Goal: Task Accomplishment & Management: Manage account settings

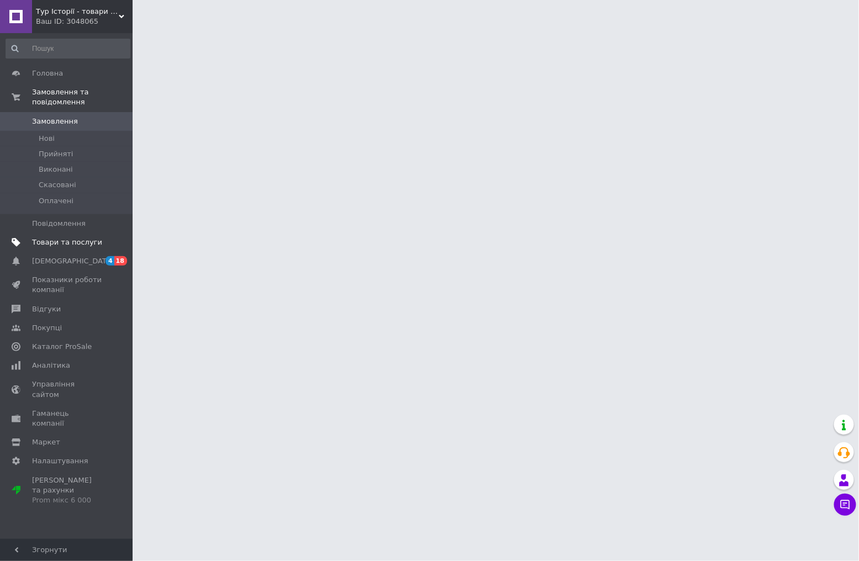
click at [69, 238] on span "Товари та послуги" at bounding box center [67, 243] width 70 height 10
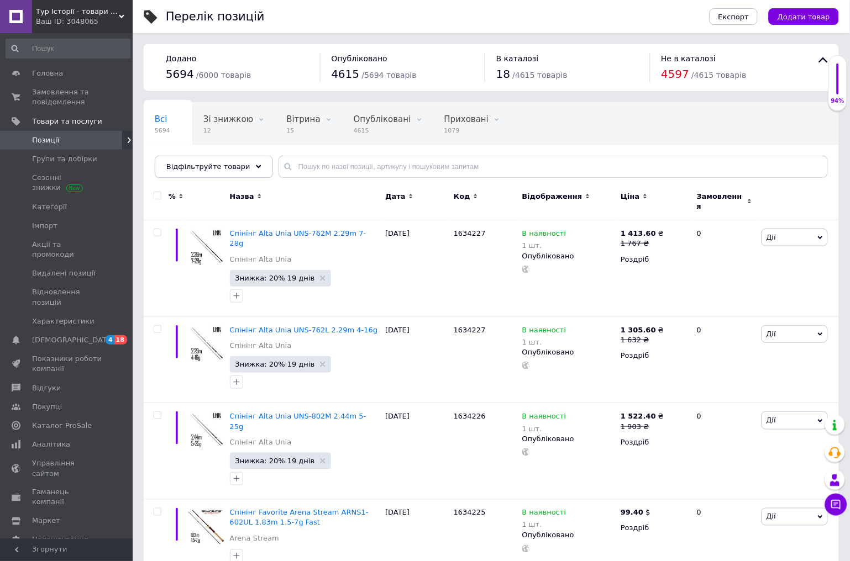
click at [256, 166] on icon at bounding box center [259, 167] width 6 height 6
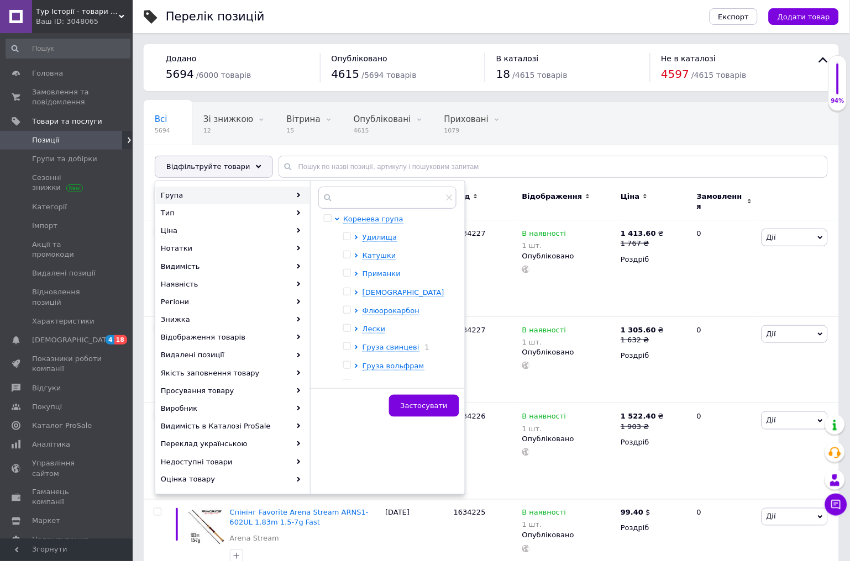
click at [381, 275] on span "Приманки" at bounding box center [381, 274] width 38 height 8
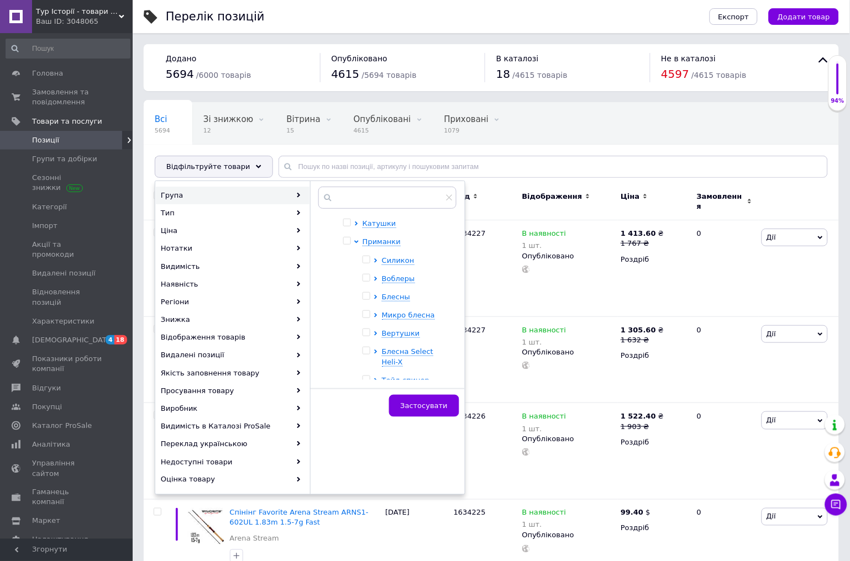
scroll to position [61, 0]
click at [400, 230] on span "Силикон" at bounding box center [398, 231] width 33 height 8
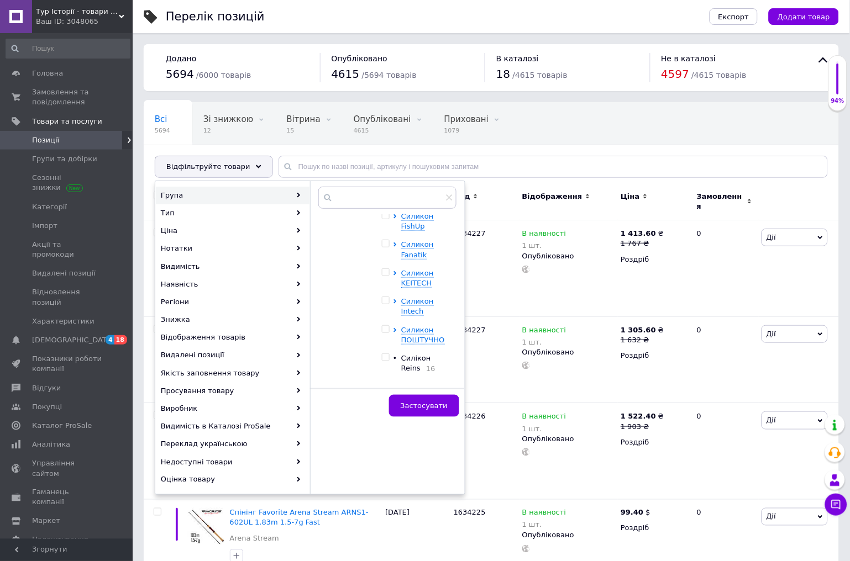
scroll to position [184, 0]
click at [407, 269] on span "Силикон ПОШТУЧНО" at bounding box center [423, 274] width 44 height 18
click at [385, 266] on input "checkbox" at bounding box center [385, 268] width 7 height 7
checkbox input "true"
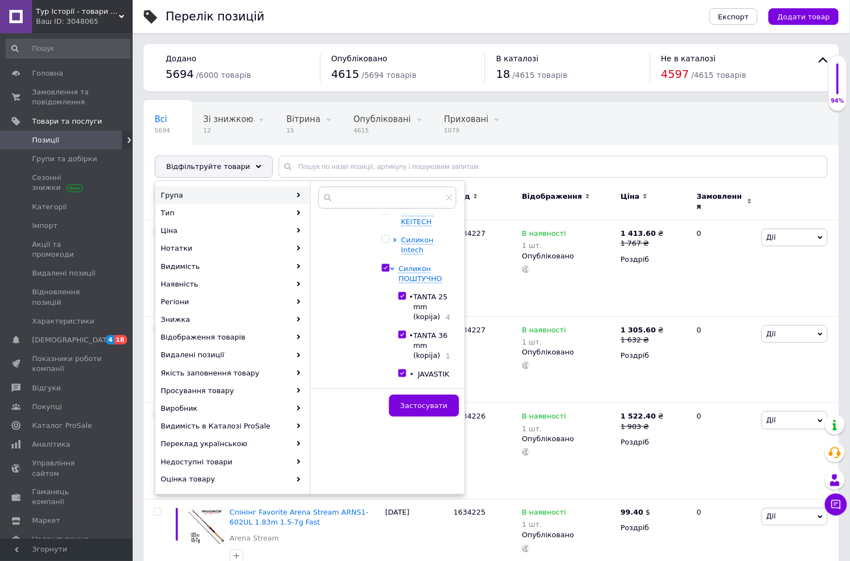
checkbox input "true"
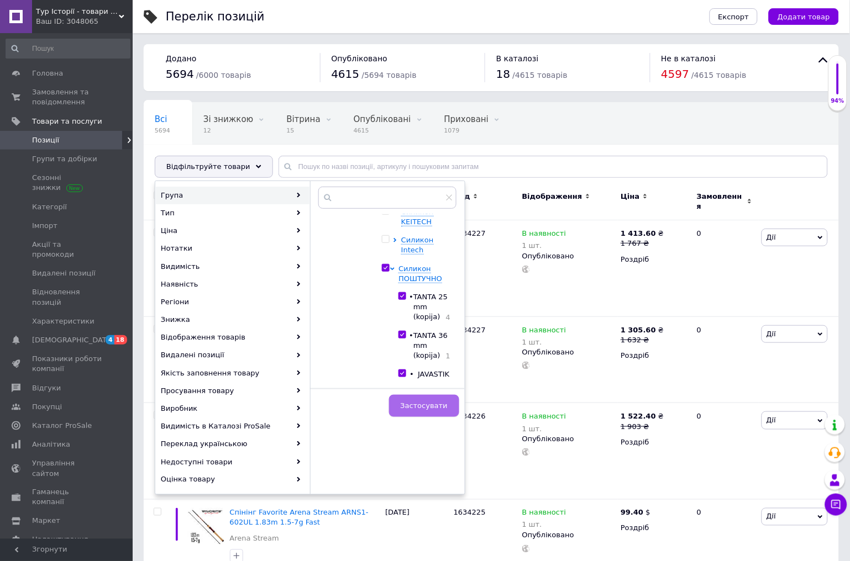
click at [435, 407] on span "Застосувати" at bounding box center [424, 406] width 47 height 8
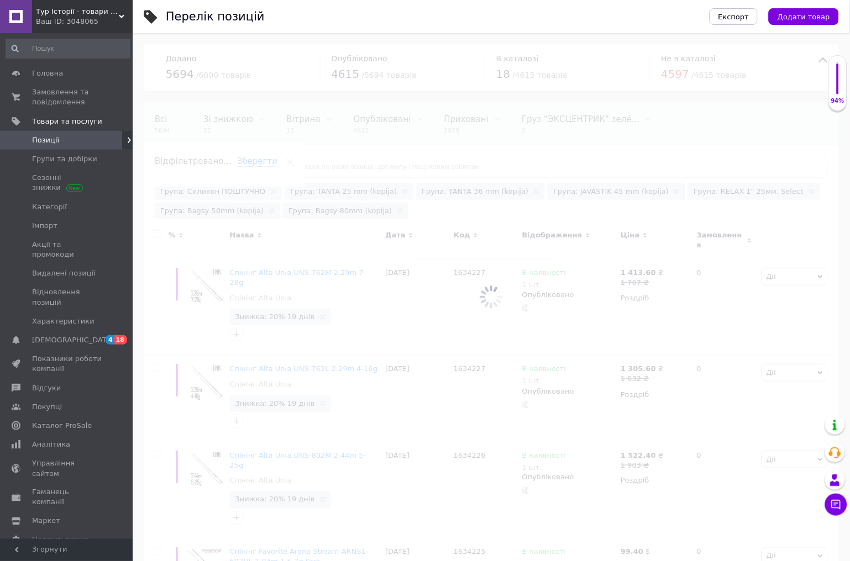
scroll to position [0, 25]
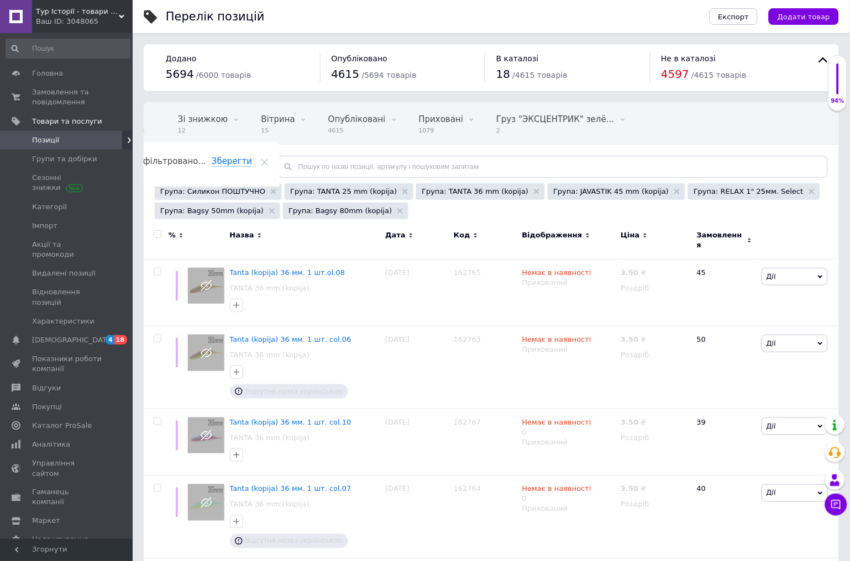
click at [245, 235] on span "Назва" at bounding box center [242, 235] width 24 height 10
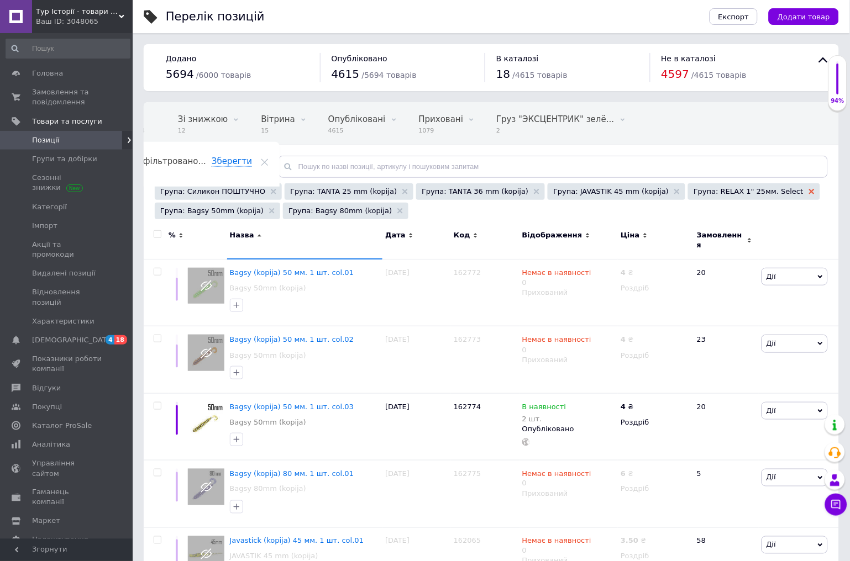
click at [809, 190] on use at bounding box center [812, 192] width 6 height 6
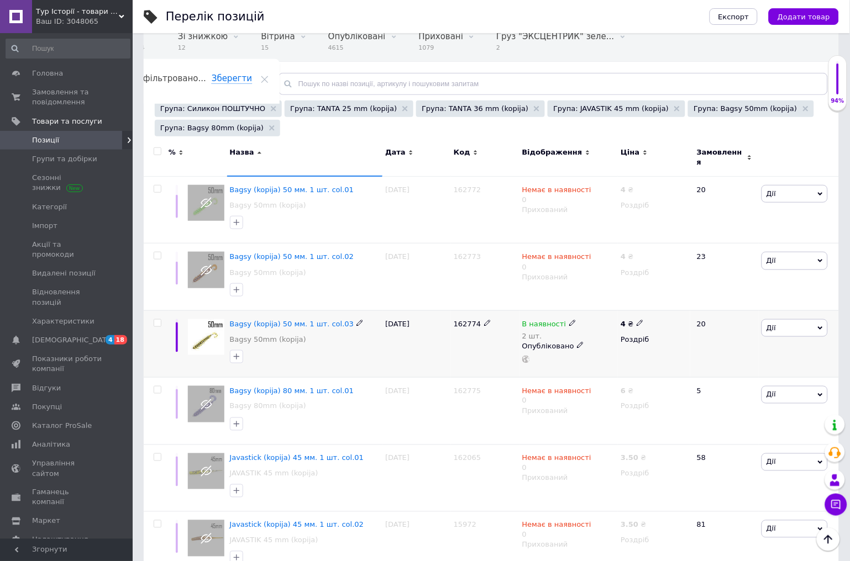
scroll to position [61, 0]
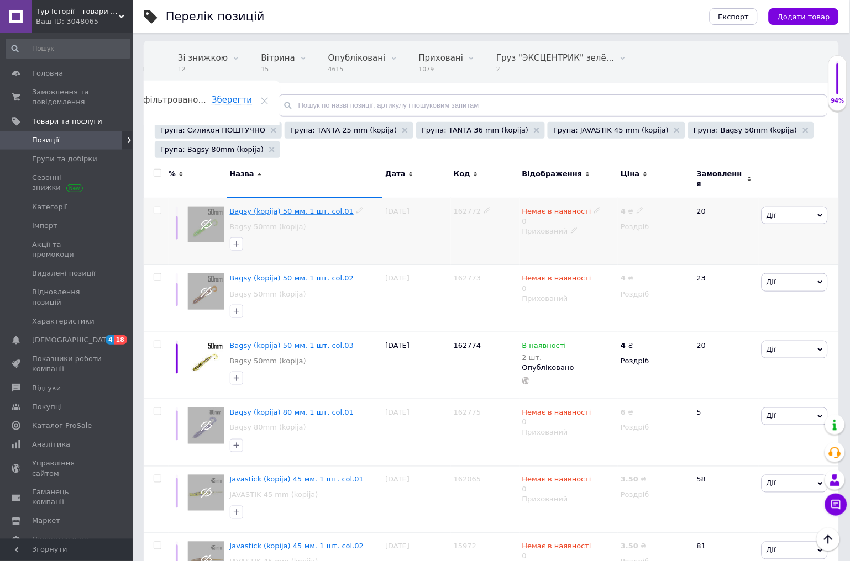
click at [259, 207] on span "Bagsy (kopija) 50 мм. 1 шт. col.01" at bounding box center [292, 211] width 124 height 8
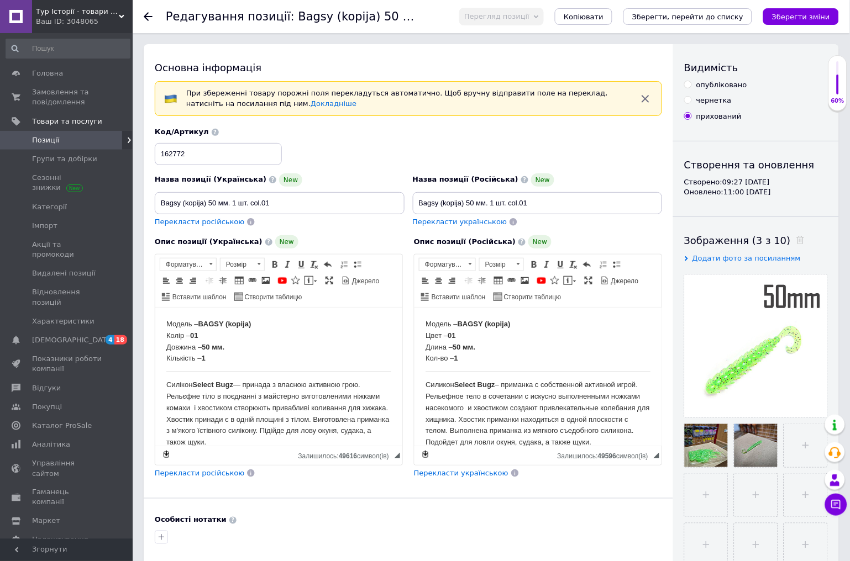
click at [149, 18] on icon at bounding box center [148, 16] width 9 height 9
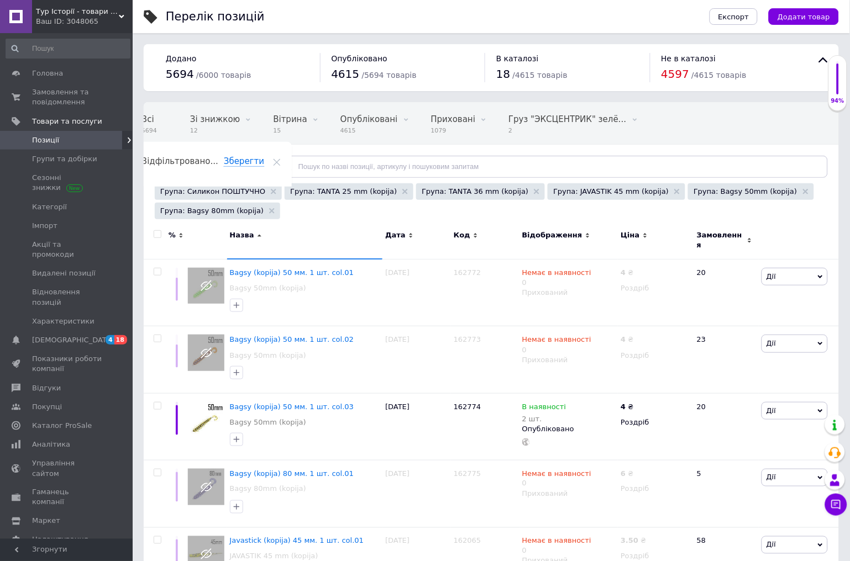
scroll to position [0, 25]
click at [286, 269] on span "Bagsy (kopija) 50 мм. 1 шт. col.01" at bounding box center [292, 273] width 124 height 8
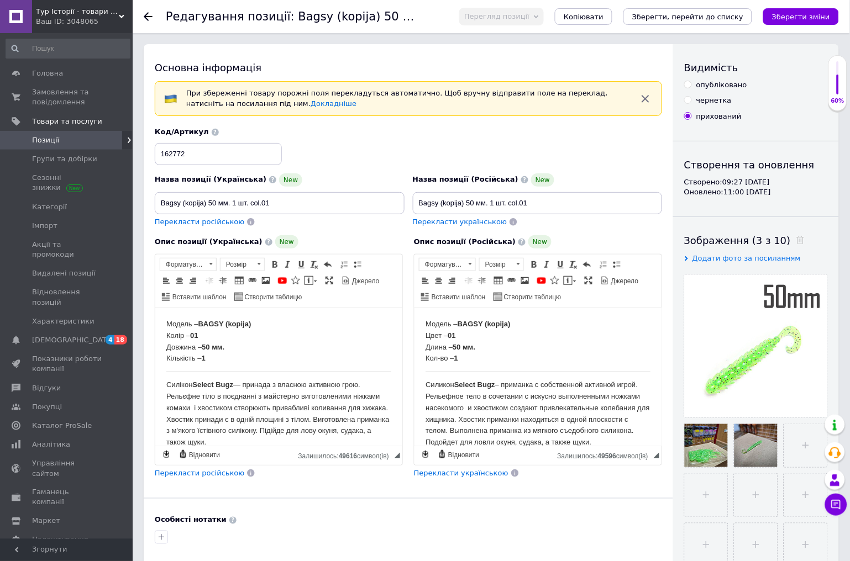
click at [145, 13] on icon at bounding box center [148, 16] width 9 height 9
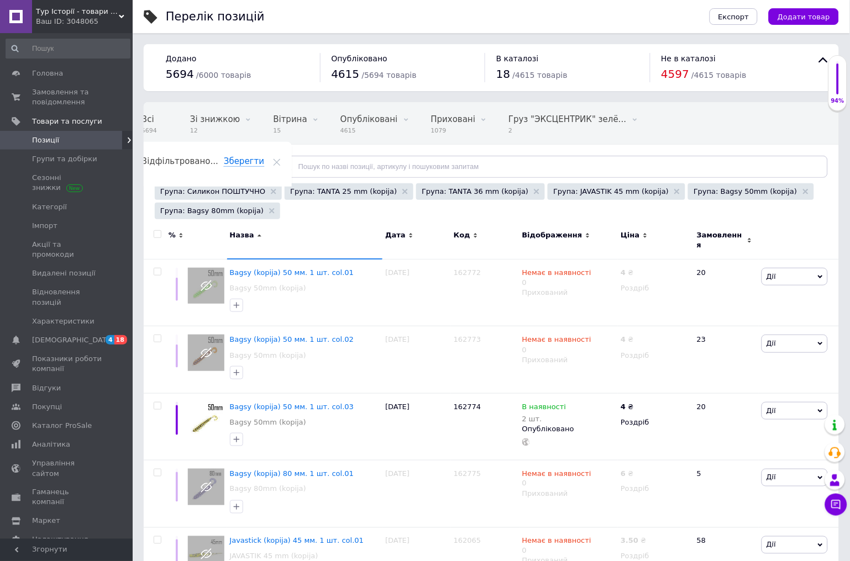
scroll to position [0, 25]
click at [267, 269] on span "Bagsy (kopija) 50 мм. 1 шт. col.01" at bounding box center [292, 273] width 124 height 8
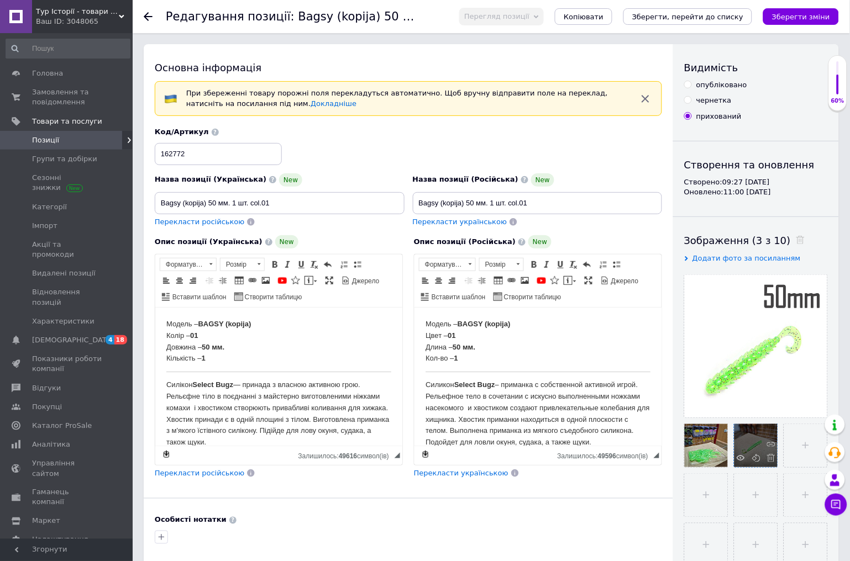
click at [758, 443] on div at bounding box center [755, 445] width 43 height 43
click at [741, 456] on use at bounding box center [741, 458] width 8 height 6
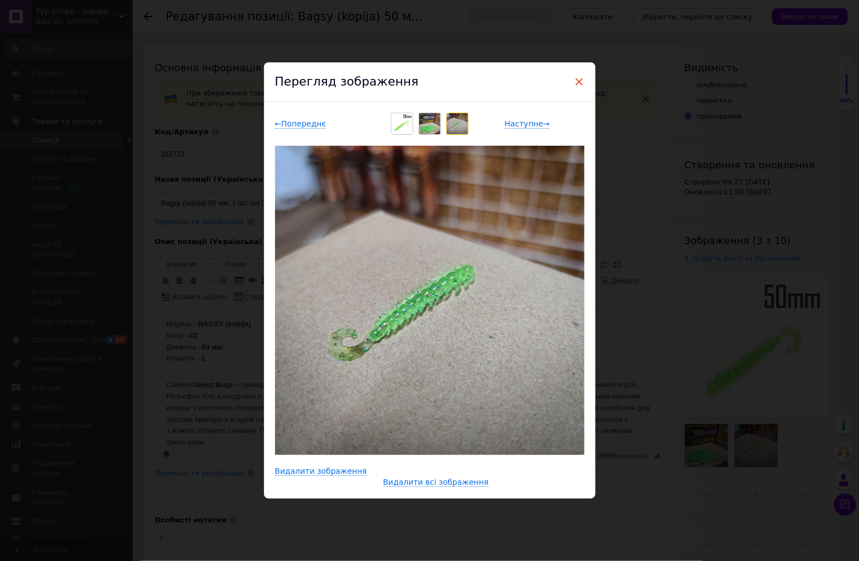
click at [577, 78] on span "×" at bounding box center [580, 81] width 10 height 19
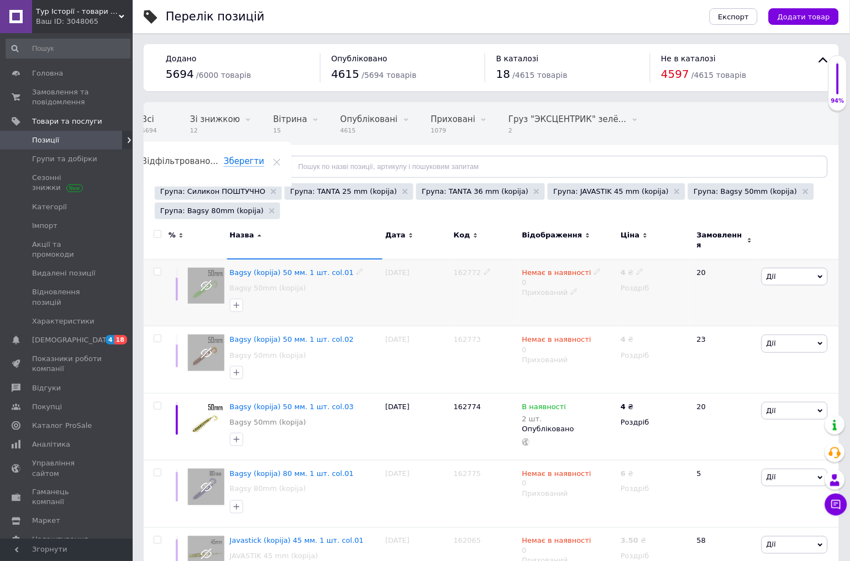
scroll to position [0, 25]
click at [244, 335] on span "Bagsy (kopija) 50 мм. 1 шт. col.02" at bounding box center [292, 339] width 124 height 8
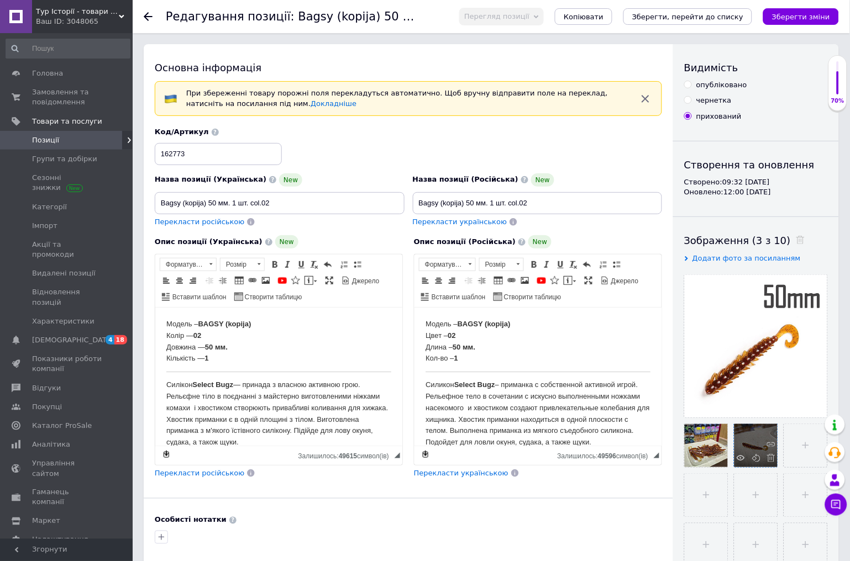
click at [747, 448] on div at bounding box center [755, 445] width 43 height 43
click at [743, 458] on use at bounding box center [741, 458] width 8 height 6
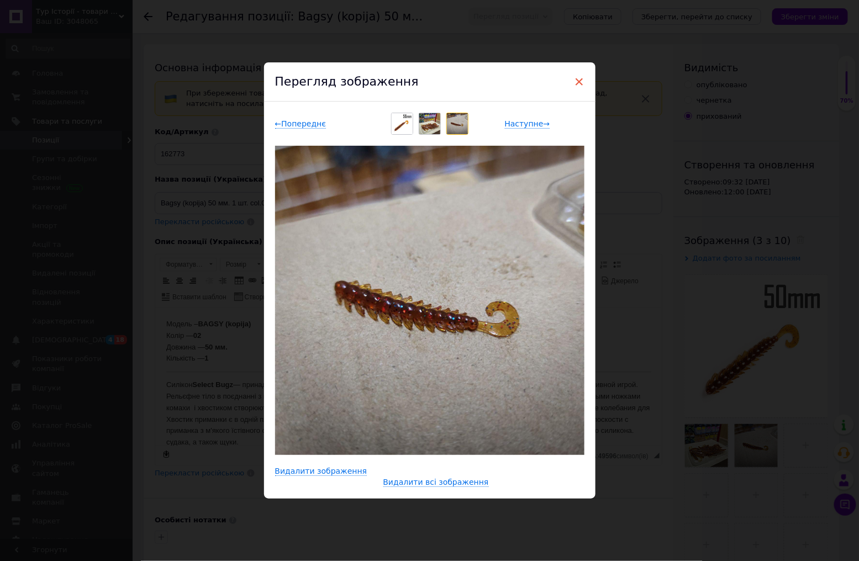
click at [578, 81] on span "×" at bounding box center [580, 81] width 10 height 19
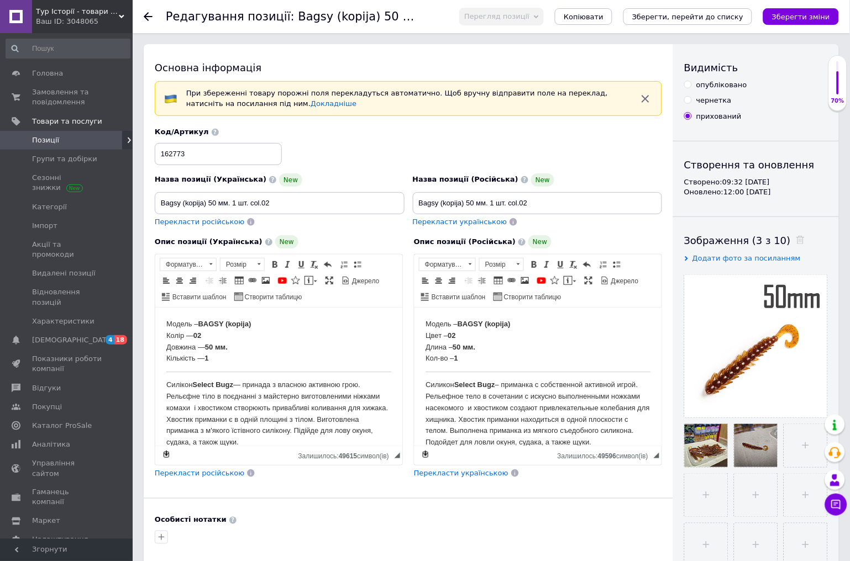
click at [150, 18] on icon at bounding box center [148, 16] width 9 height 9
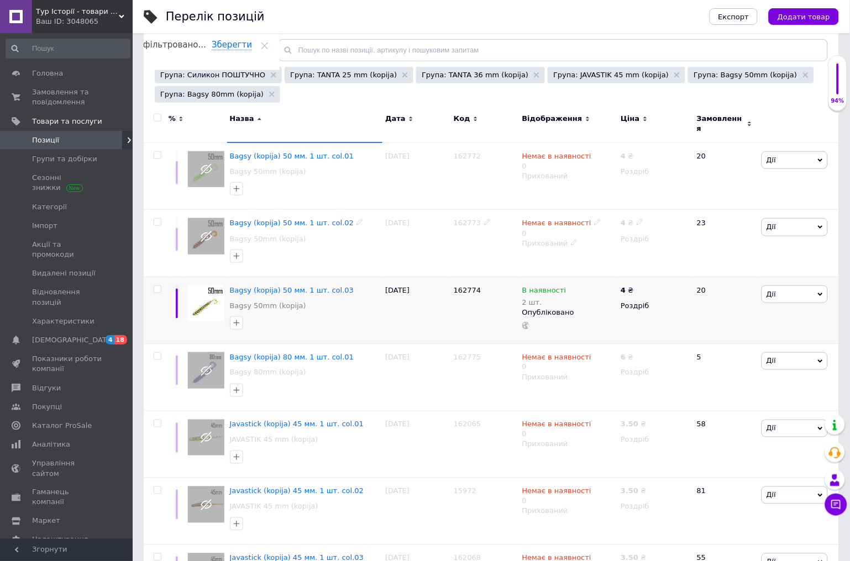
scroll to position [123, 0]
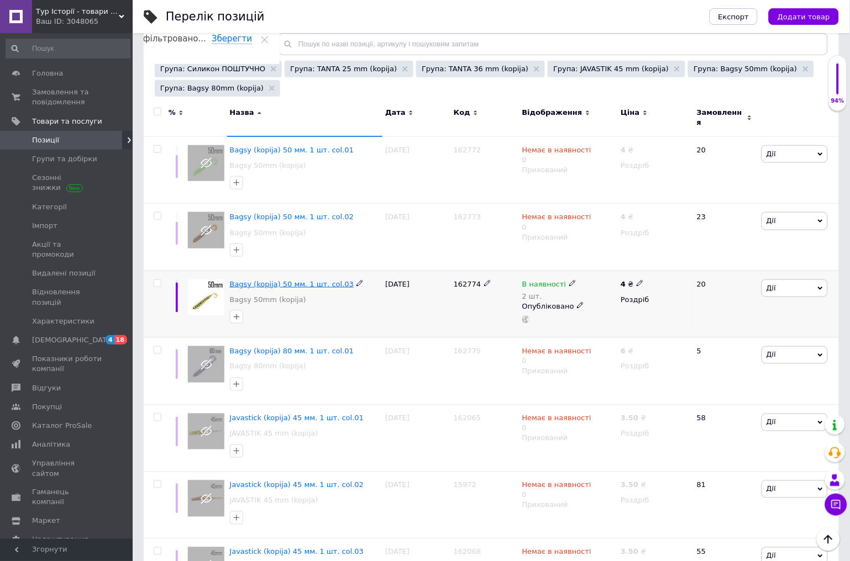
click at [278, 280] on span "Bagsy (kopija) 50 мм. 1 шт. col.03" at bounding box center [292, 284] width 124 height 8
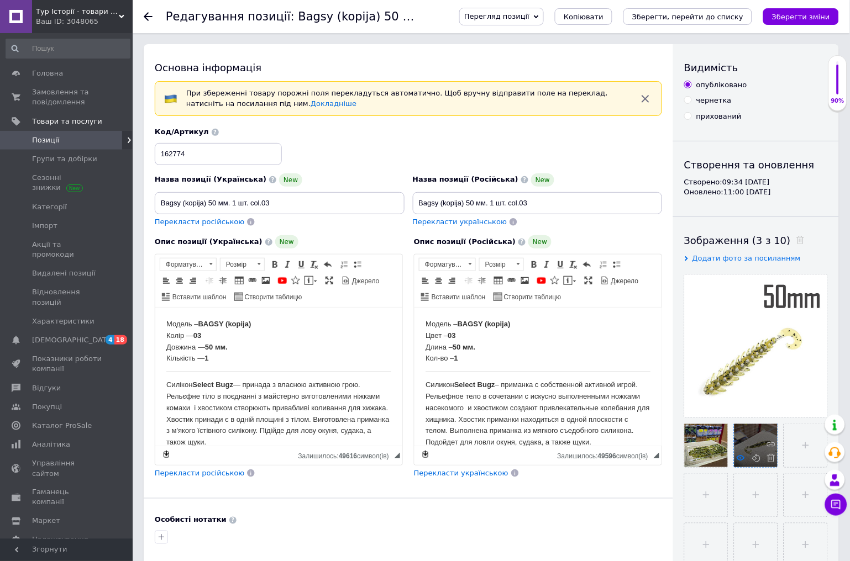
click at [741, 457] on use at bounding box center [741, 458] width 8 height 6
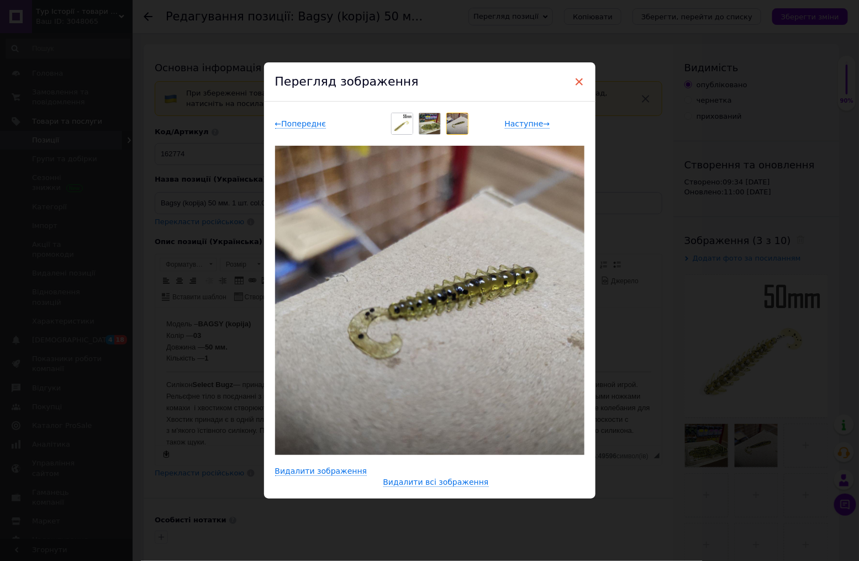
click at [577, 80] on span "×" at bounding box center [580, 81] width 10 height 19
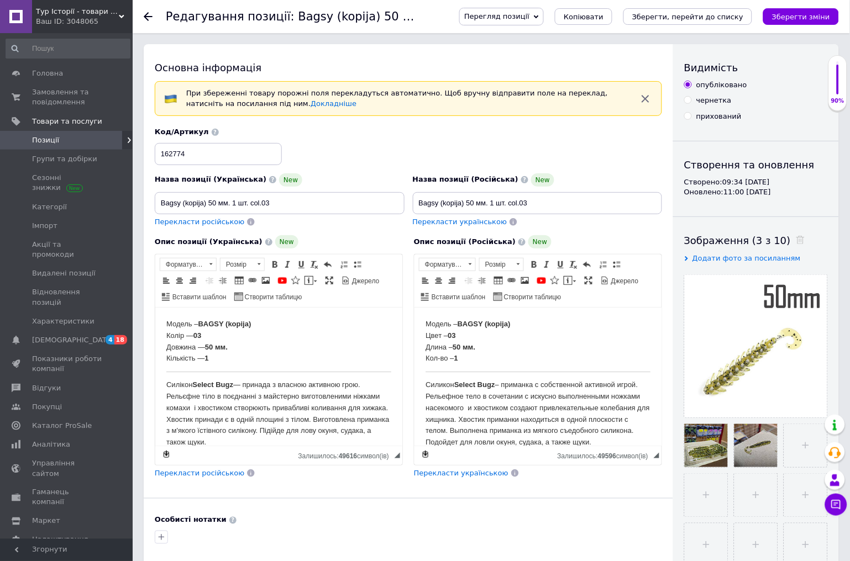
click at [150, 14] on icon at bounding box center [148, 16] width 9 height 9
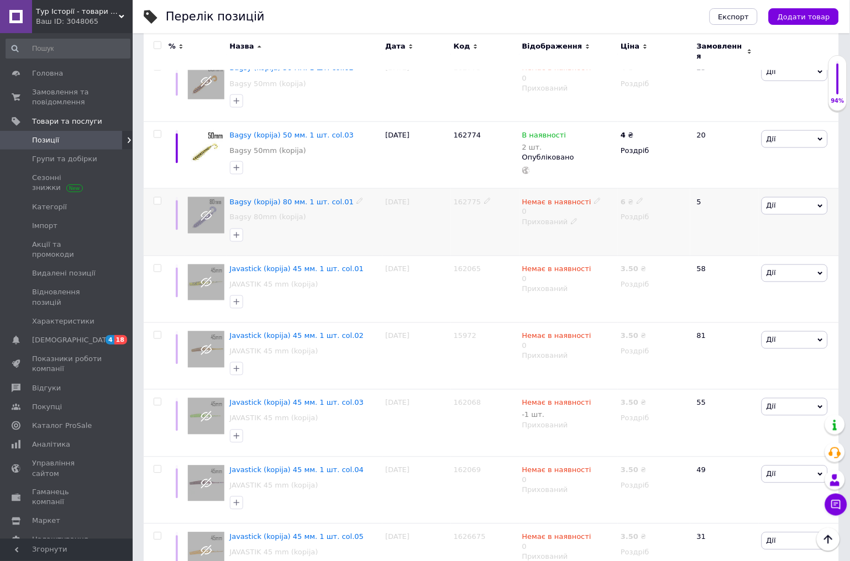
scroll to position [307, 0]
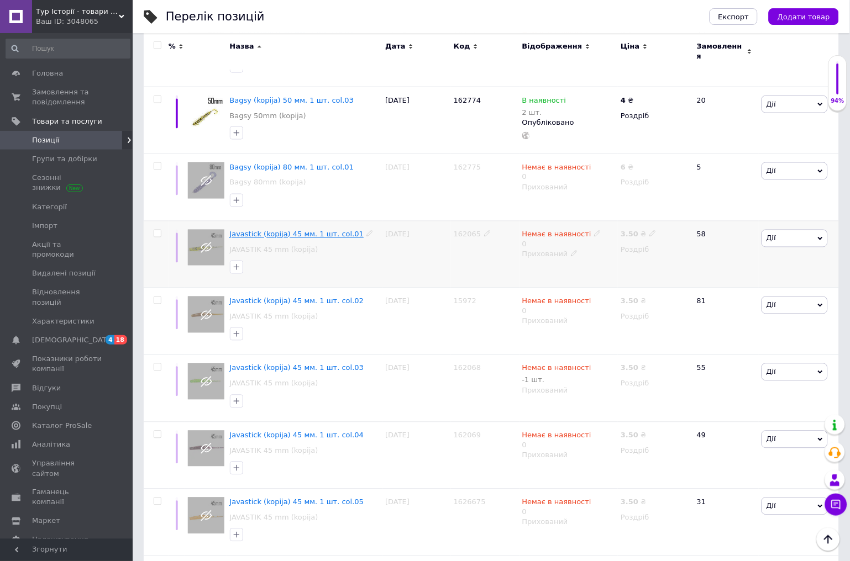
click at [264, 230] on span "Javastick (kopija) 45 мм. 1 шт. col.01" at bounding box center [297, 234] width 134 height 8
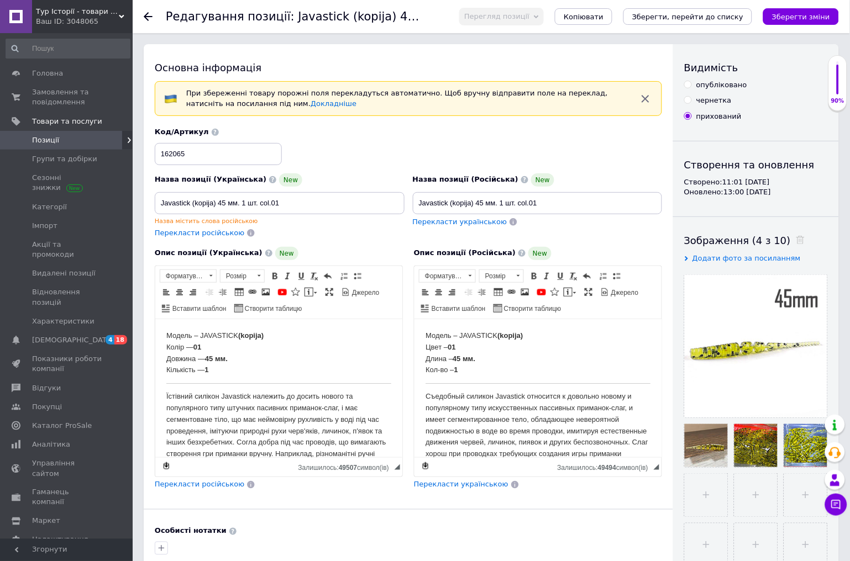
click at [147, 15] on icon at bounding box center [148, 16] width 9 height 9
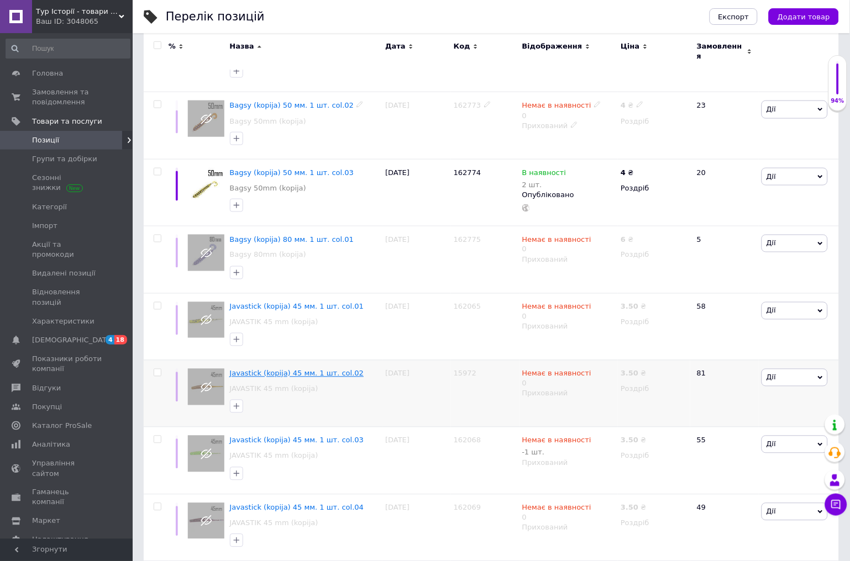
scroll to position [245, 0]
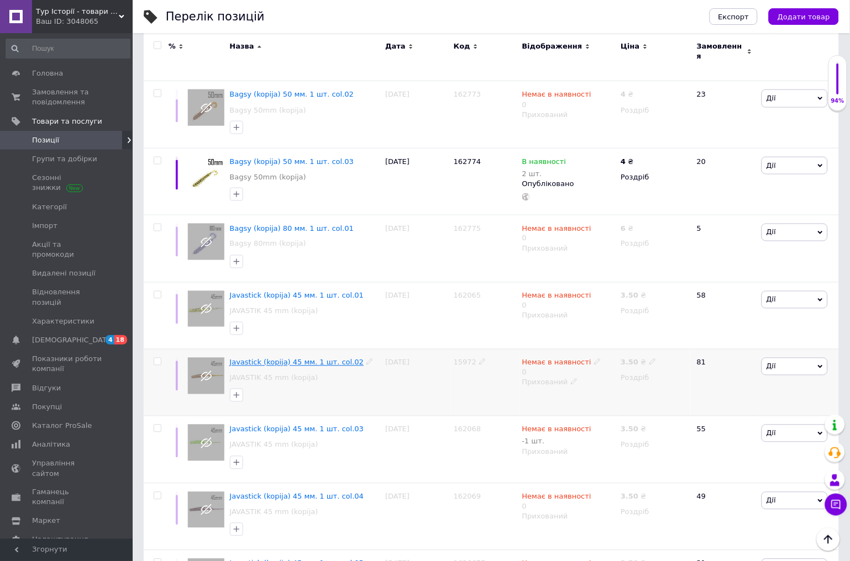
click at [255, 359] on span "Javastick (kopija) 45 мм. 1 шт. col.02" at bounding box center [297, 363] width 134 height 8
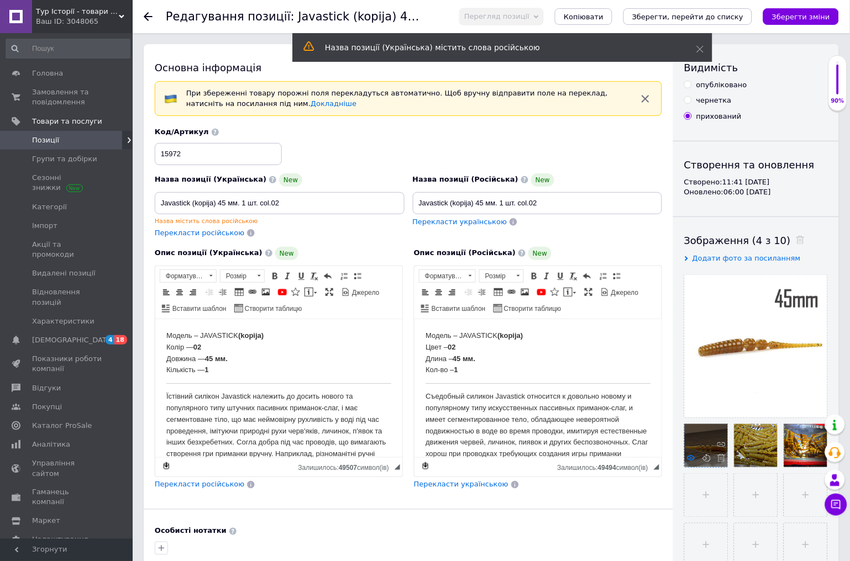
click at [692, 459] on icon at bounding box center [691, 458] width 8 height 8
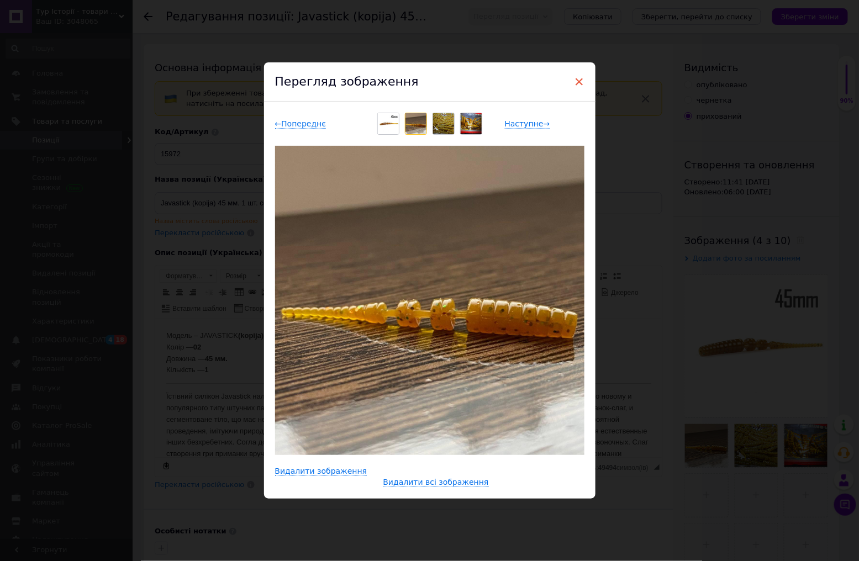
click at [578, 80] on span "×" at bounding box center [580, 81] width 10 height 19
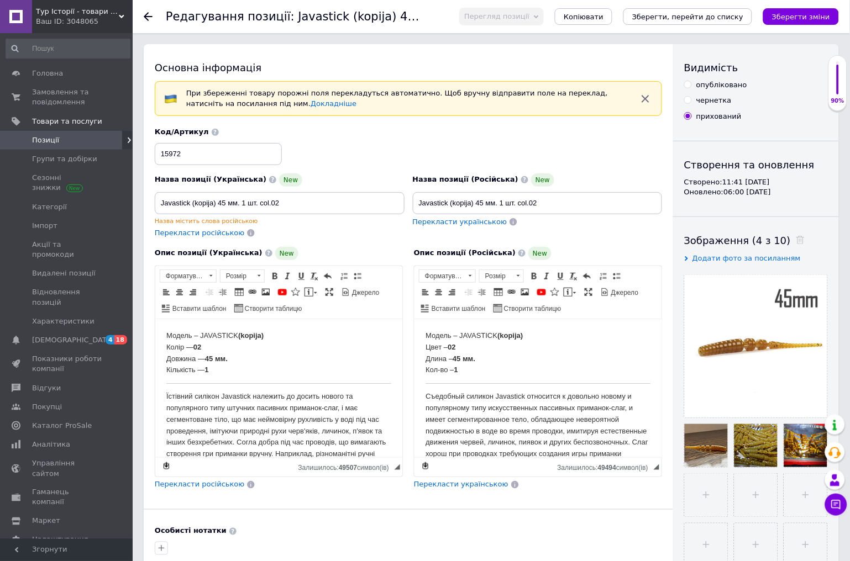
click at [151, 18] on icon at bounding box center [148, 16] width 9 height 9
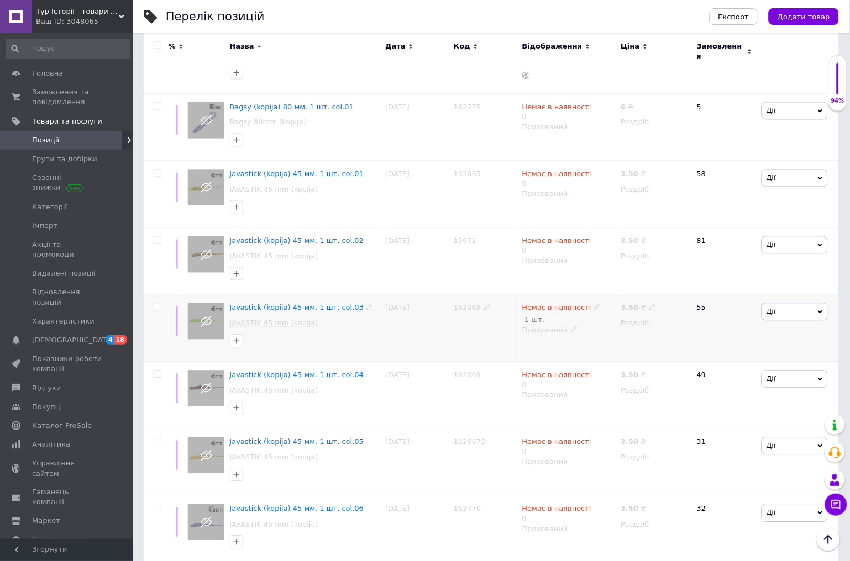
scroll to position [368, 0]
click at [245, 303] on span "Javastick (kopija) 45 мм. 1 шт. col.03" at bounding box center [297, 307] width 134 height 8
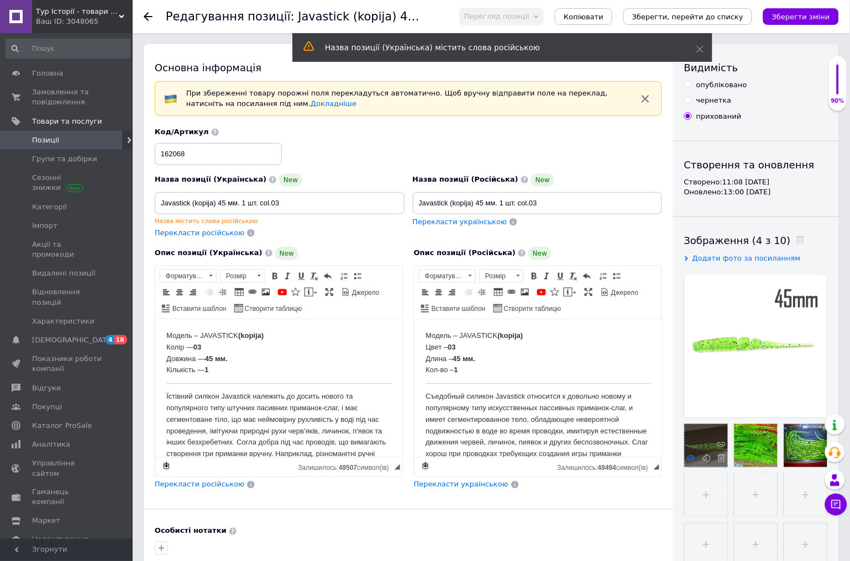
click at [688, 458] on use at bounding box center [691, 458] width 8 height 6
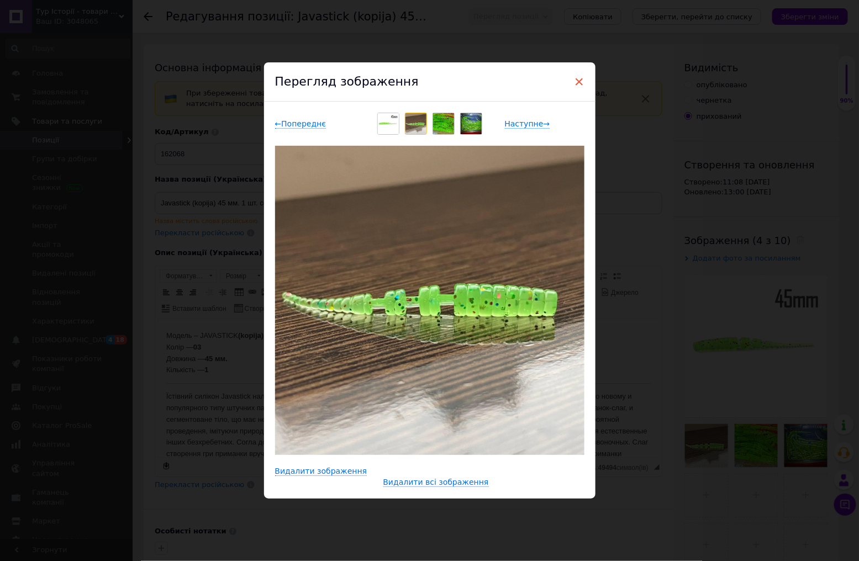
click at [576, 80] on span "×" at bounding box center [580, 81] width 10 height 19
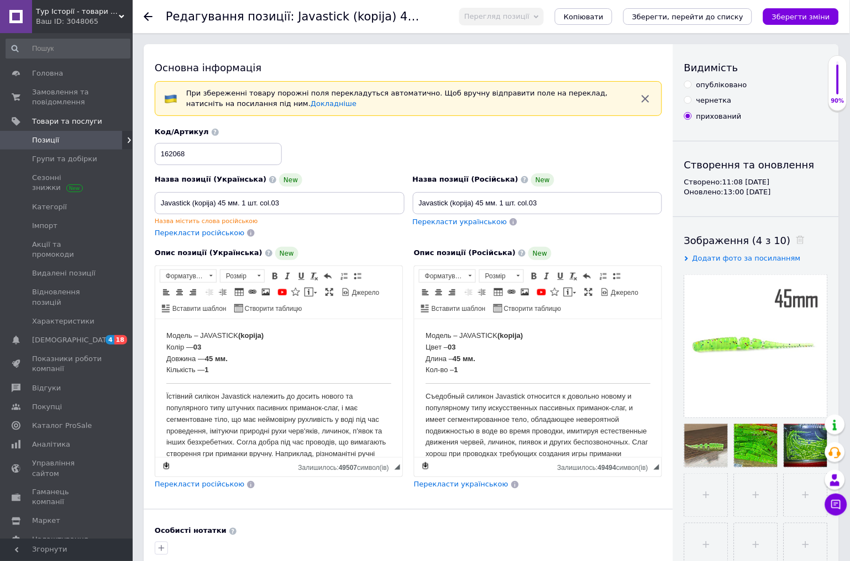
click at [151, 15] on icon at bounding box center [148, 16] width 9 height 9
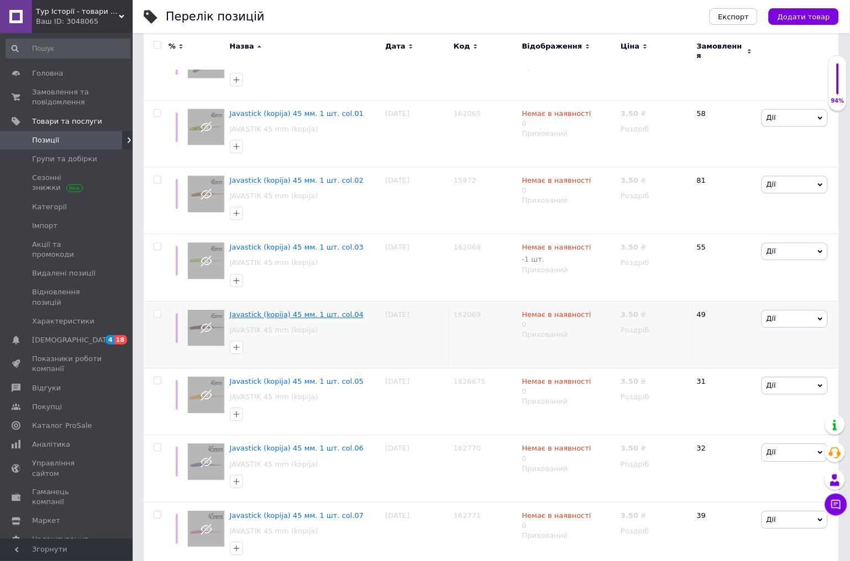
scroll to position [429, 0]
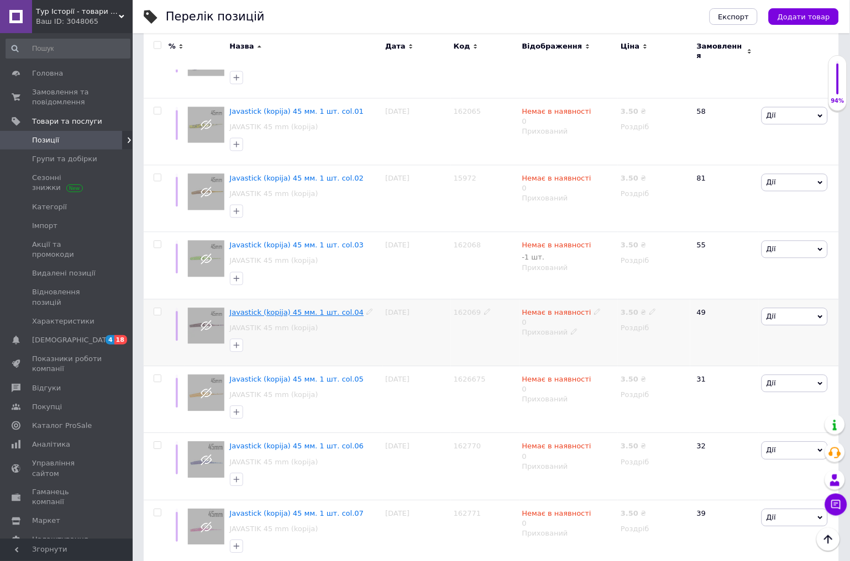
click at [267, 309] on span "Javastick (kopija) 45 мм. 1 шт. col.04" at bounding box center [297, 313] width 134 height 8
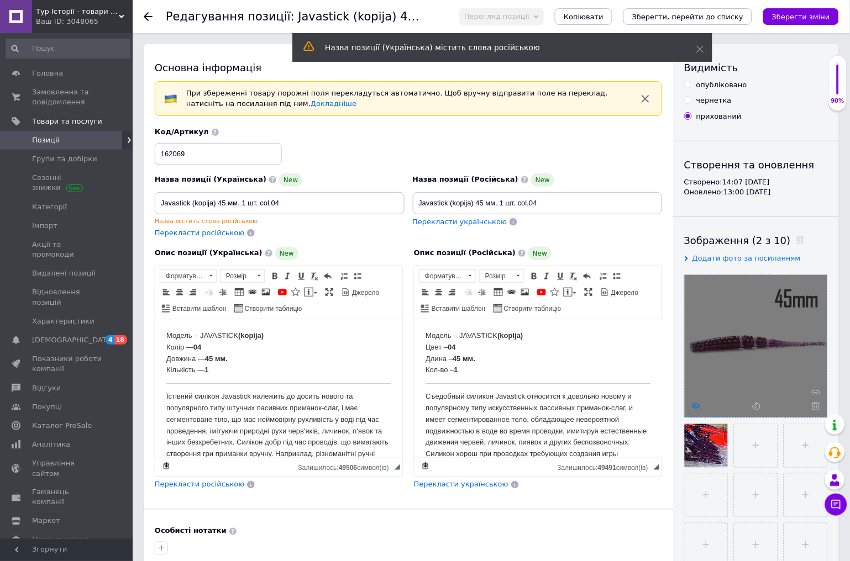
click at [697, 406] on icon at bounding box center [696, 406] width 8 height 8
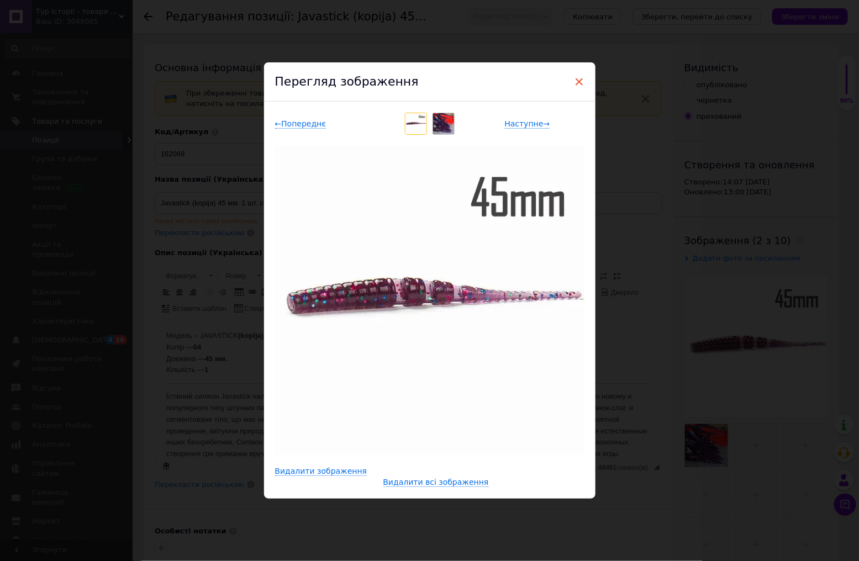
click at [580, 84] on span "×" at bounding box center [580, 81] width 10 height 19
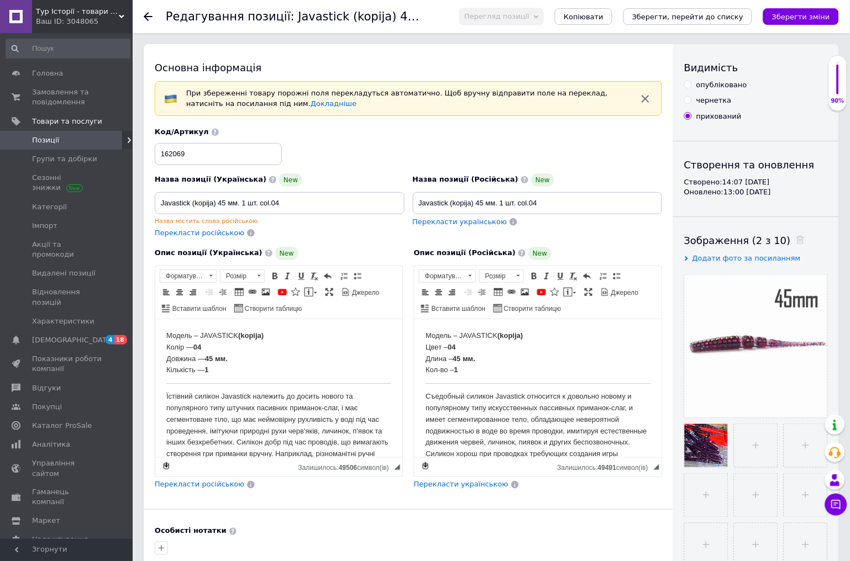
click at [148, 19] on icon at bounding box center [148, 16] width 9 height 9
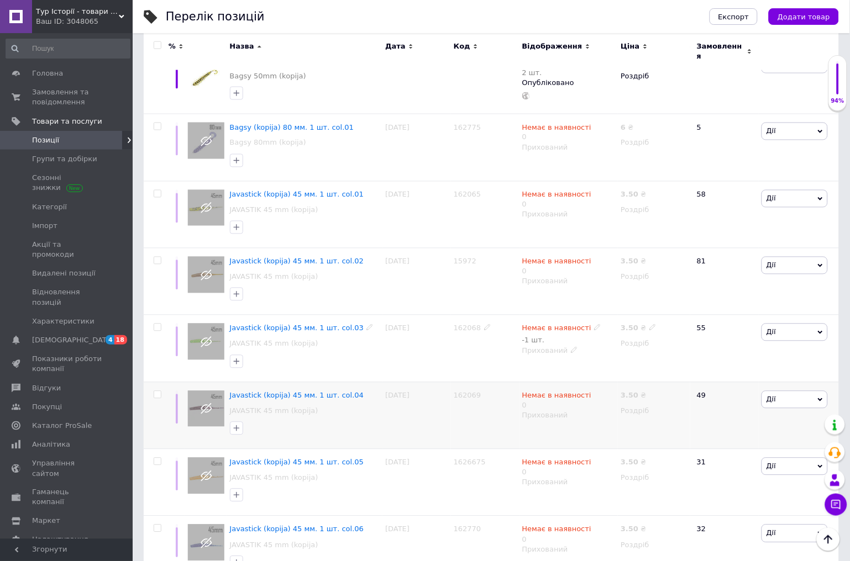
scroll to position [368, 0]
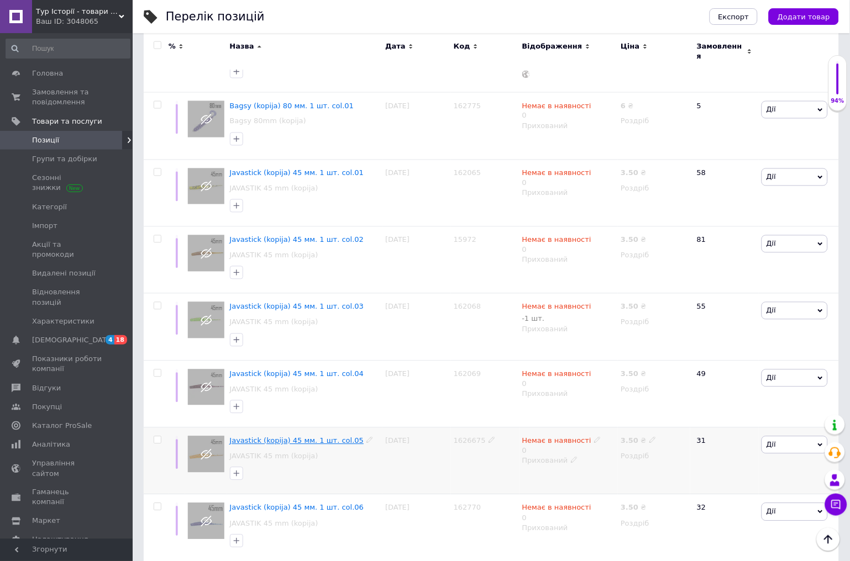
click at [261, 437] on span "Javastick (kopija) 45 мм. 1 шт. col.05" at bounding box center [297, 441] width 134 height 8
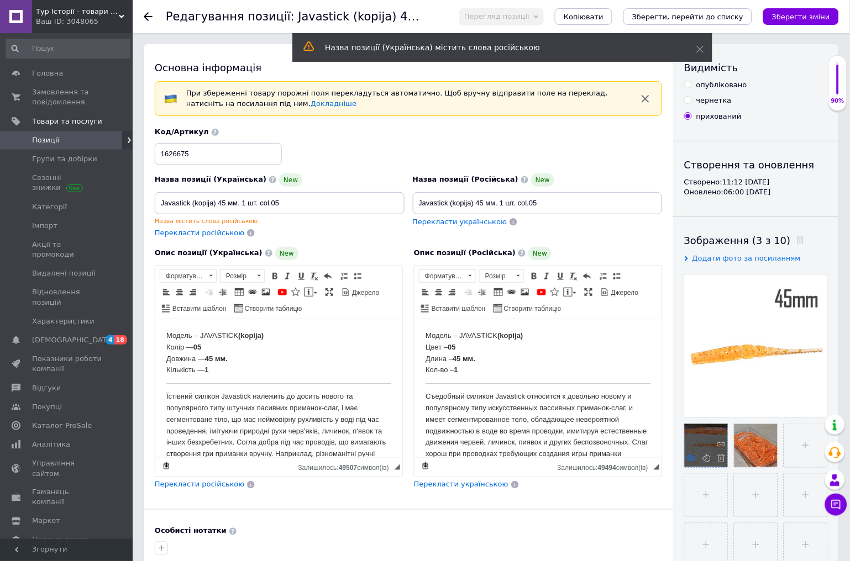
click at [688, 459] on icon at bounding box center [691, 458] width 8 height 8
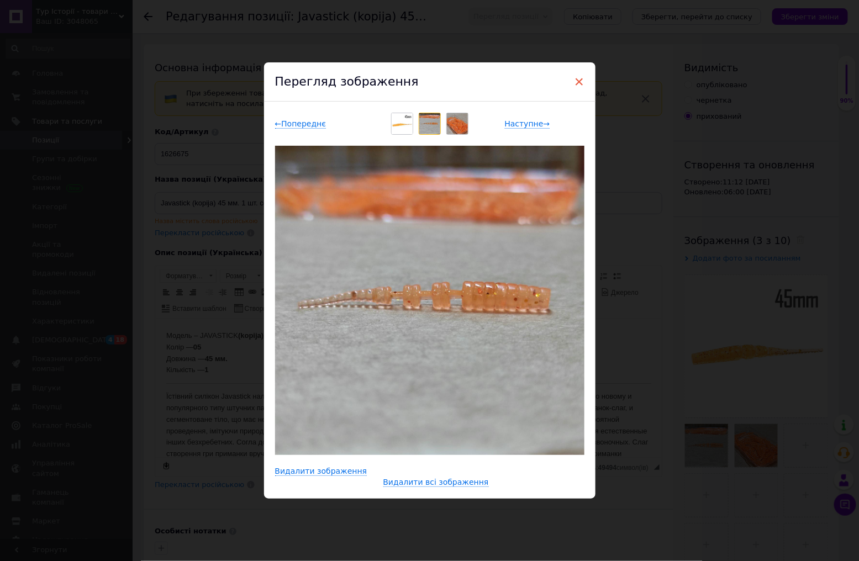
click at [579, 81] on span "×" at bounding box center [580, 81] width 10 height 19
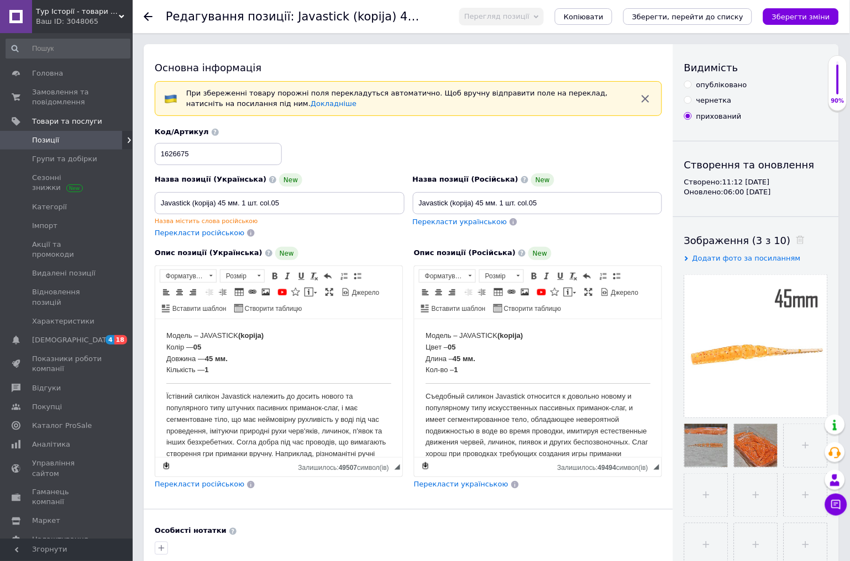
click at [145, 18] on icon at bounding box center [148, 16] width 9 height 9
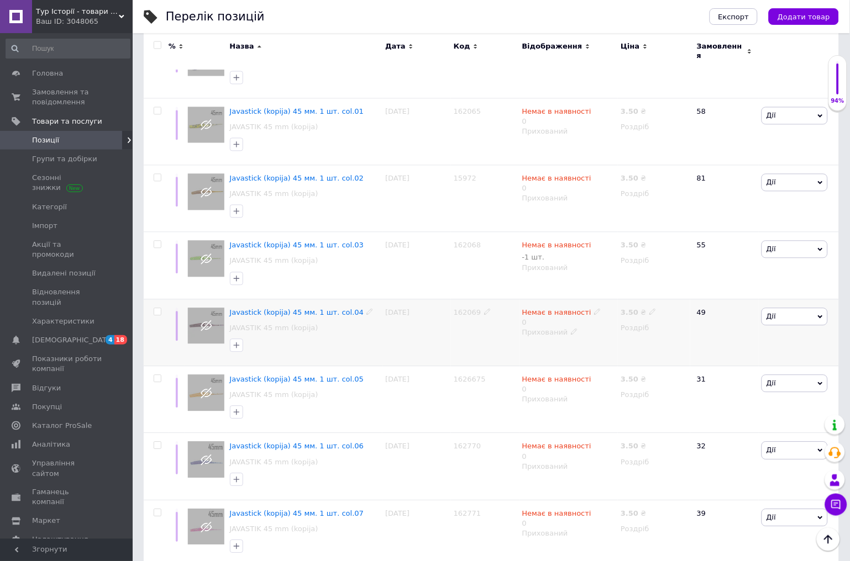
scroll to position [553, 0]
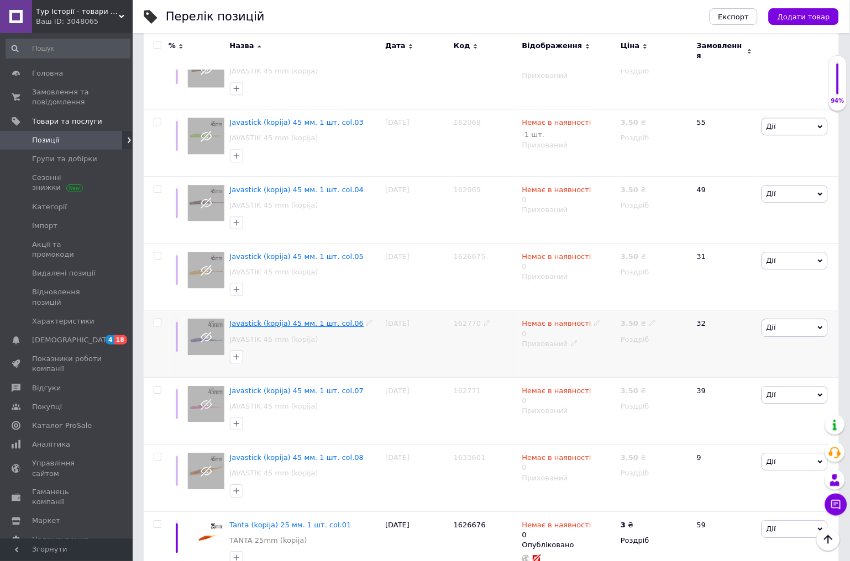
click at [249, 319] on span "Javastick (kopija) 45 мм. 1 шт. col.06" at bounding box center [297, 323] width 134 height 8
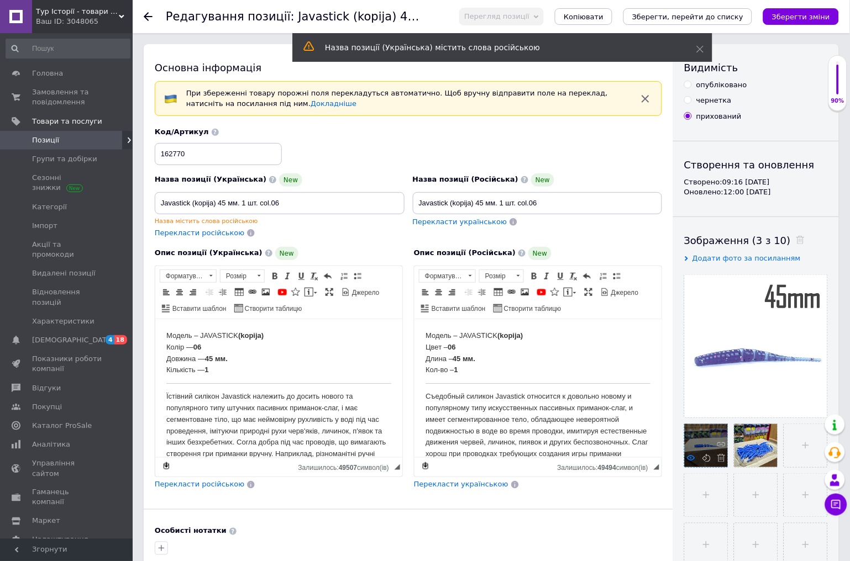
click at [689, 460] on use at bounding box center [691, 458] width 8 height 6
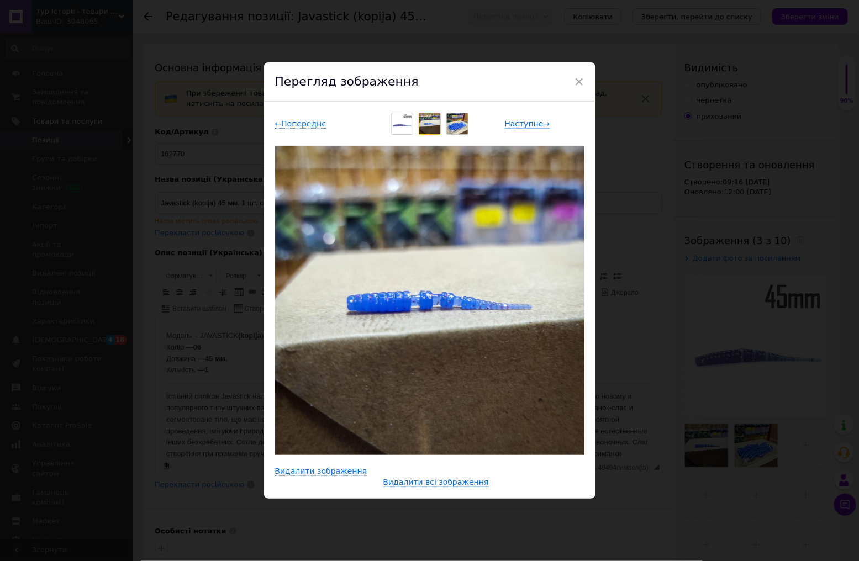
click at [581, 80] on span "×" at bounding box center [580, 81] width 10 height 19
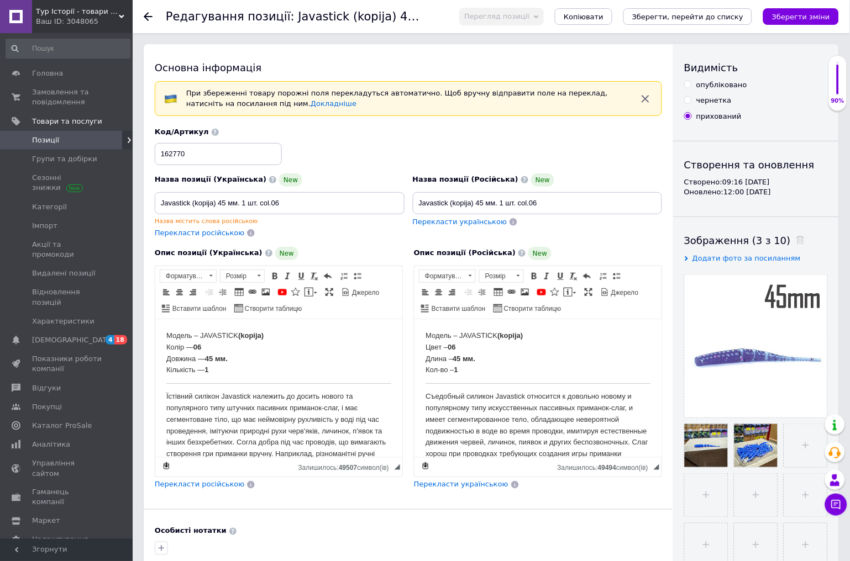
click at [143, 14] on div "Редагування позиції: Javastick (kopija) 45 мм. 1 шт. col.06 Перегляд позиції Зб…" at bounding box center [491, 16] width 717 height 33
click at [145, 20] on icon at bounding box center [148, 16] width 9 height 9
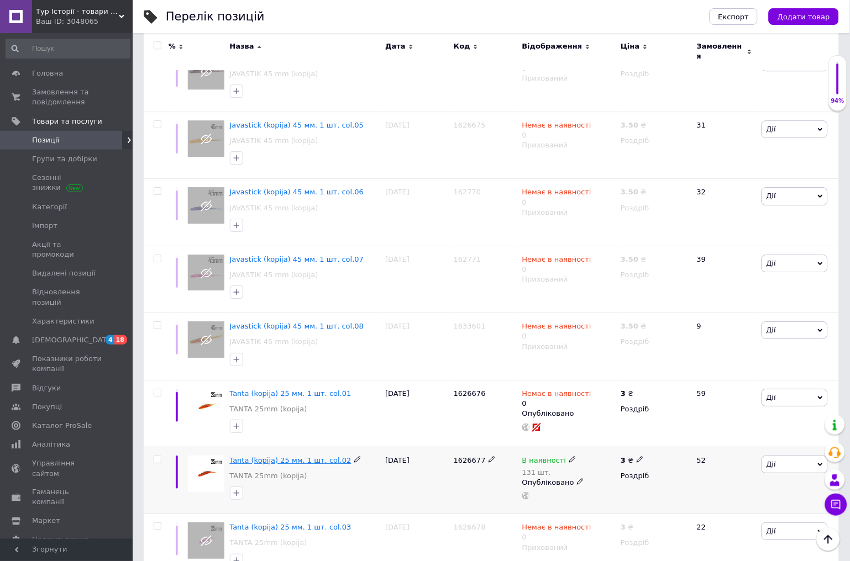
scroll to position [675, 0]
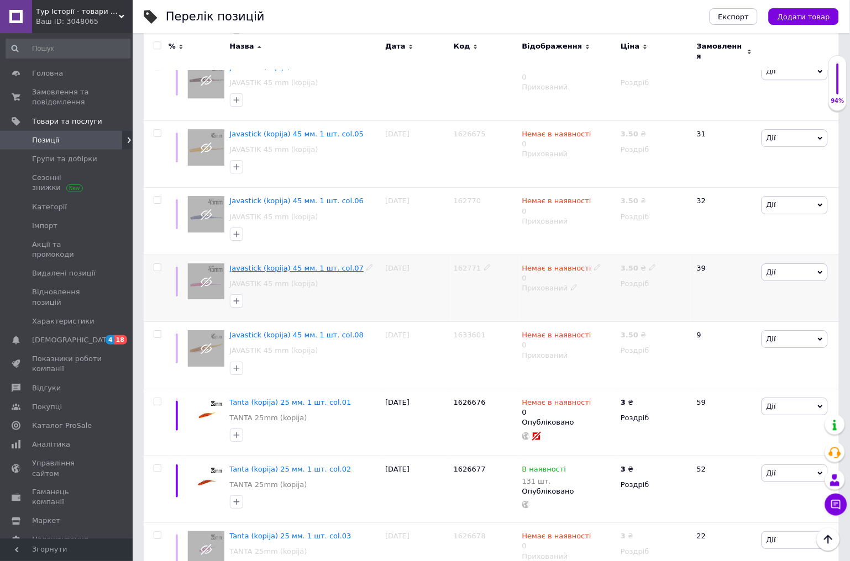
click at [263, 264] on span "Javastick (kopija) 45 мм. 1 шт. col.07" at bounding box center [297, 268] width 134 height 8
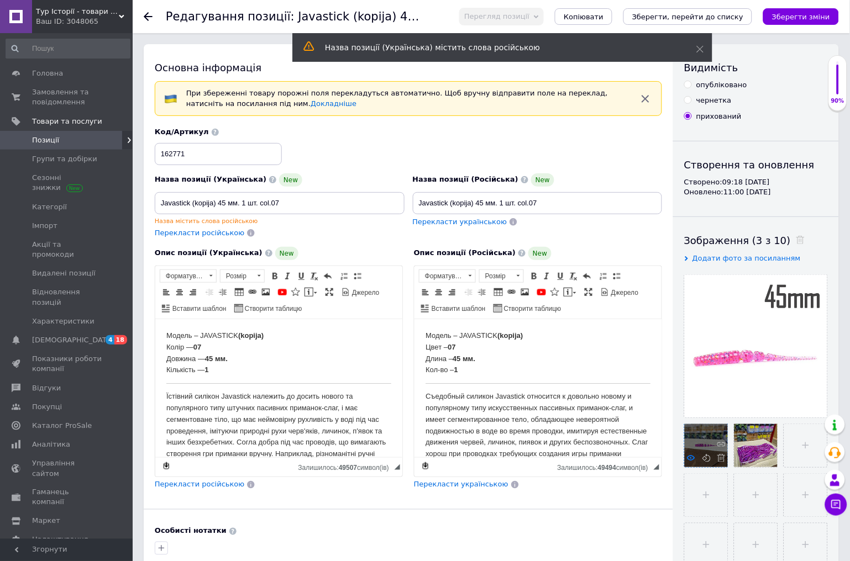
click at [691, 456] on use at bounding box center [691, 458] width 8 height 6
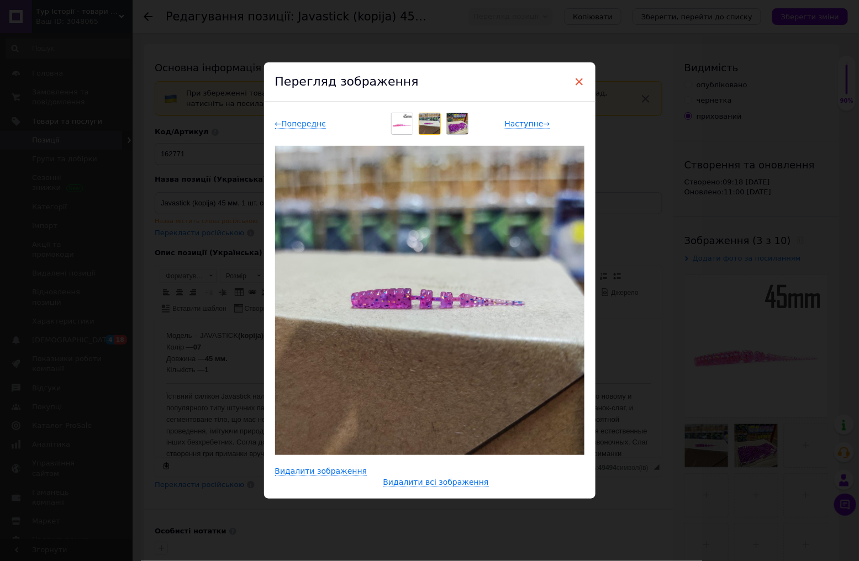
click at [578, 82] on span "×" at bounding box center [580, 81] width 10 height 19
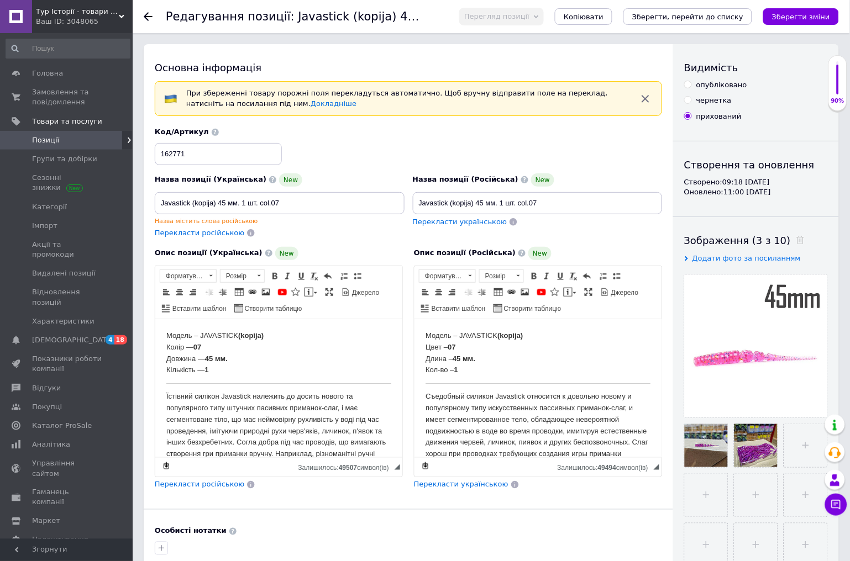
click at [146, 22] on div at bounding box center [155, 16] width 22 height 33
click at [146, 17] on use at bounding box center [148, 16] width 9 height 9
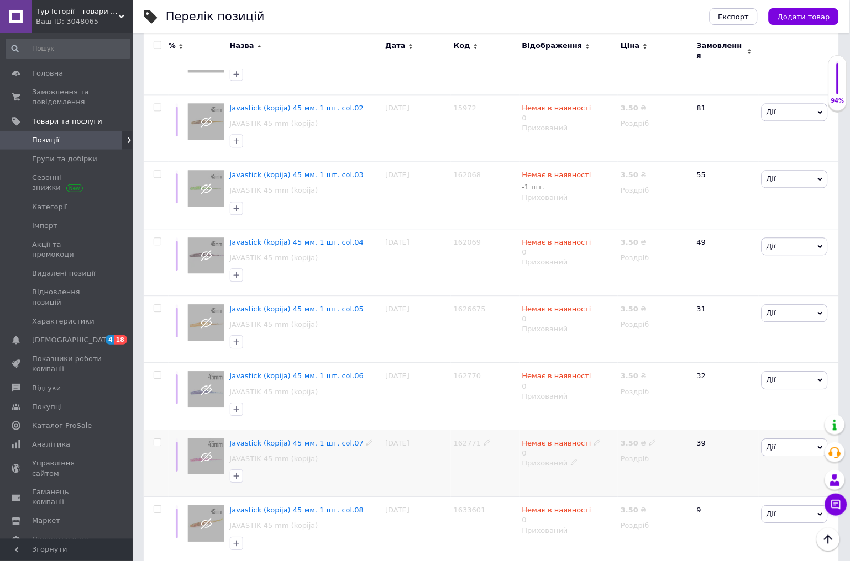
scroll to position [798, 0]
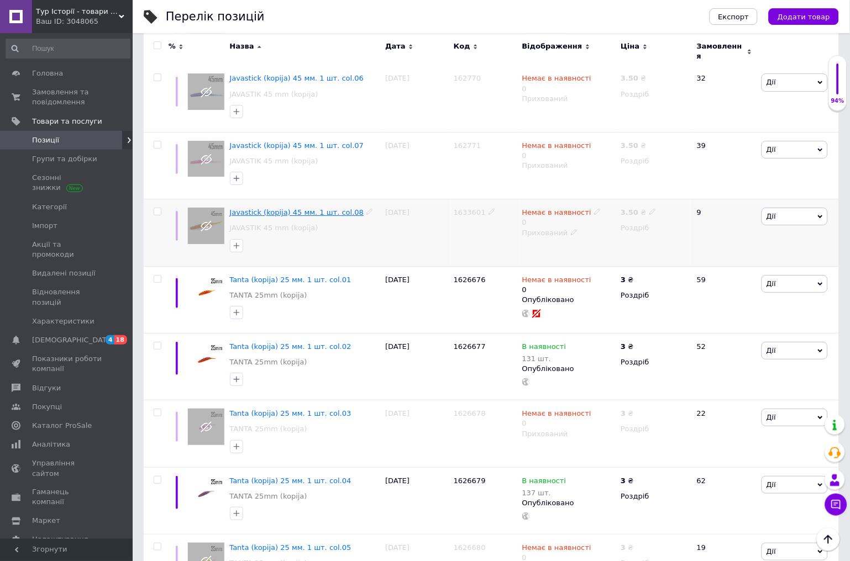
click at [251, 208] on span "Javastick (kopija) 45 мм. 1 шт. col.08" at bounding box center [297, 212] width 134 height 8
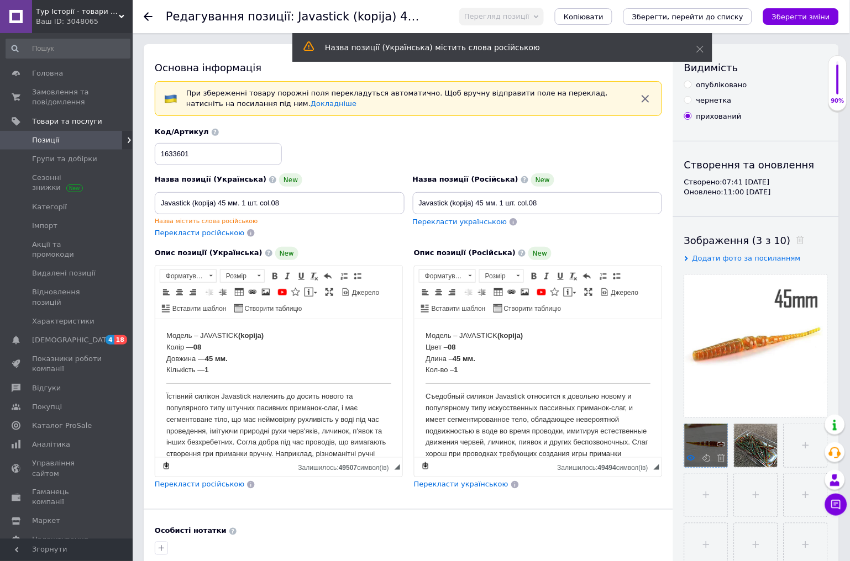
click at [692, 457] on use at bounding box center [691, 458] width 8 height 6
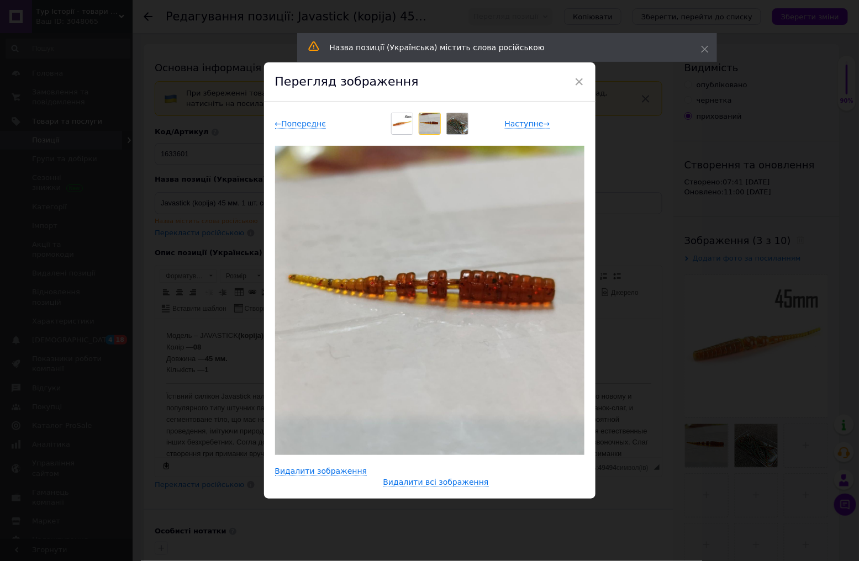
click at [739, 353] on div "× Перегляд зображення ← Попереднє Наступне → Видалити зображення Видалити всі з…" at bounding box center [429, 280] width 859 height 561
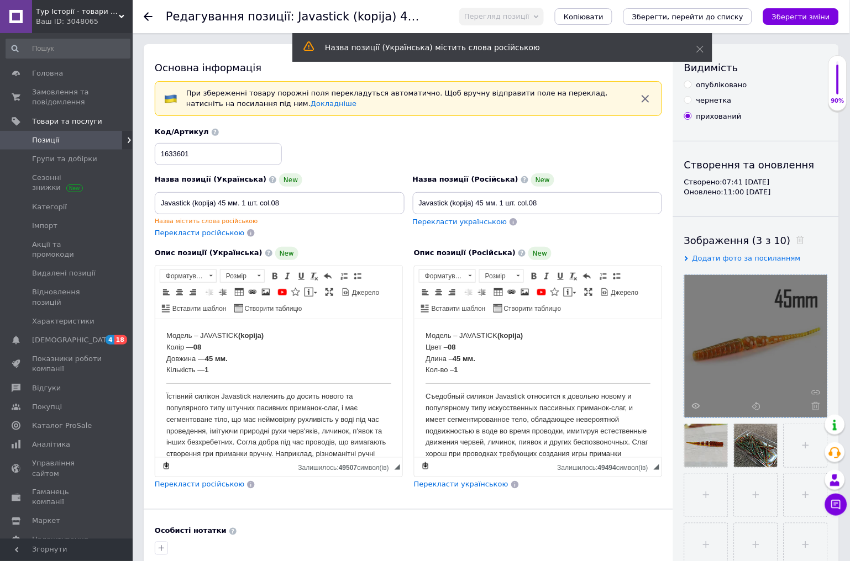
click at [695, 401] on div at bounding box center [756, 346] width 143 height 143
click at [697, 404] on use at bounding box center [696, 406] width 8 height 6
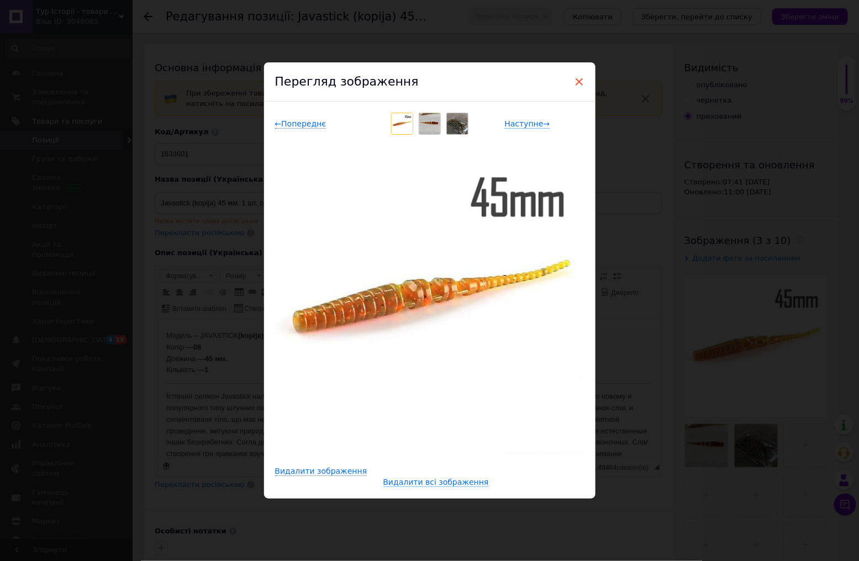
click at [581, 82] on span "×" at bounding box center [580, 81] width 10 height 19
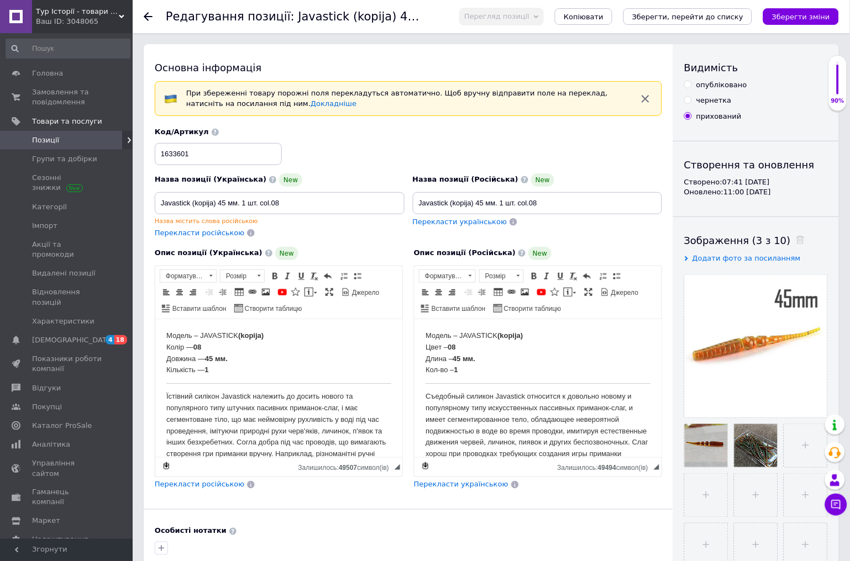
click at [149, 18] on icon at bounding box center [148, 16] width 9 height 9
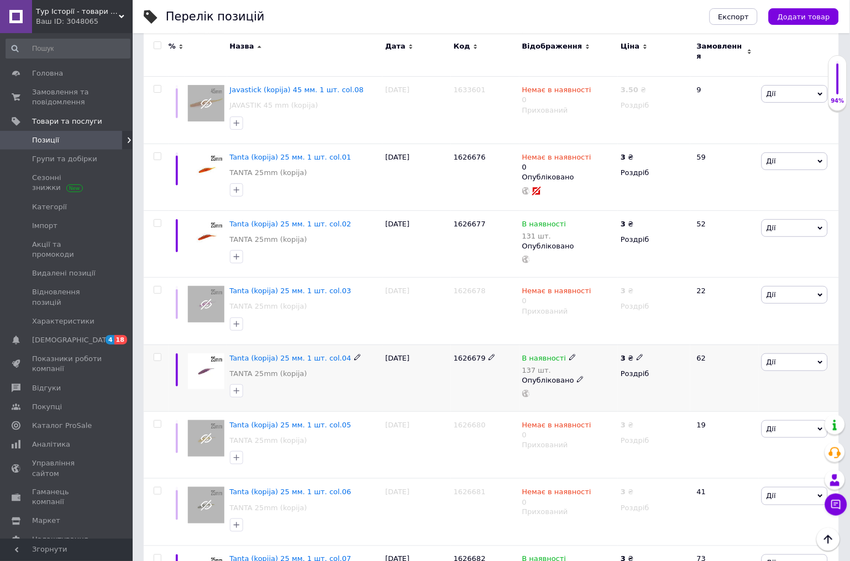
scroll to position [798, 0]
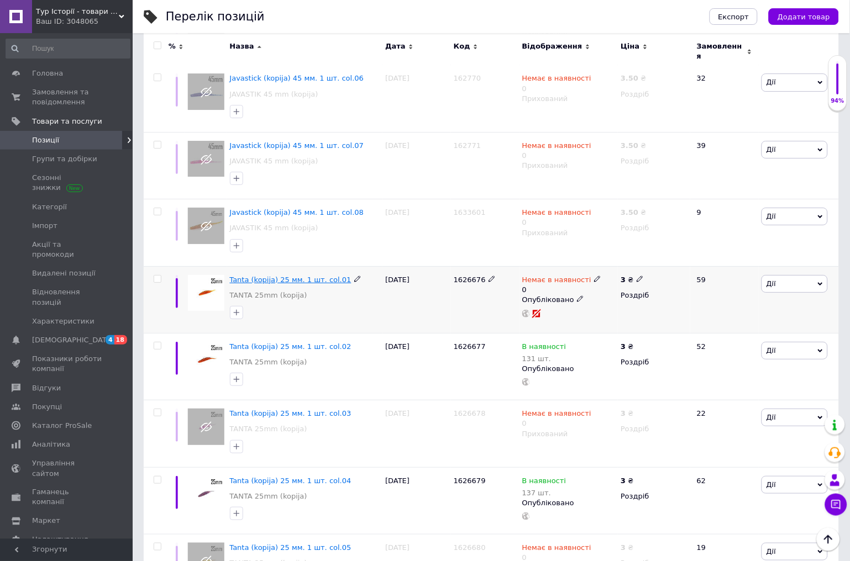
click at [255, 276] on span "Tanta (kopija) 25 мм. 1 шт. col.01" at bounding box center [291, 280] width 122 height 8
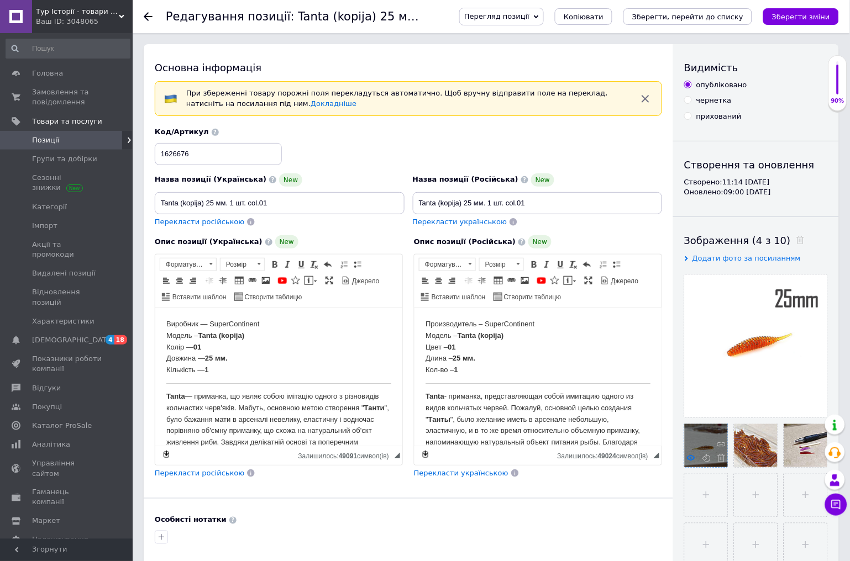
click at [693, 457] on use at bounding box center [691, 458] width 8 height 6
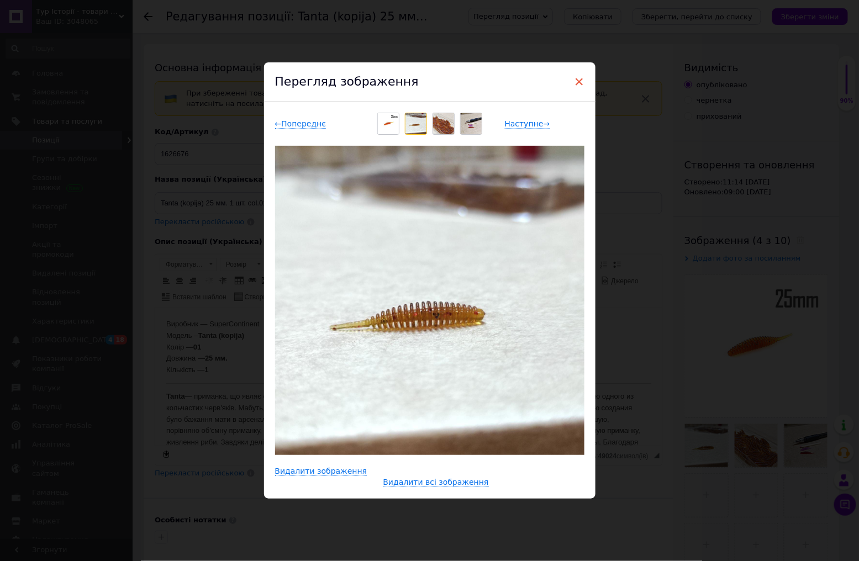
click at [577, 83] on span "×" at bounding box center [580, 81] width 10 height 19
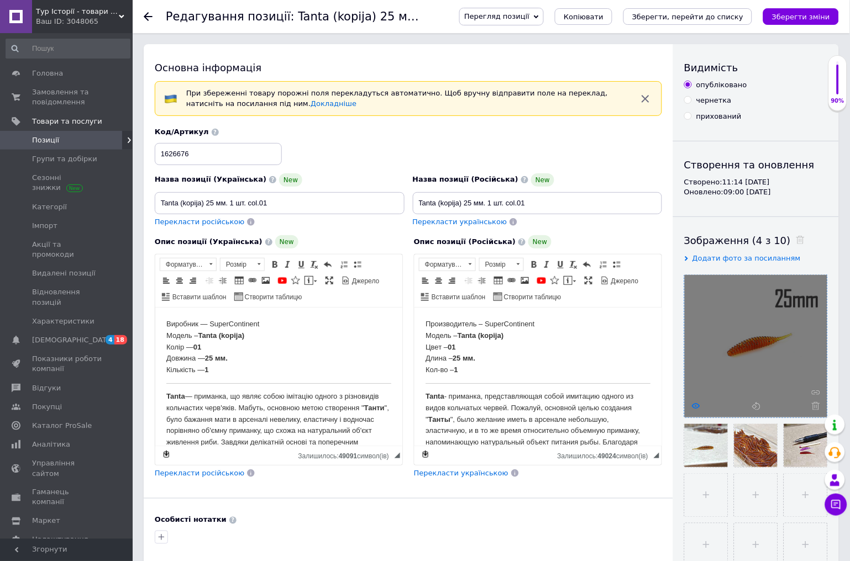
click at [695, 404] on icon at bounding box center [696, 406] width 8 height 8
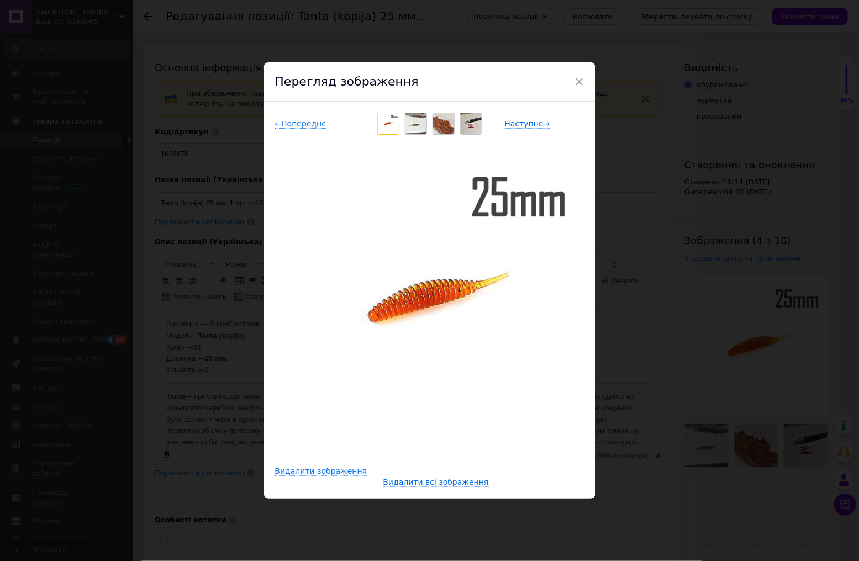
click at [579, 82] on span "×" at bounding box center [580, 81] width 10 height 19
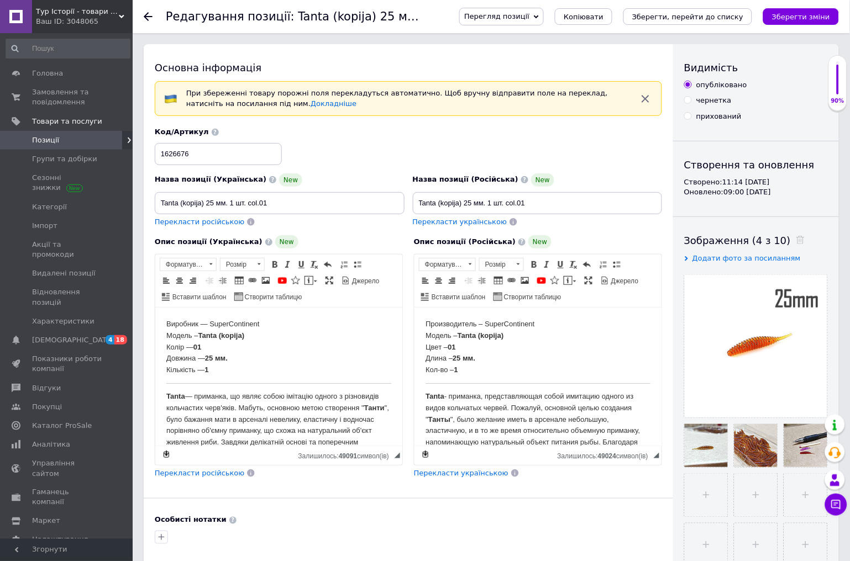
click at [145, 12] on icon at bounding box center [148, 16] width 9 height 9
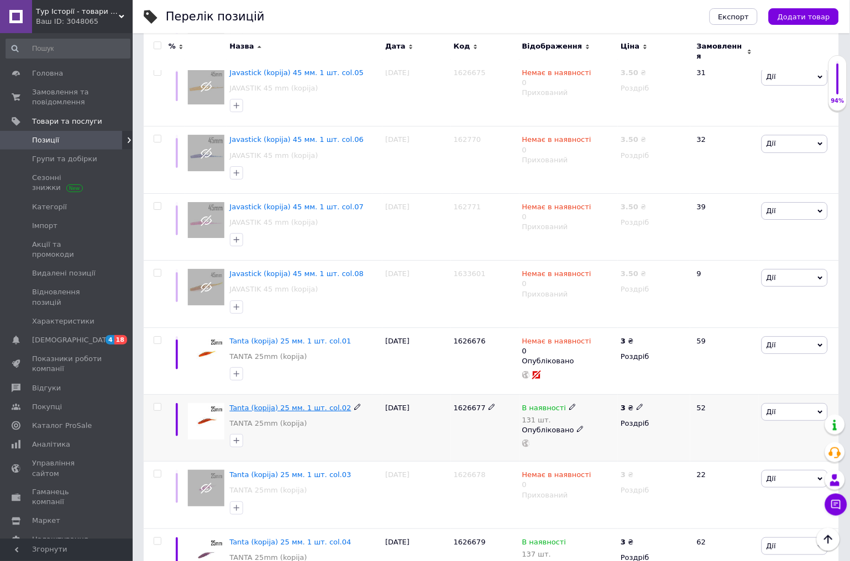
scroll to position [798, 0]
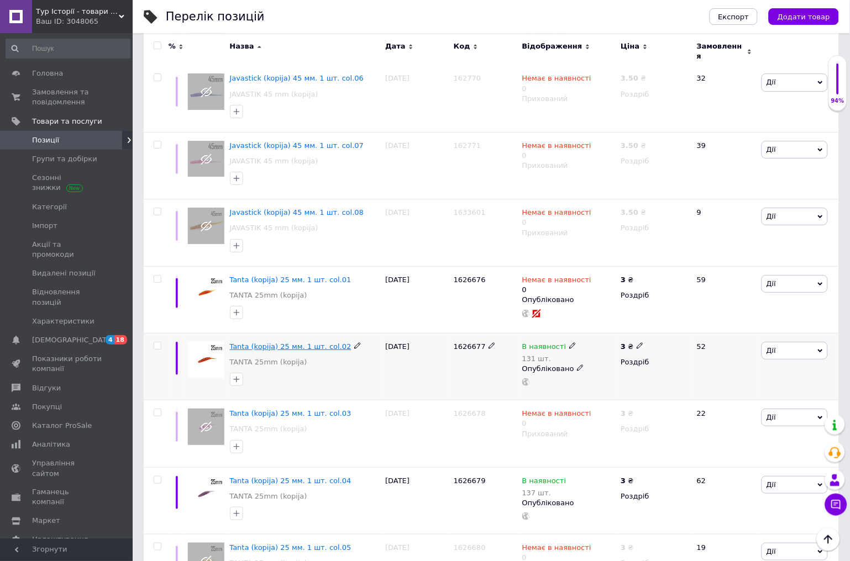
click at [270, 343] on span "Tanta (kopija) 25 мм. 1 шт. col.02" at bounding box center [291, 347] width 122 height 8
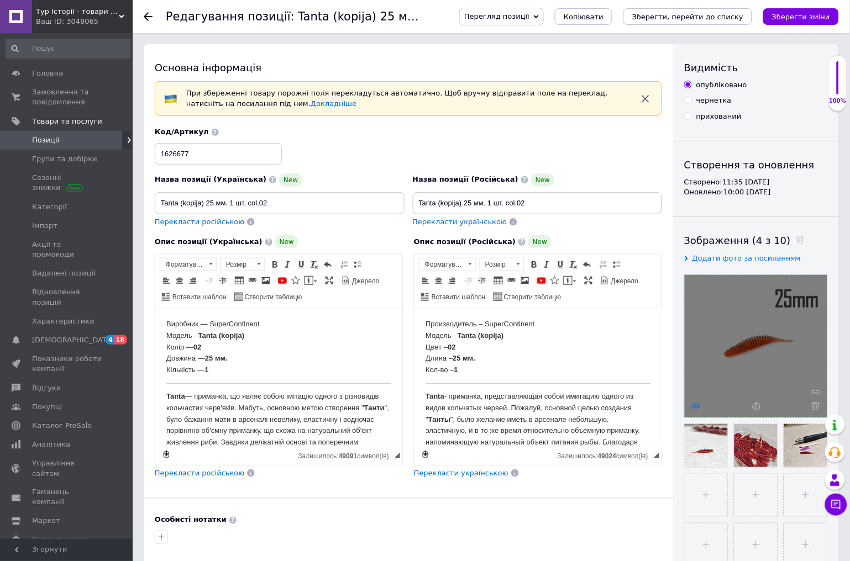
click at [692, 407] on icon at bounding box center [696, 406] width 8 height 8
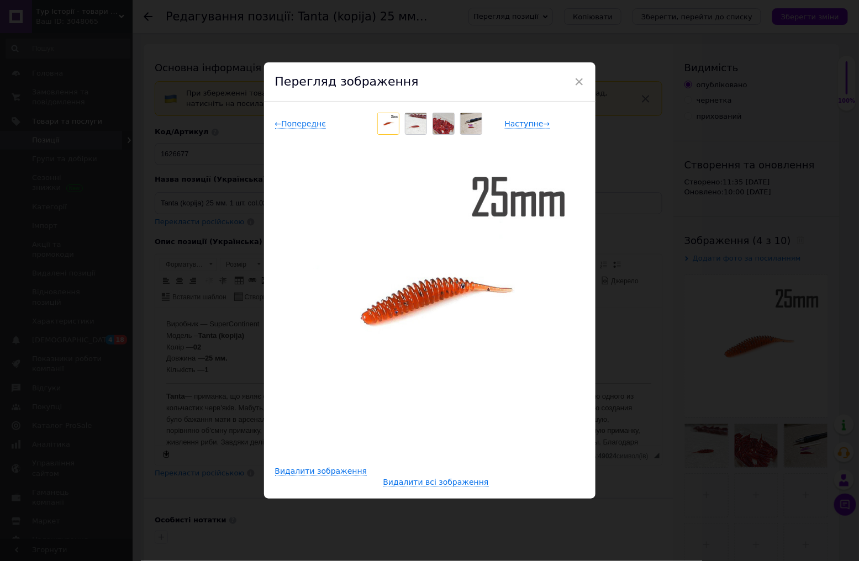
click at [417, 125] on img at bounding box center [416, 123] width 21 height 21
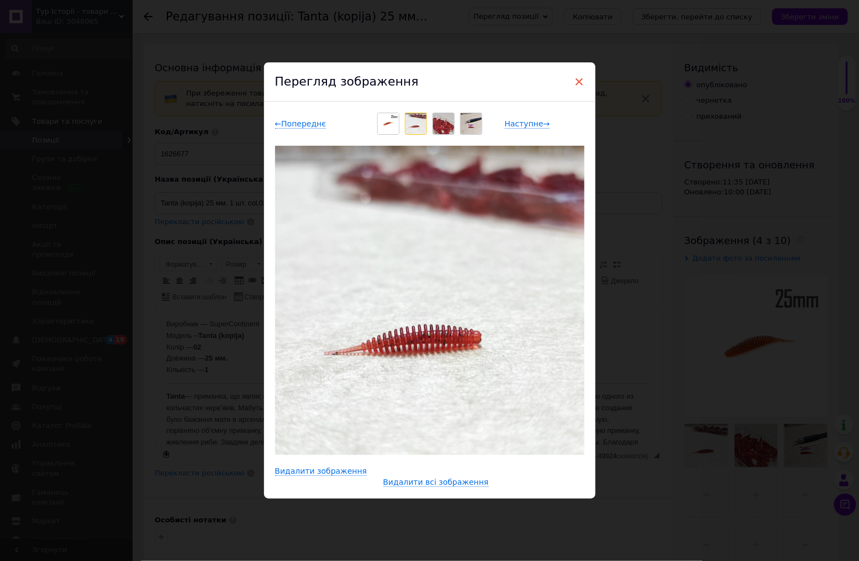
click at [575, 85] on span "×" at bounding box center [580, 81] width 10 height 19
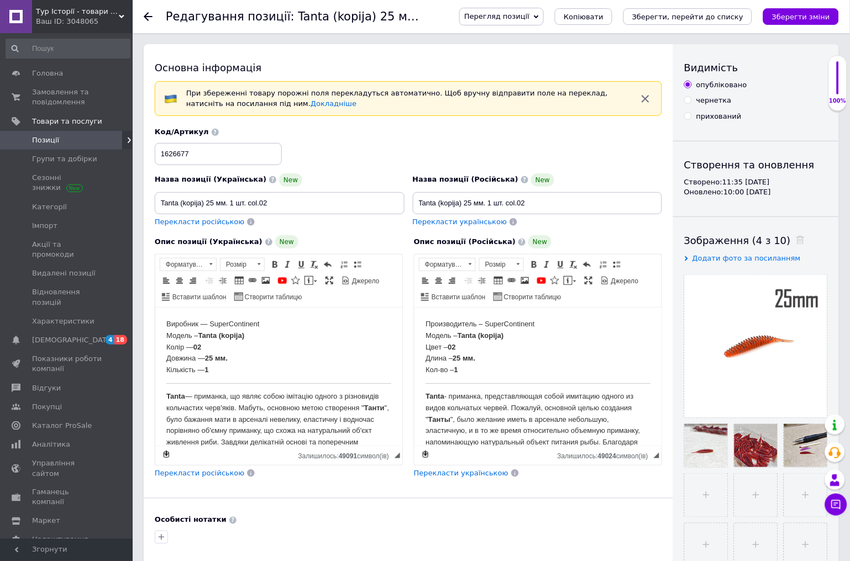
click at [148, 14] on icon at bounding box center [148, 16] width 9 height 9
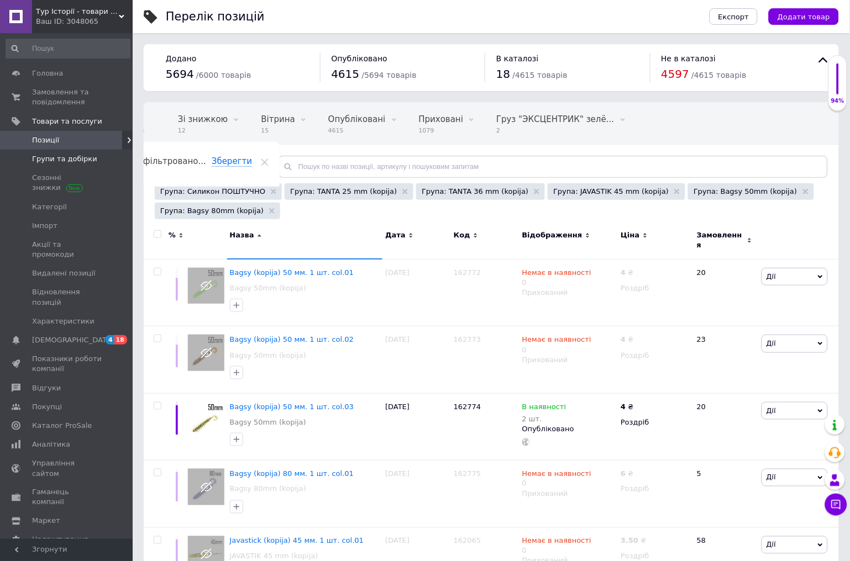
drag, startPoint x: 50, startPoint y: 159, endPoint x: 51, endPoint y: 153, distance: 6.1
click at [50, 159] on span "Групи та добірки" at bounding box center [64, 159] width 65 height 10
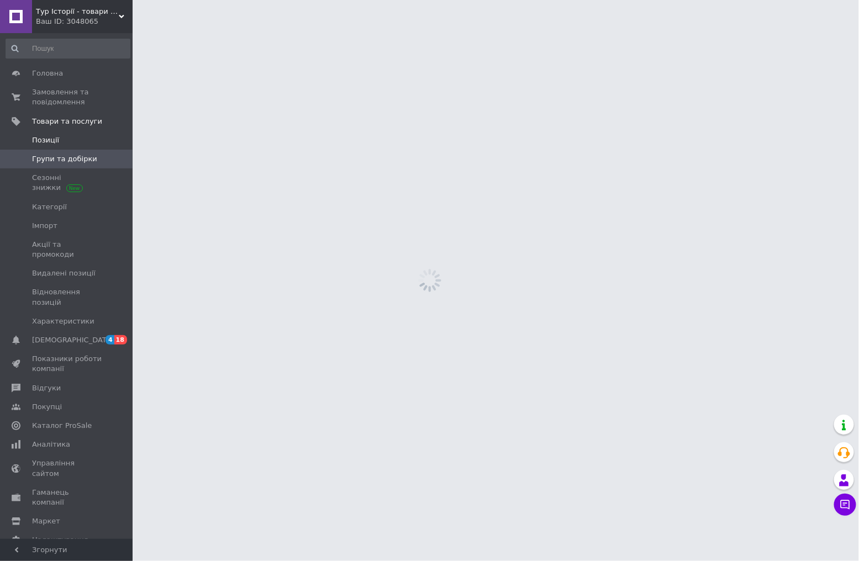
click at [51, 144] on span "Позиції" at bounding box center [45, 140] width 27 height 10
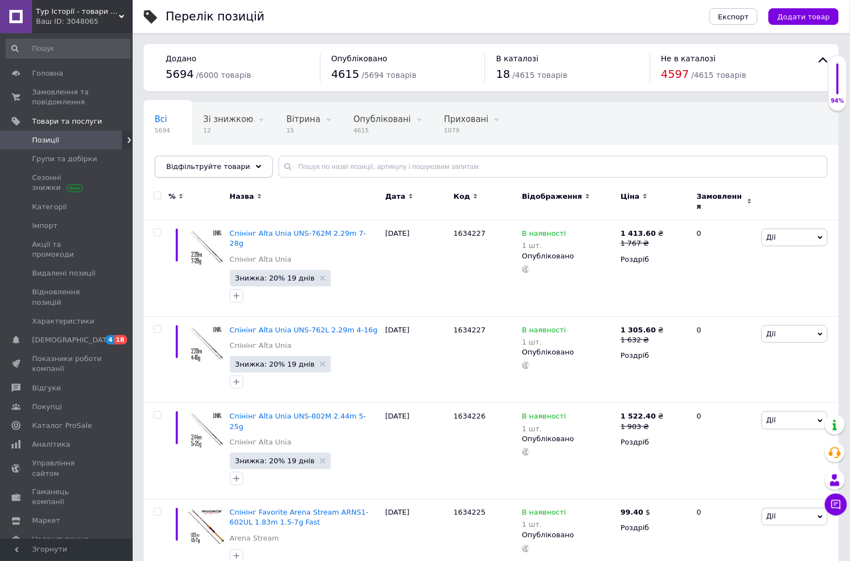
click at [245, 160] on div "Відфільтруйте товари" at bounding box center [214, 167] width 118 height 22
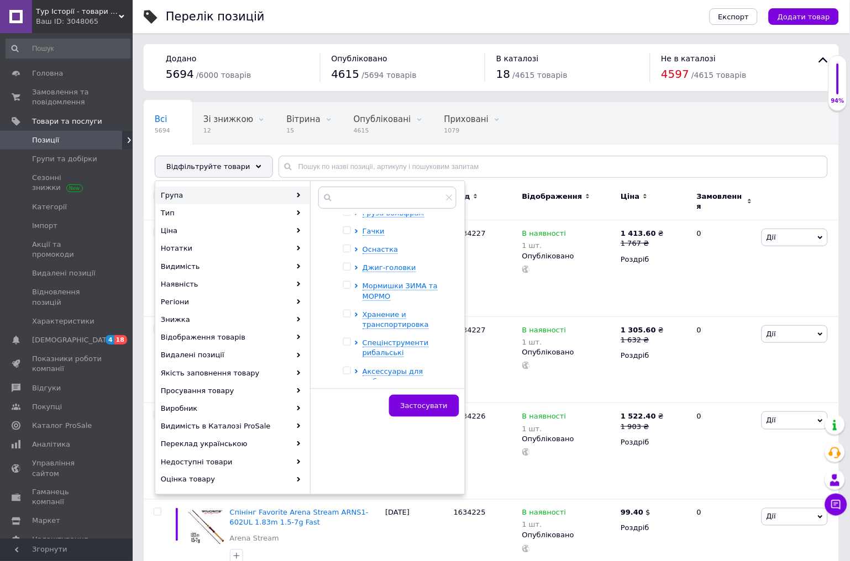
scroll to position [209, 0]
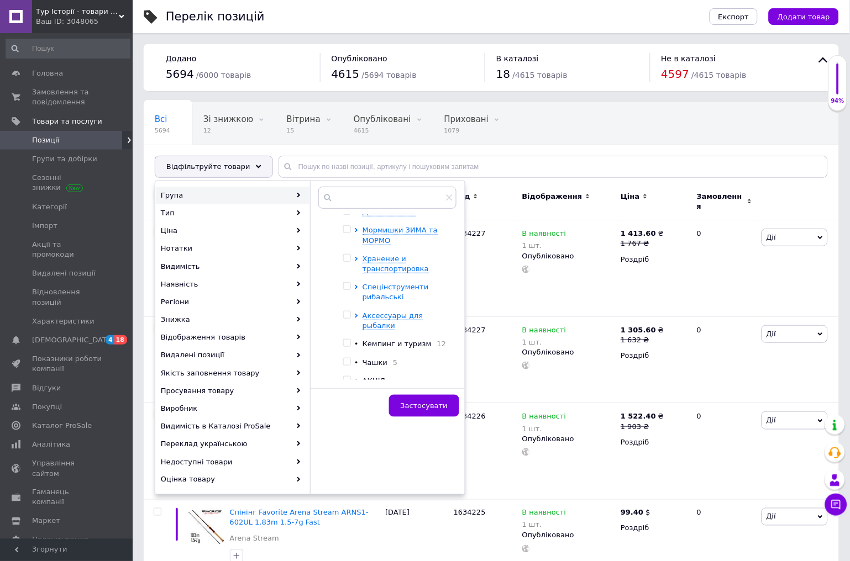
click at [392, 287] on span "Спецінструменти рибальські" at bounding box center [395, 292] width 66 height 18
click at [360, 316] on input "checkbox" at bounding box center [356, 315] width 7 height 7
checkbox input "true"
click at [360, 345] on input "checkbox" at bounding box center [356, 343] width 7 height 7
checkbox input "true"
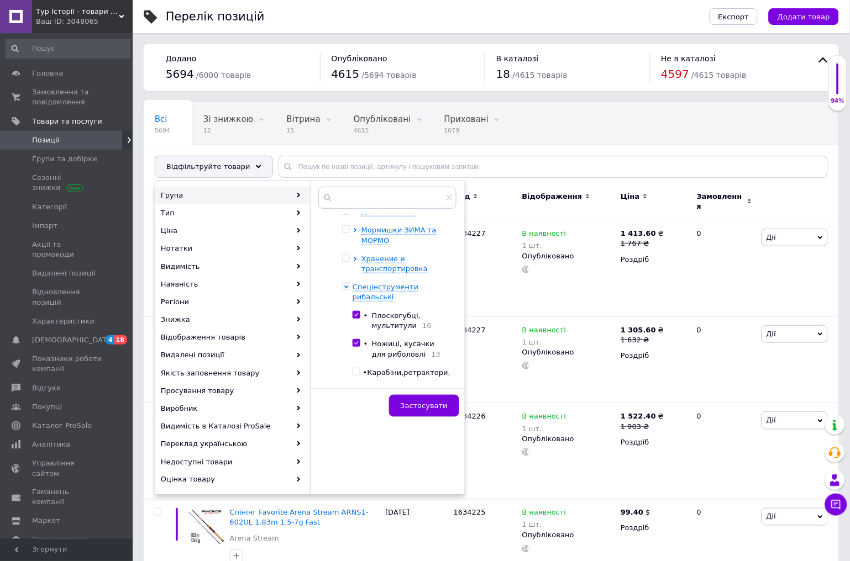
click at [360, 372] on input "checkbox" at bounding box center [356, 372] width 7 height 7
checkbox input "true"
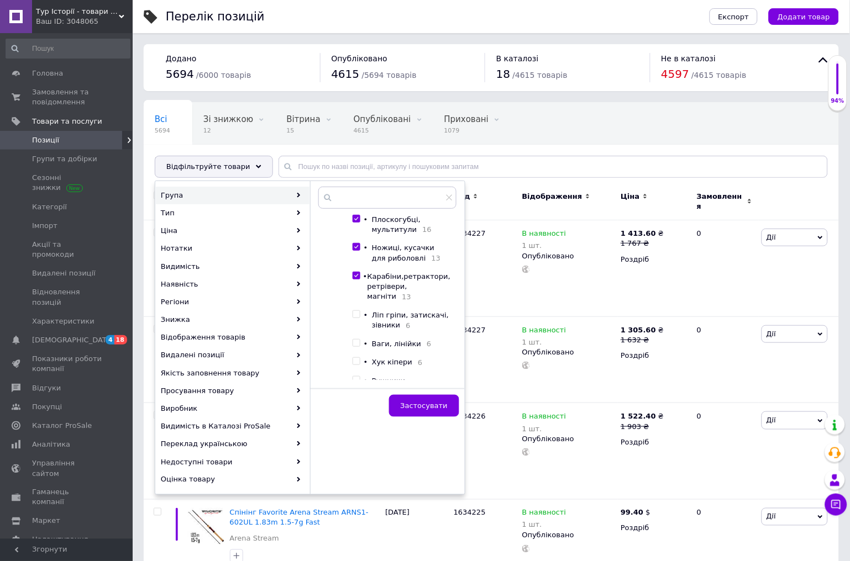
scroll to position [332, 0]
click at [360, 290] on input "checkbox" at bounding box center [356, 287] width 7 height 7
checkbox input "true"
click at [360, 320] on input "checkbox" at bounding box center [356, 316] width 7 height 7
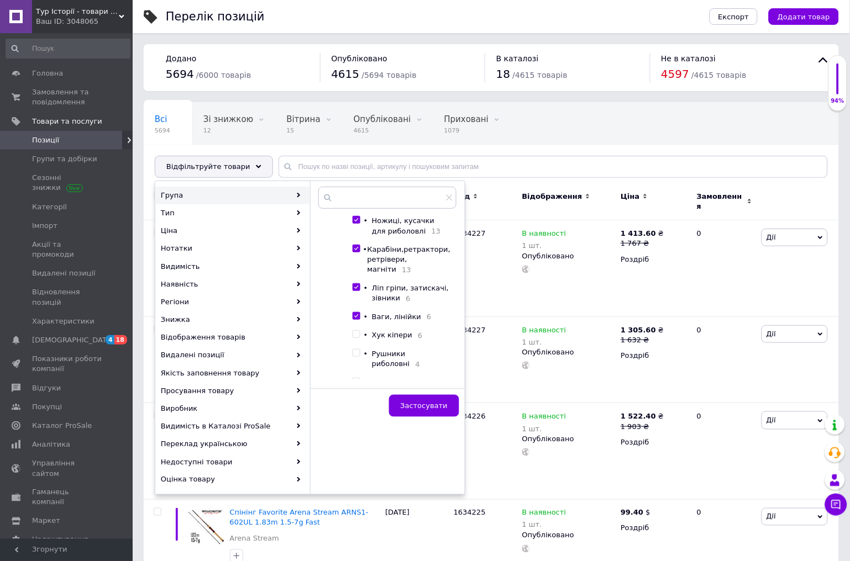
checkbox input "true"
click at [360, 338] on input "checkbox" at bounding box center [356, 334] width 7 height 7
checkbox input "true"
click at [360, 357] on input "checkbox" at bounding box center [356, 353] width 7 height 7
checkbox input "true"
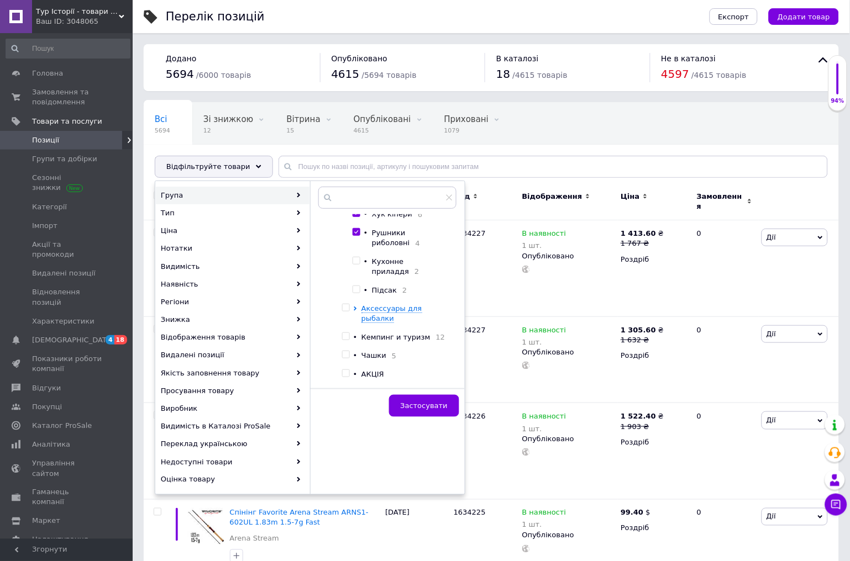
scroll to position [455, 0]
click at [360, 263] on input "checkbox" at bounding box center [356, 259] width 7 height 7
checkbox input "true"
click at [360, 292] on input "checkbox" at bounding box center [356, 288] width 7 height 7
checkbox input "true"
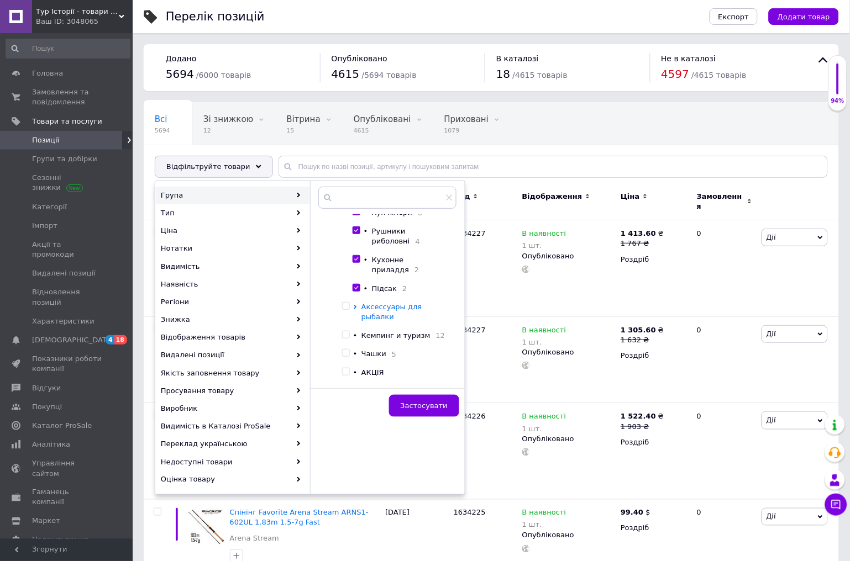
click at [396, 317] on span "Аксессуары для рыбалки" at bounding box center [391, 312] width 61 height 18
click at [367, 334] on input "checkbox" at bounding box center [364, 335] width 7 height 7
checkbox input "true"
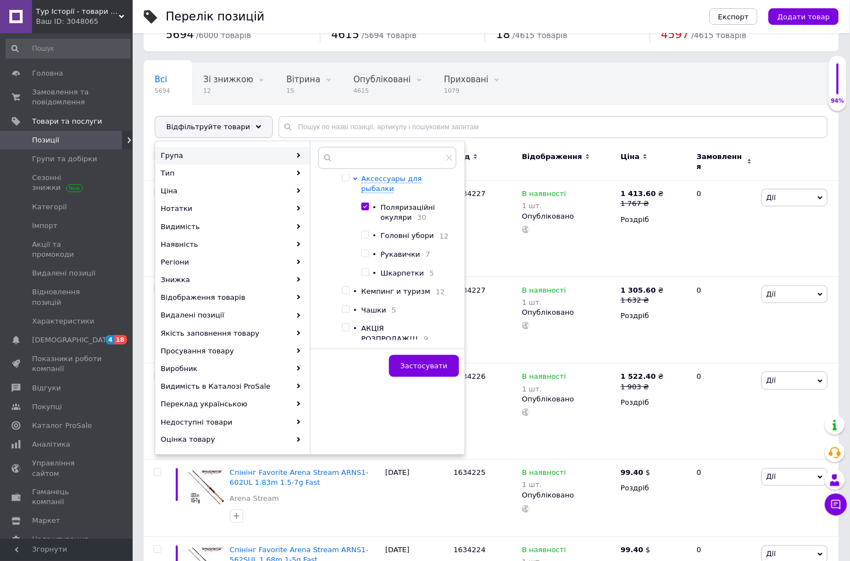
scroll to position [61, 0]
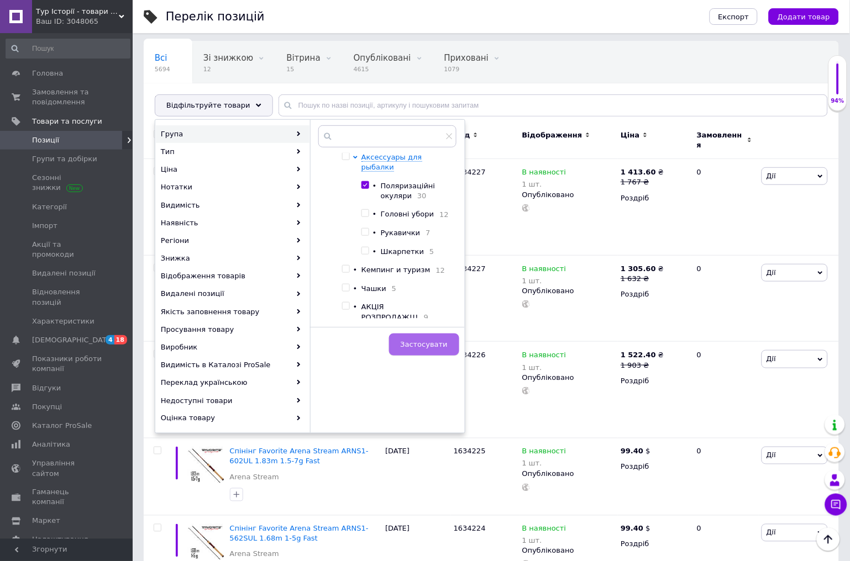
click at [420, 340] on span "Застосувати" at bounding box center [424, 344] width 47 height 8
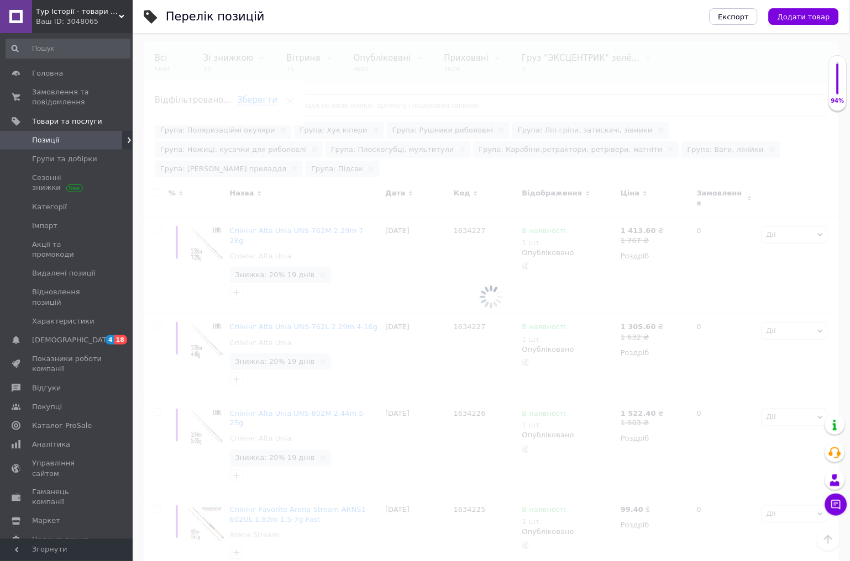
scroll to position [0, 25]
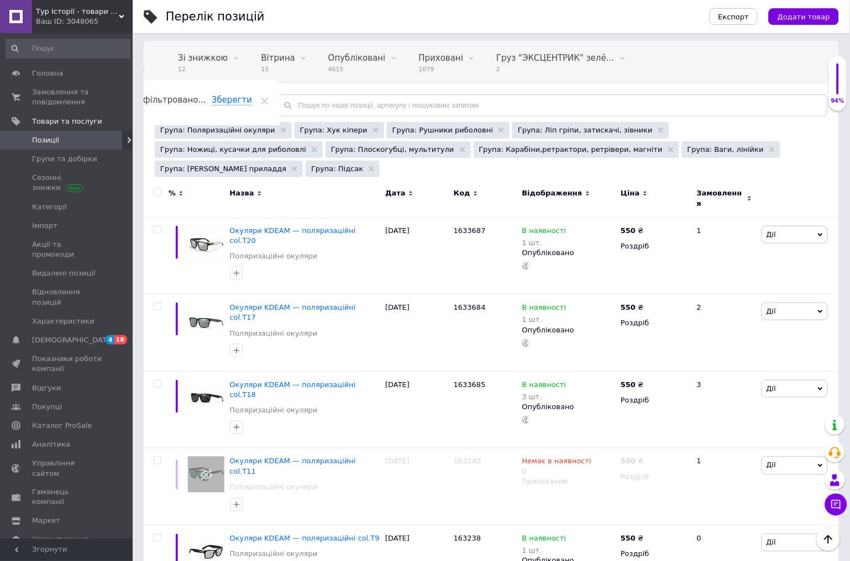
click at [241, 188] on span "Назва" at bounding box center [242, 193] width 24 height 10
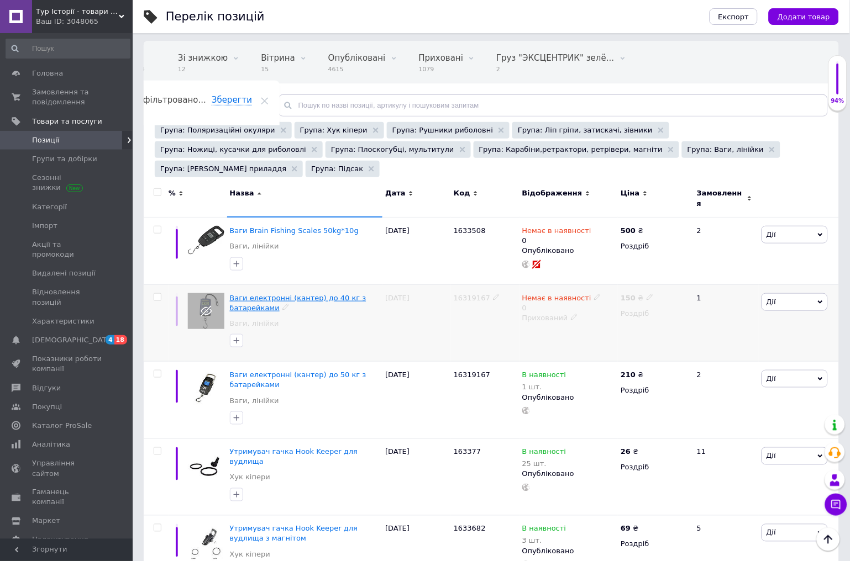
click at [256, 294] on span "Ваги електронні (кантер) до 40 кг з батарейками" at bounding box center [298, 303] width 136 height 18
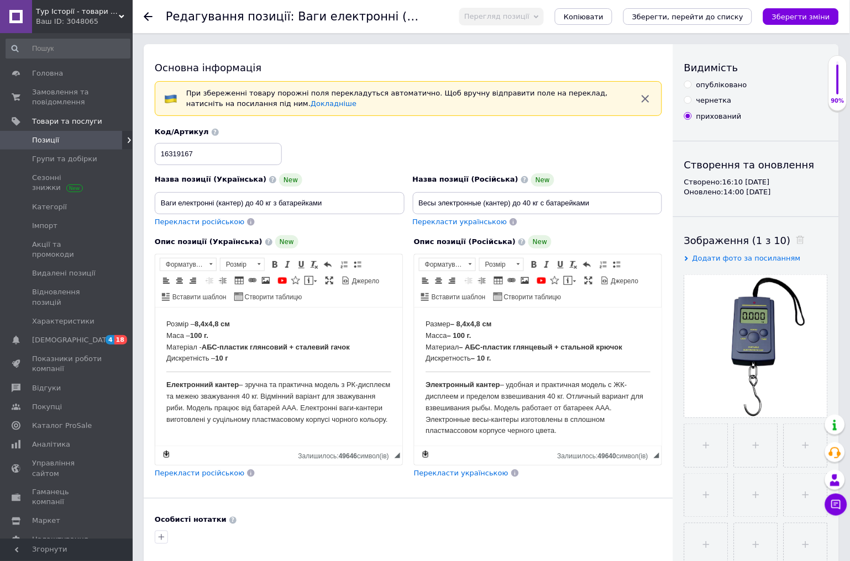
click at [149, 17] on icon at bounding box center [148, 16] width 9 height 9
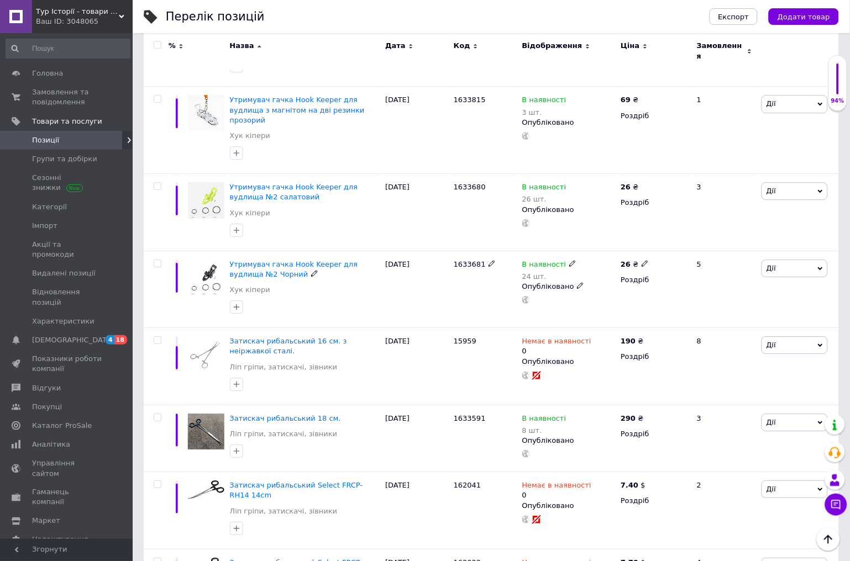
scroll to position [675, 0]
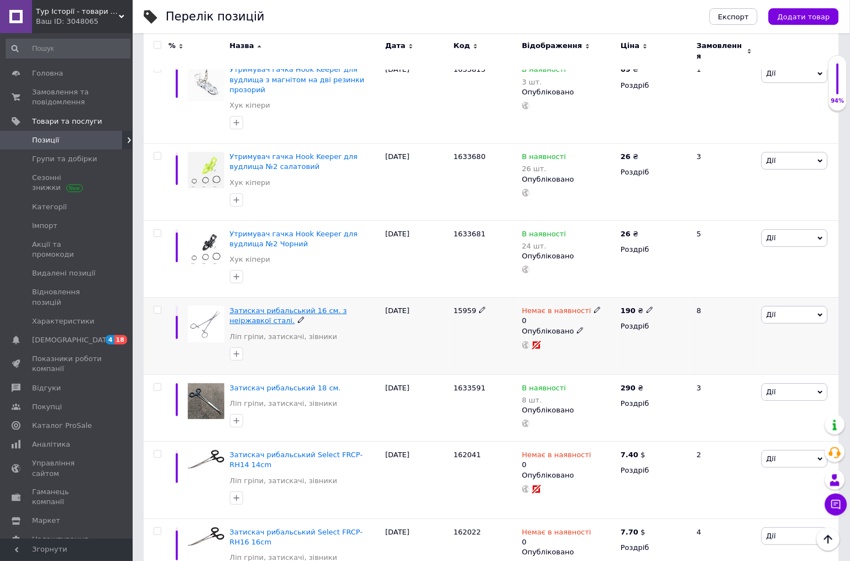
click at [278, 307] on span "Затискач рибальський 16 см. з неіржавкої сталі." at bounding box center [288, 316] width 117 height 18
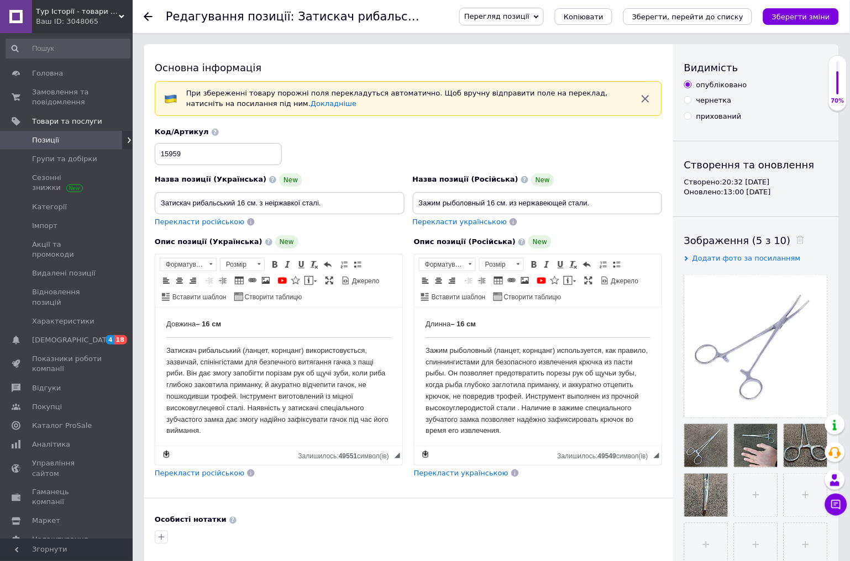
click at [146, 17] on use at bounding box center [148, 16] width 9 height 9
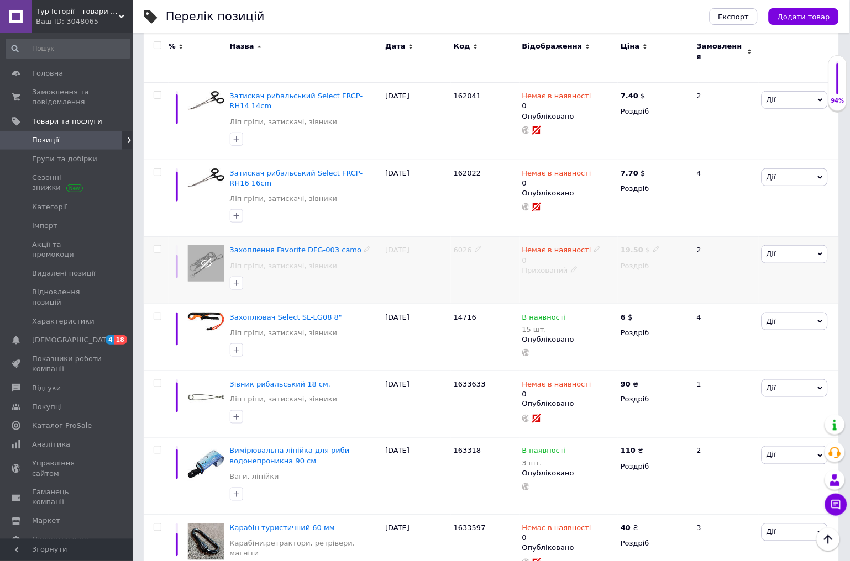
scroll to position [1043, 0]
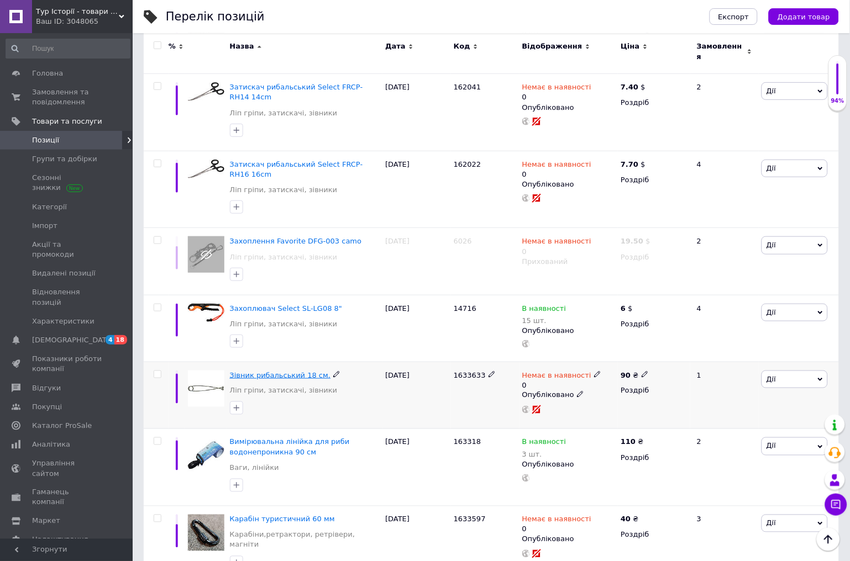
click at [271, 371] on span "Зівник рибальський 18 см." at bounding box center [280, 375] width 101 height 8
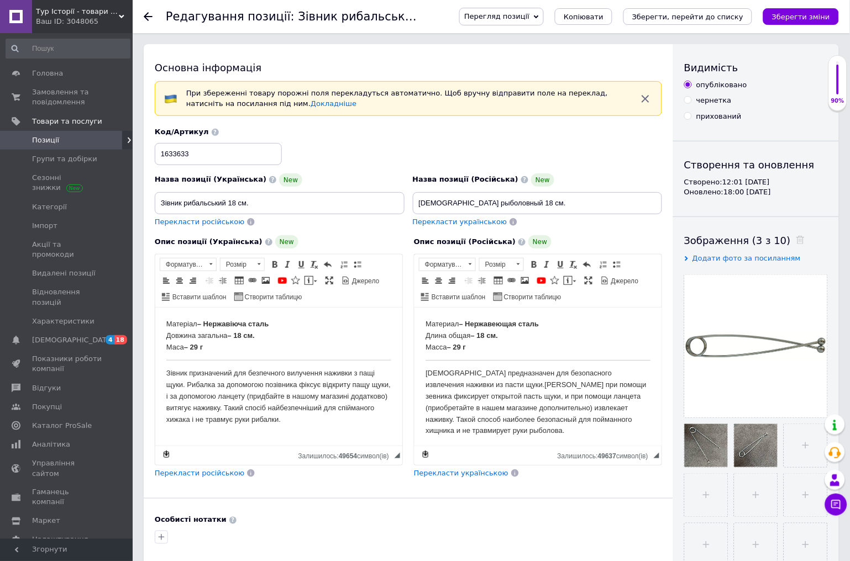
click at [145, 17] on use at bounding box center [148, 16] width 9 height 9
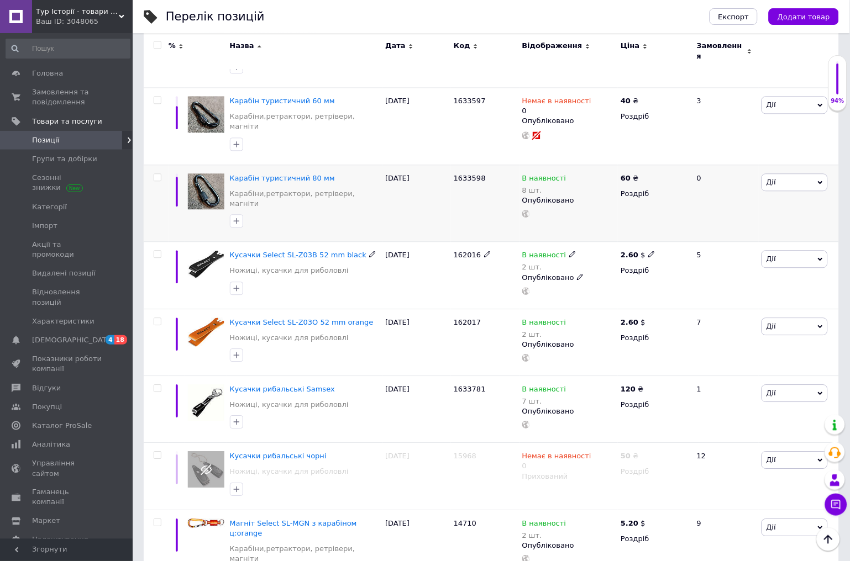
scroll to position [1473, 0]
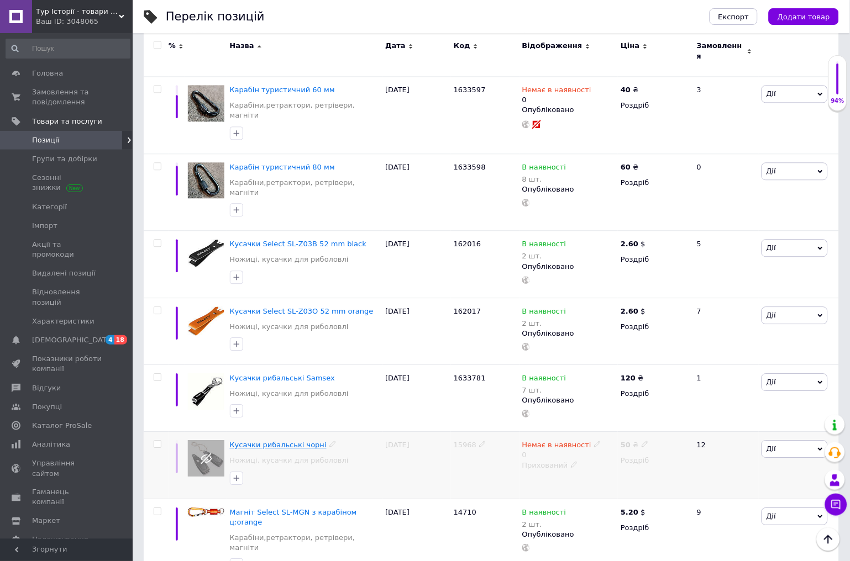
click at [285, 441] on span "Кусачки рибальські чорні" at bounding box center [278, 445] width 97 height 8
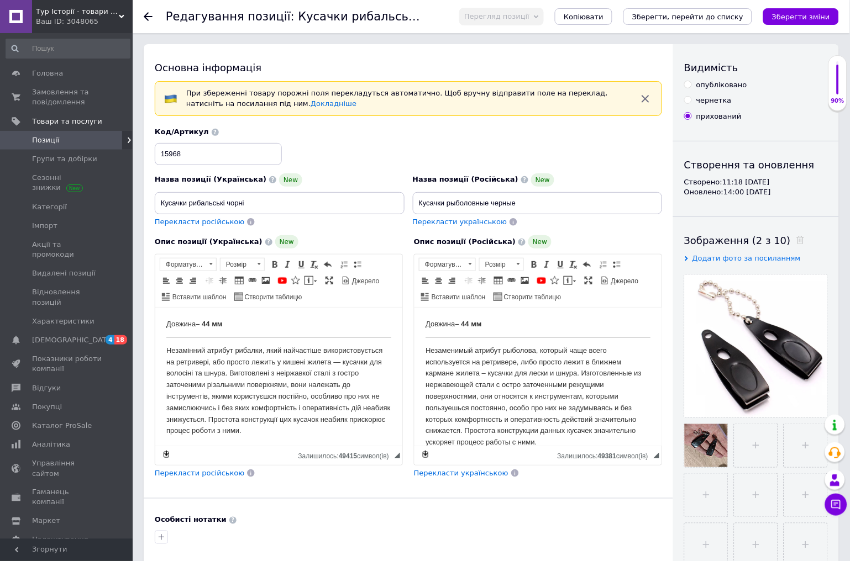
click at [148, 18] on icon at bounding box center [148, 16] width 9 height 9
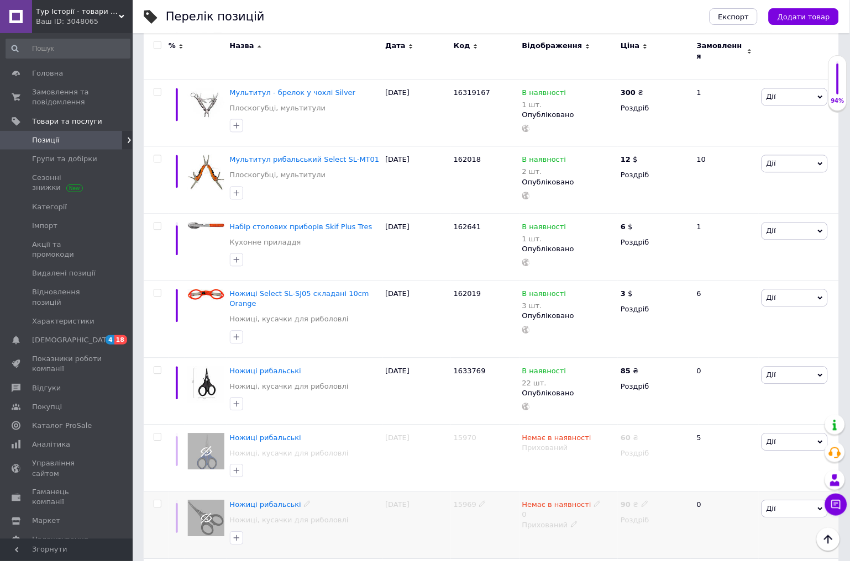
scroll to position [2394, 0]
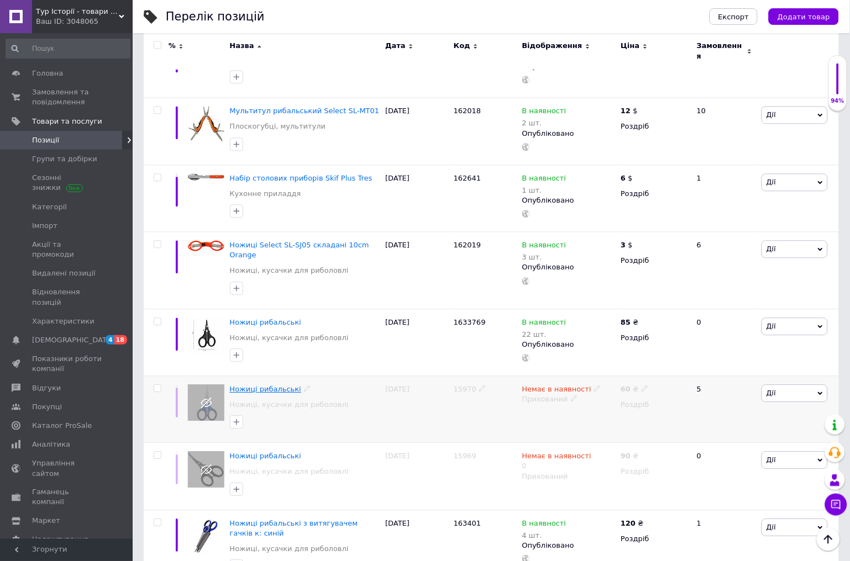
click at [259, 385] on span "Ножиці рибальські" at bounding box center [265, 389] width 71 height 8
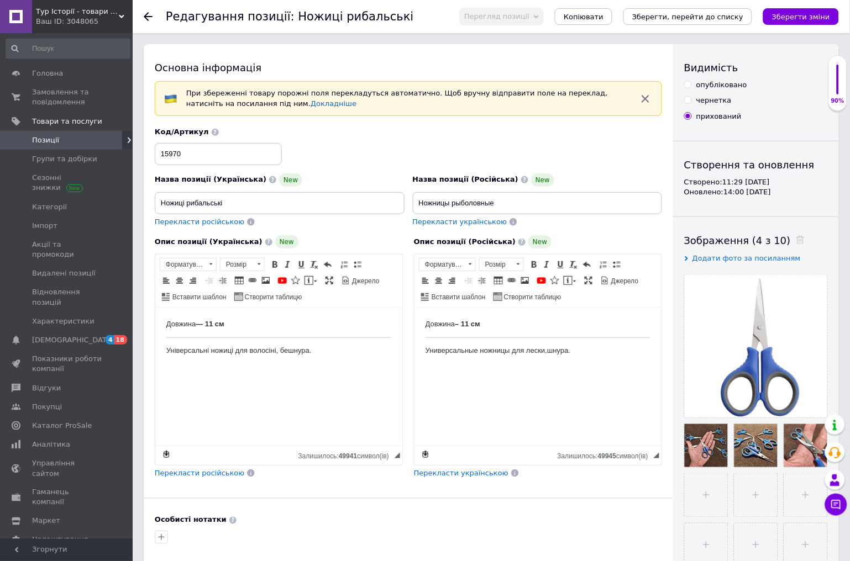
click at [147, 18] on icon at bounding box center [148, 16] width 9 height 9
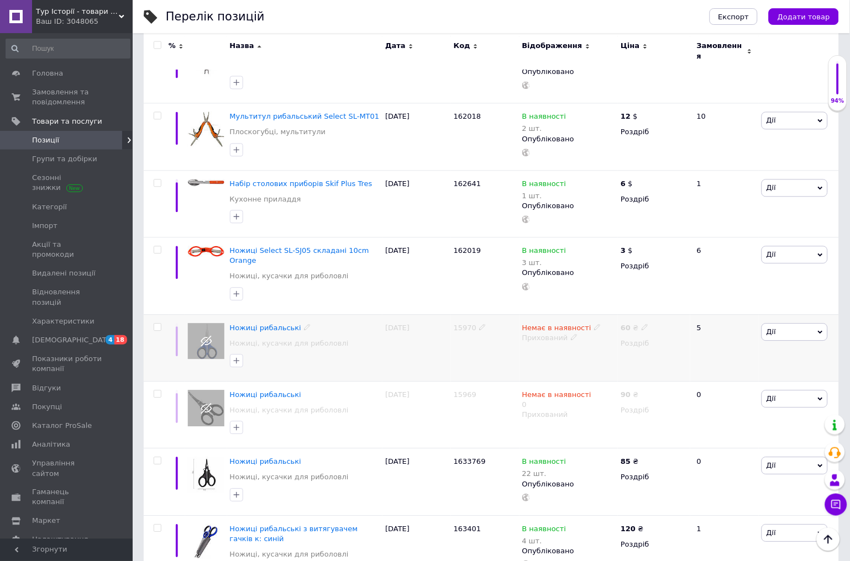
scroll to position [2272, 0]
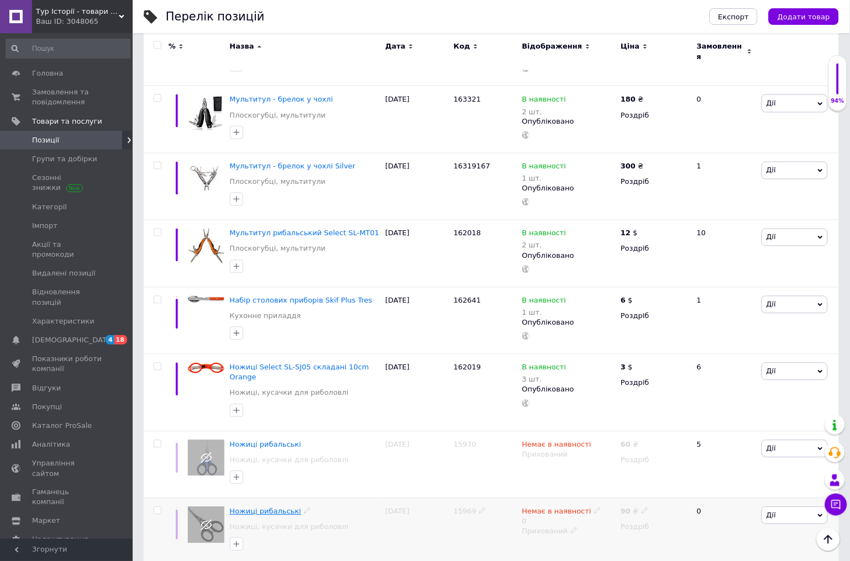
click at [274, 508] on span "Ножиці рибальські" at bounding box center [265, 512] width 71 height 8
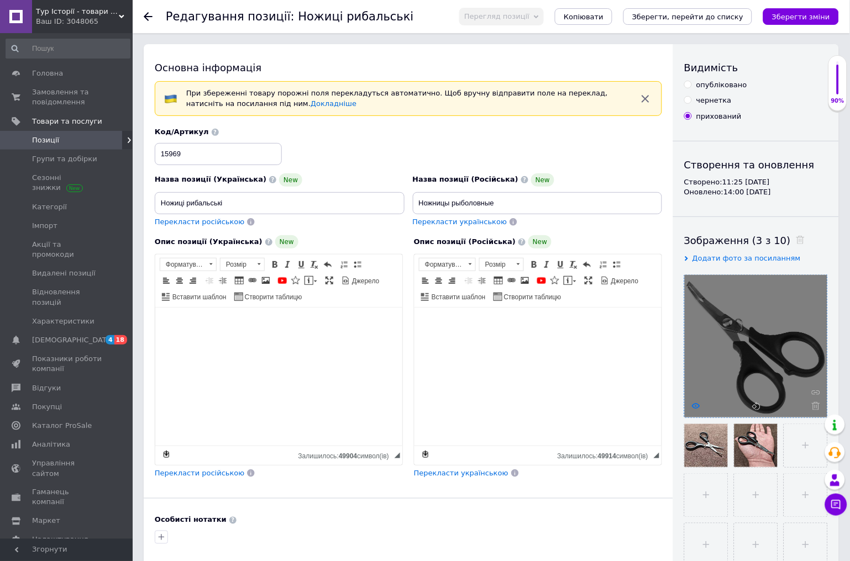
click at [697, 407] on use at bounding box center [696, 406] width 8 height 6
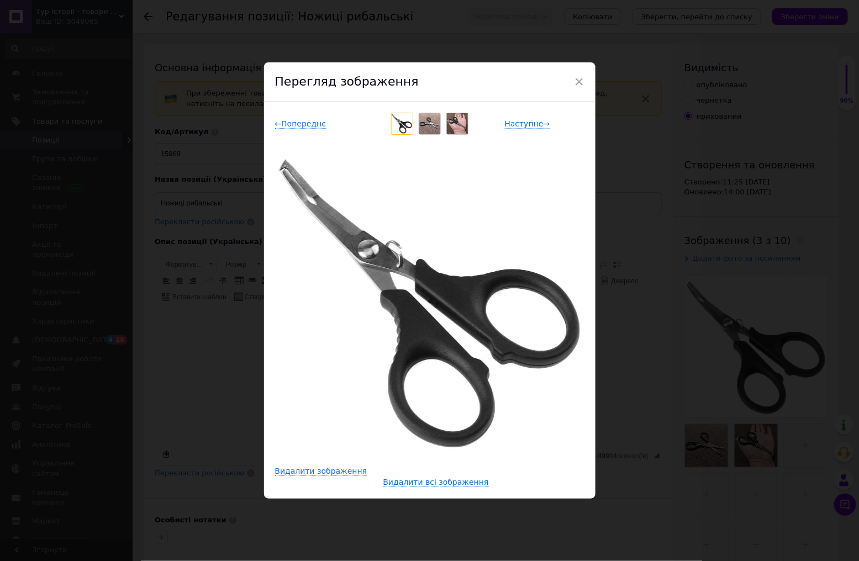
click at [714, 449] on div "× Перегляд зображення ← Попереднє Наступне → Видалити зображення Видалити всі з…" at bounding box center [429, 280] width 859 height 561
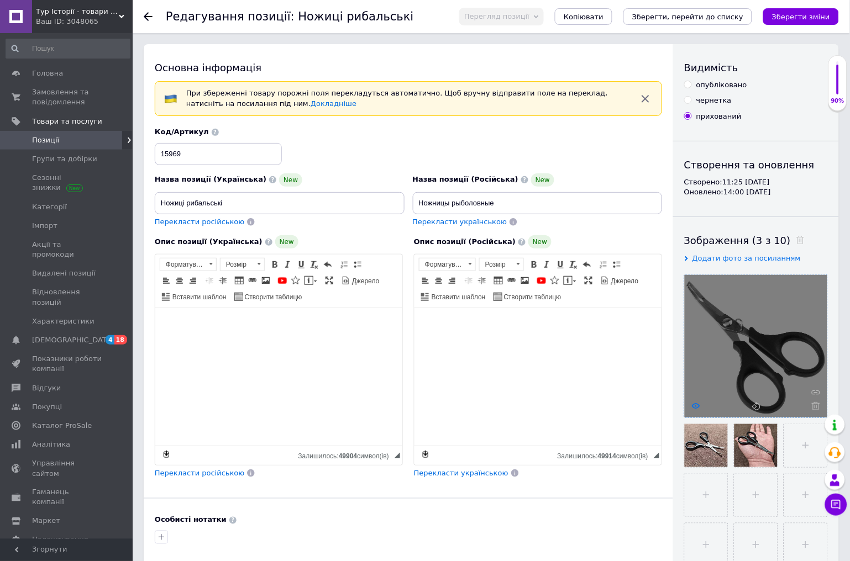
click at [698, 406] on icon at bounding box center [696, 406] width 8 height 8
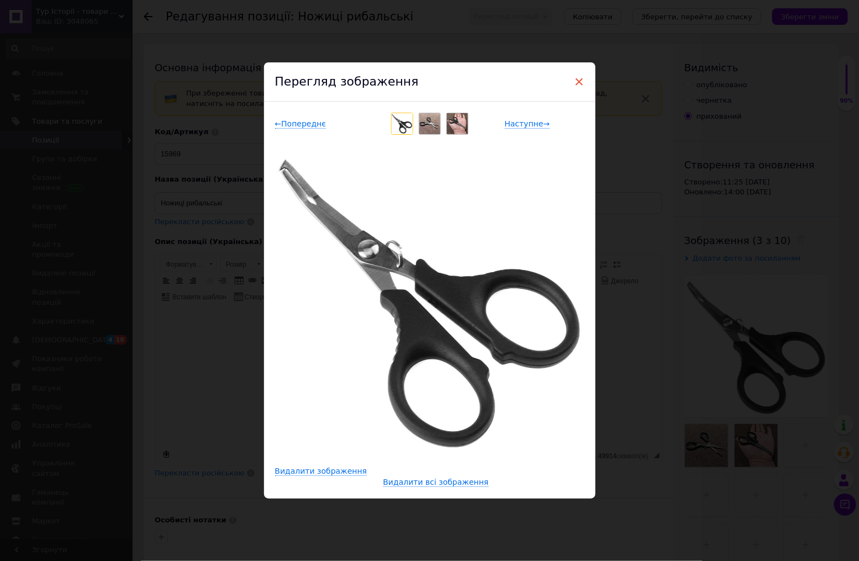
click at [581, 82] on span "×" at bounding box center [580, 81] width 10 height 19
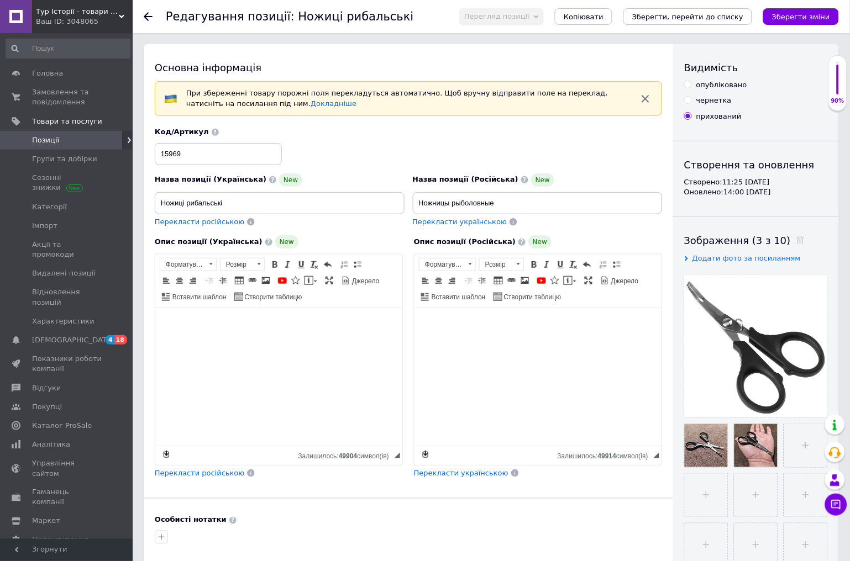
click at [150, 19] on icon at bounding box center [148, 16] width 9 height 9
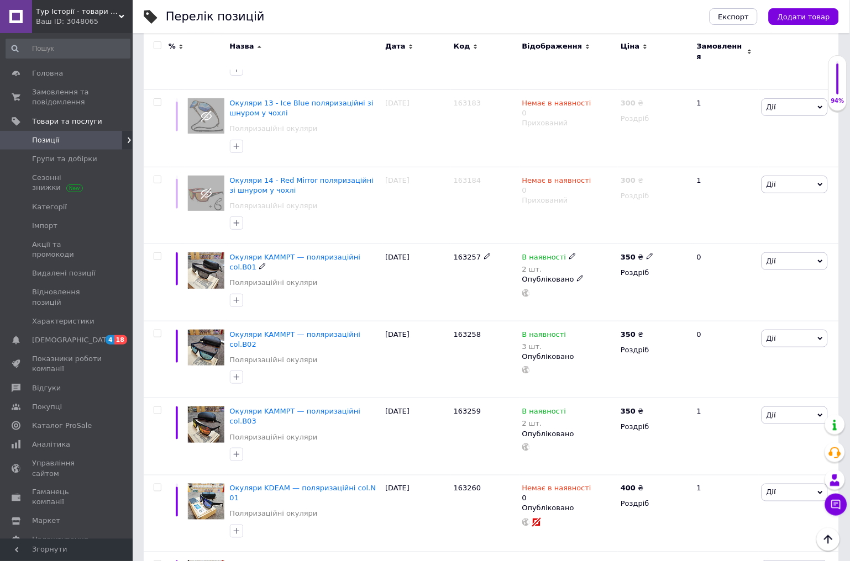
scroll to position [3868, 0]
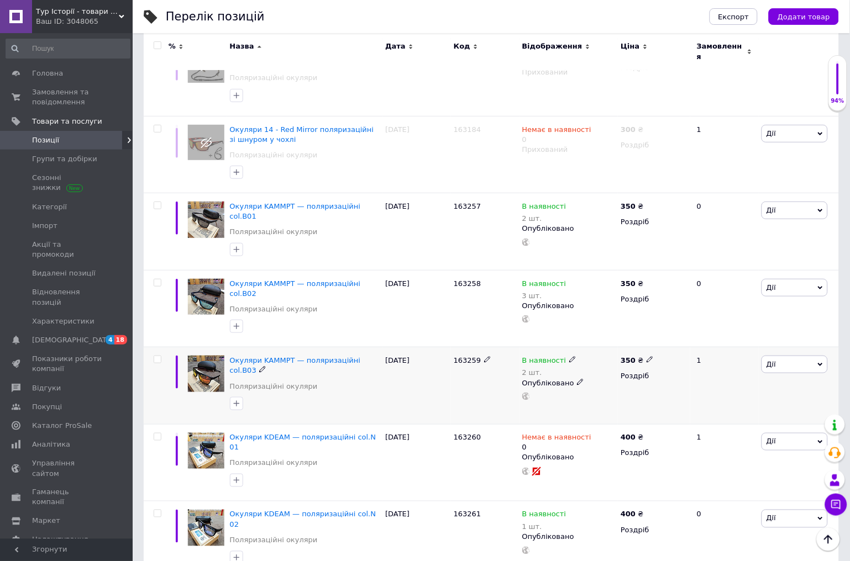
click at [569, 356] on icon at bounding box center [572, 359] width 7 height 7
click at [590, 348] on span "В наявності" at bounding box center [609, 352] width 44 height 8
drag, startPoint x: 601, startPoint y: 230, endPoint x: 566, endPoint y: 243, distance: 36.5
click at [570, 356] on div "В наявності 2 шт. Наявність В наявності Немає в наявності Під замовлення Готово…" at bounding box center [568, 378] width 93 height 45
type input "1"
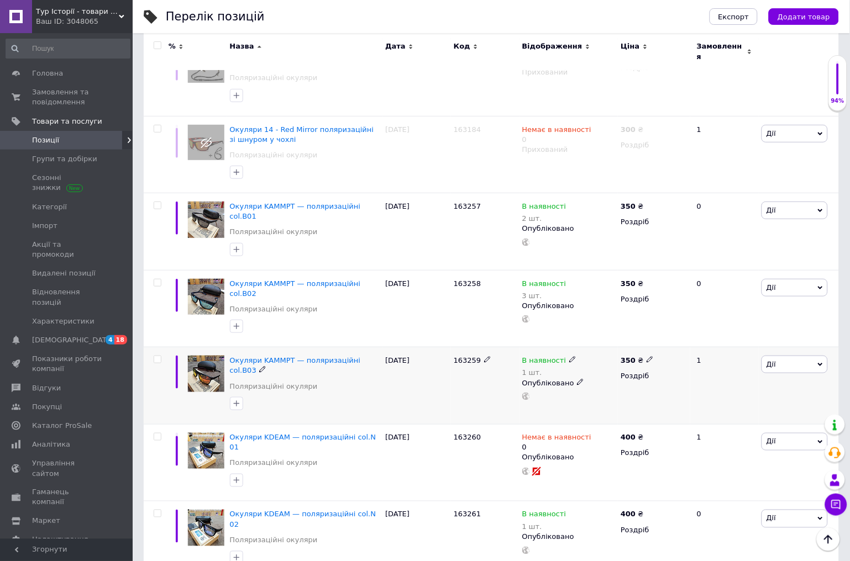
click at [569, 356] on icon at bounding box center [572, 359] width 7 height 7
click at [589, 348] on span "В наявності" at bounding box center [609, 352] width 44 height 8
drag, startPoint x: 594, startPoint y: 240, endPoint x: 576, endPoint y: 240, distance: 17.7
click at [576, 323] on div "Наявність В наявності Немає в наявності Під замовлення Готово до відправки Зали…" at bounding box center [649, 368] width 150 height 90
type input "2"
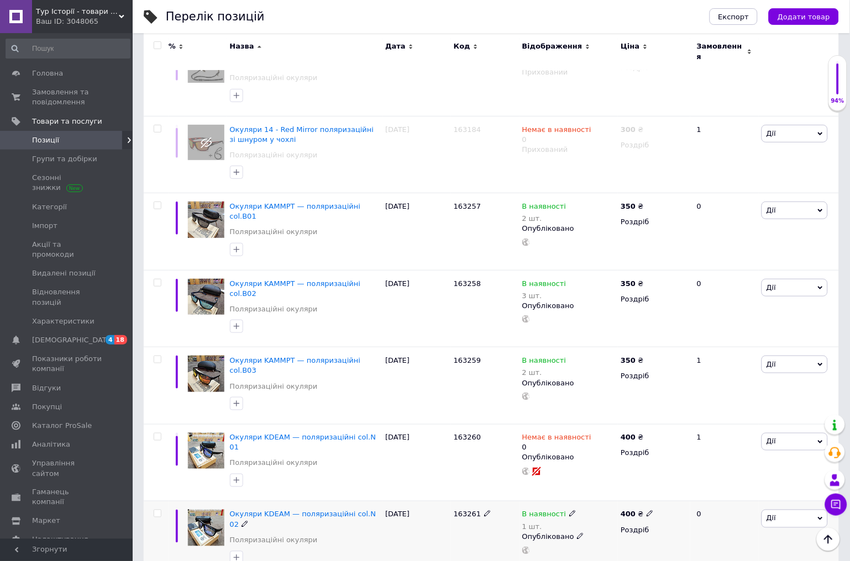
click at [569, 511] on icon at bounding box center [572, 514] width 7 height 7
click at [609, 522] on li "Немає в наявності" at bounding box center [632, 529] width 105 height 15
drag, startPoint x: 612, startPoint y: 373, endPoint x: 582, endPoint y: 373, distance: 29.3
click at [584, 538] on input "1" at bounding box center [622, 549] width 84 height 22
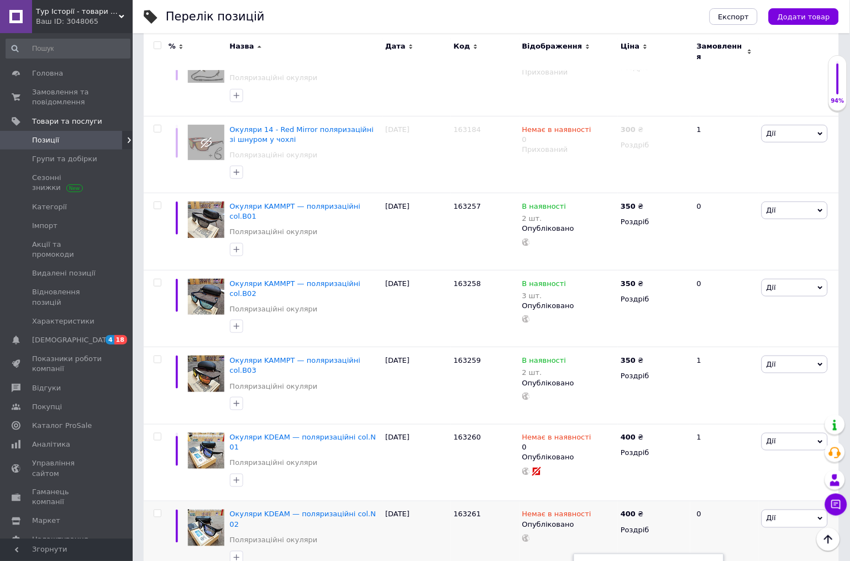
drag, startPoint x: 600, startPoint y: 440, endPoint x: 565, endPoint y: 445, distance: 35.2
click at [262, 511] on span "Окуляри KDEAM — поляризаційні col.N 02" at bounding box center [303, 520] width 146 height 18
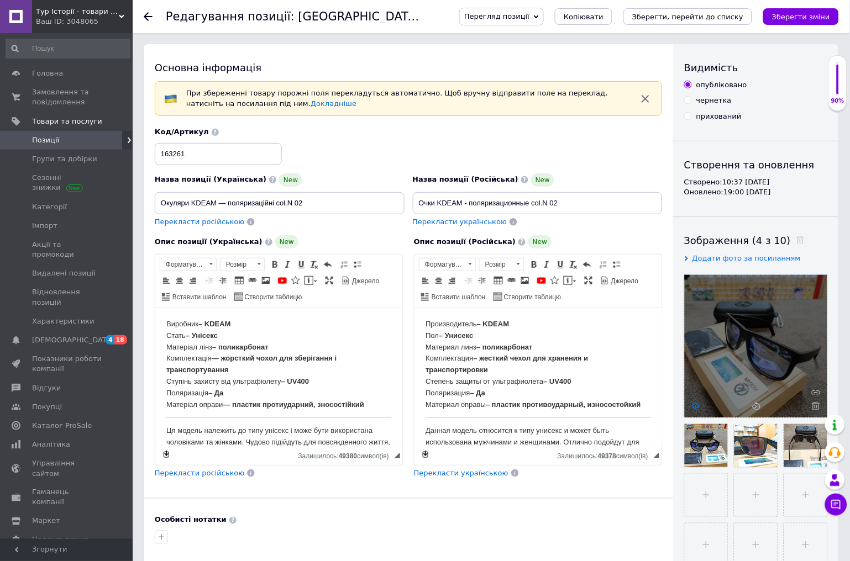
click at [699, 406] on use at bounding box center [696, 406] width 8 height 6
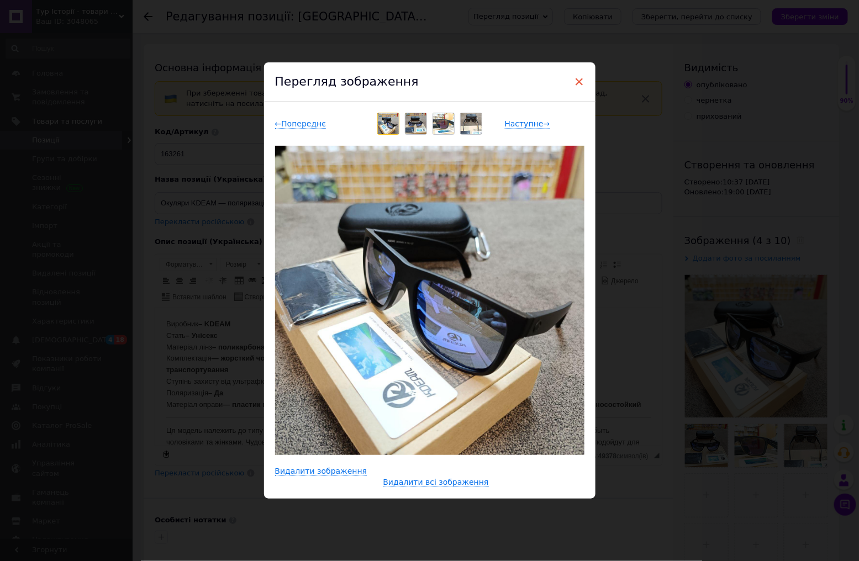
click at [580, 83] on span "×" at bounding box center [580, 81] width 10 height 19
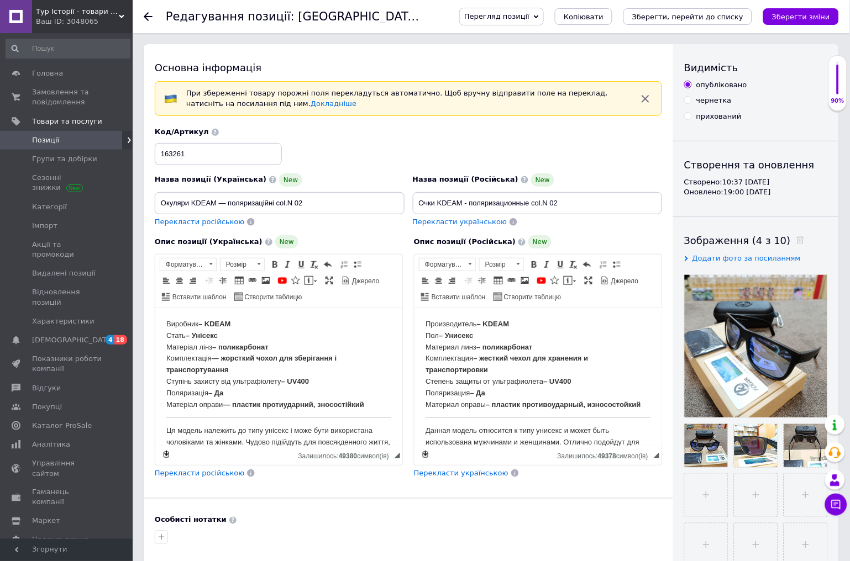
click at [145, 20] on icon at bounding box center [148, 16] width 9 height 9
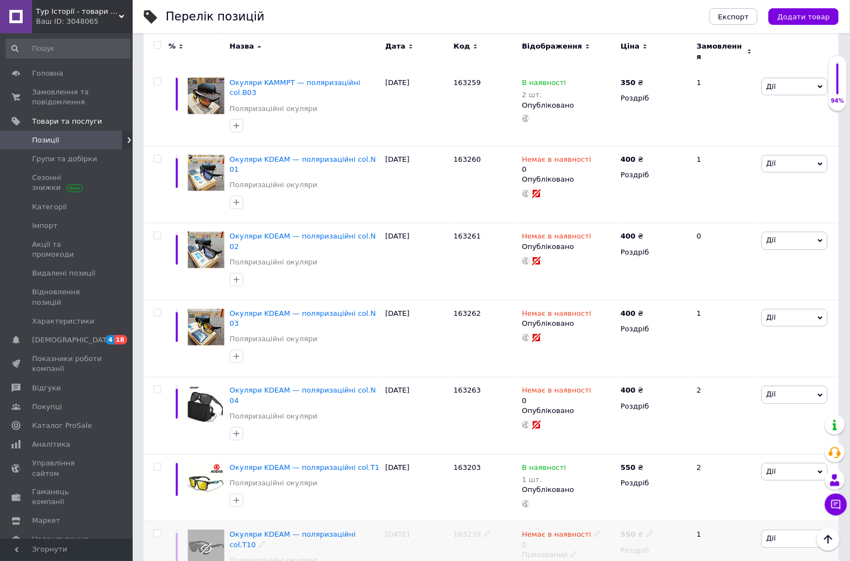
scroll to position [4175, 0]
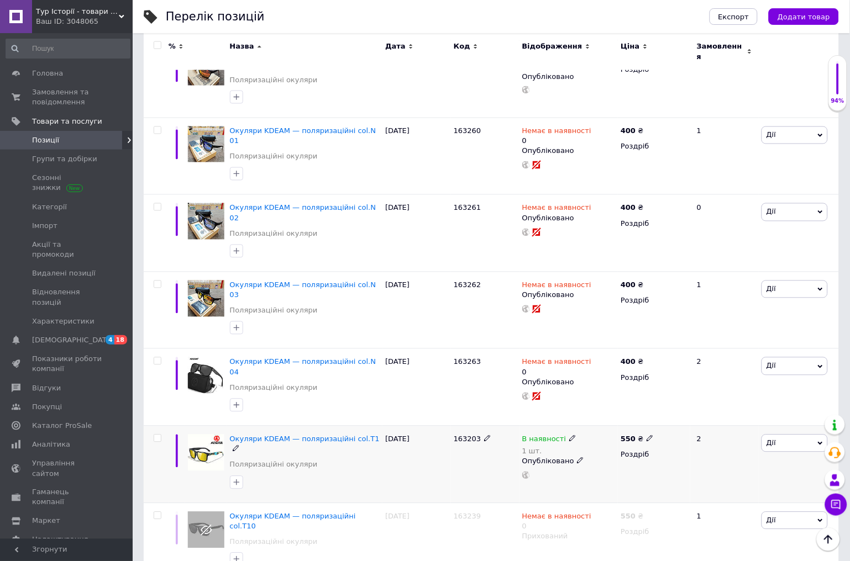
click at [569, 435] on icon at bounding box center [572, 438] width 7 height 7
click at [611, 446] on li "Немає в наявності" at bounding box center [632, 453] width 105 height 15
drag, startPoint x: 608, startPoint y: 271, endPoint x: 577, endPoint y: 277, distance: 31.5
click at [577, 402] on div "Наявність Немає в наявності В наявності Під замовлення Готово до відправки Зали…" at bounding box center [649, 447] width 150 height 90
click at [614, 427] on span "Немає в наявності" at bounding box center [621, 431] width 69 height 8
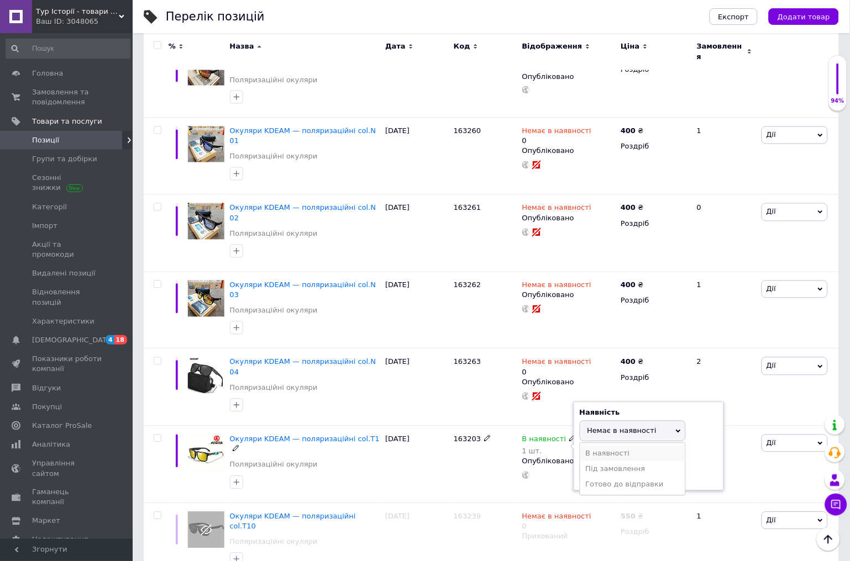
click at [612, 446] on li "В наявності" at bounding box center [632, 453] width 105 height 15
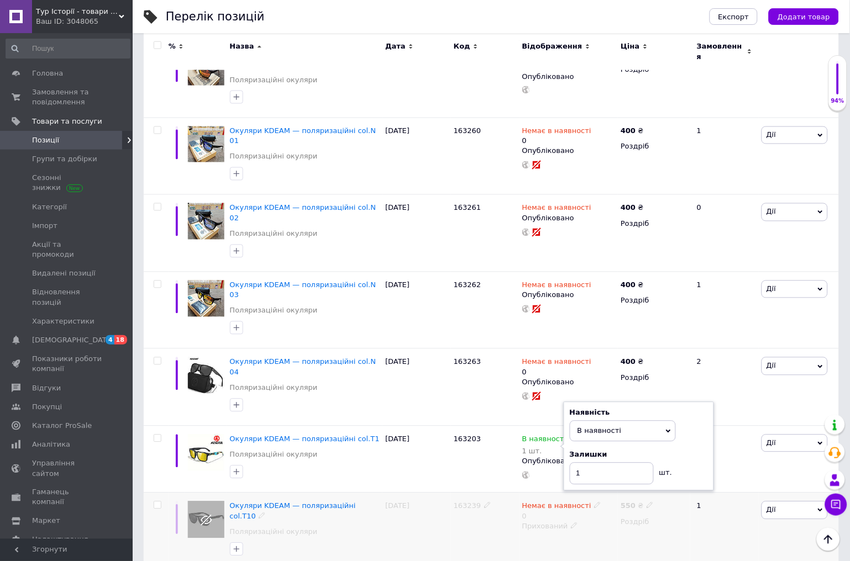
click at [610, 502] on div "Немає в наявності 0" at bounding box center [568, 512] width 93 height 20
click at [308, 502] on span "Окуляри KDEAM — поляризаційні col.T10" at bounding box center [293, 511] width 126 height 18
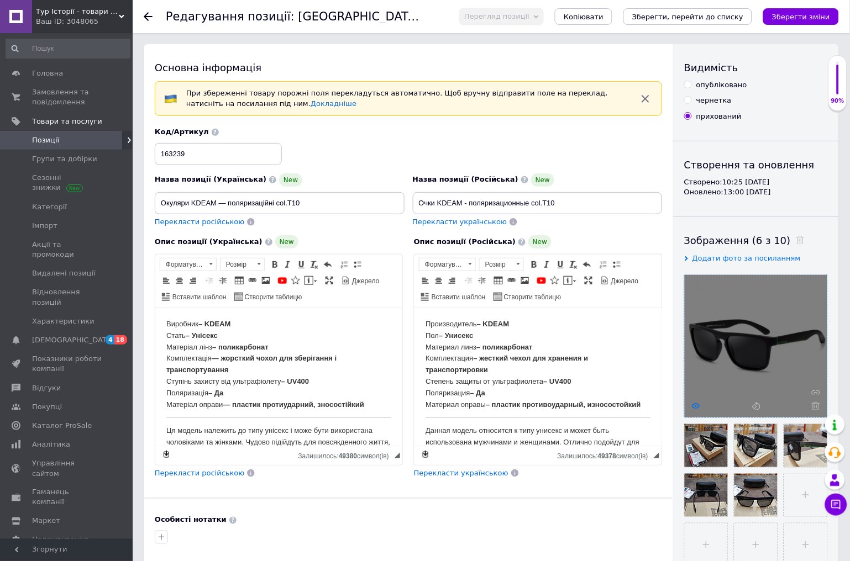
click at [693, 406] on use at bounding box center [696, 406] width 8 height 6
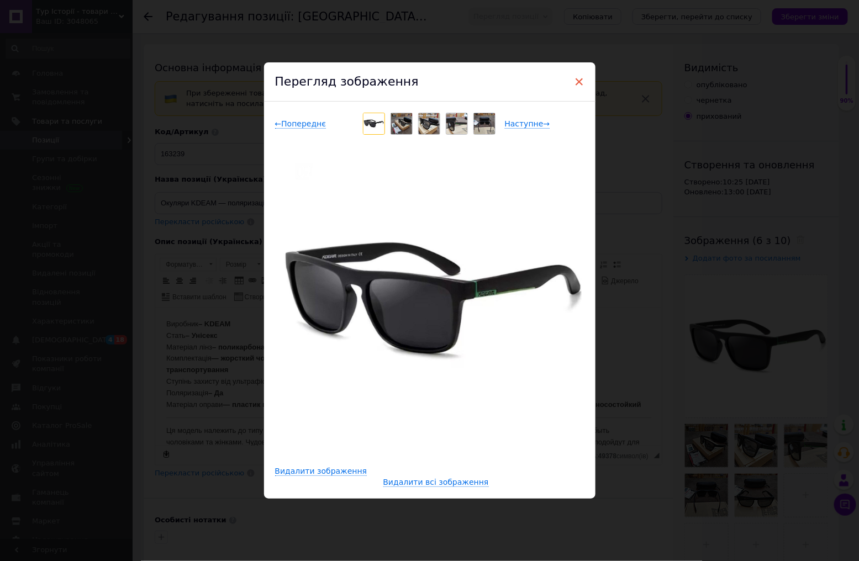
click at [577, 80] on span "×" at bounding box center [580, 81] width 10 height 19
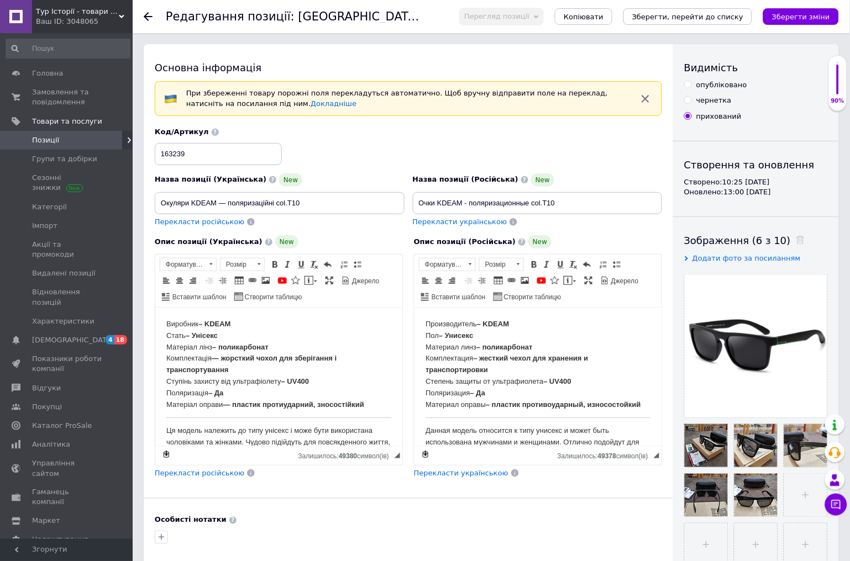
click at [151, 19] on icon at bounding box center [148, 16] width 9 height 9
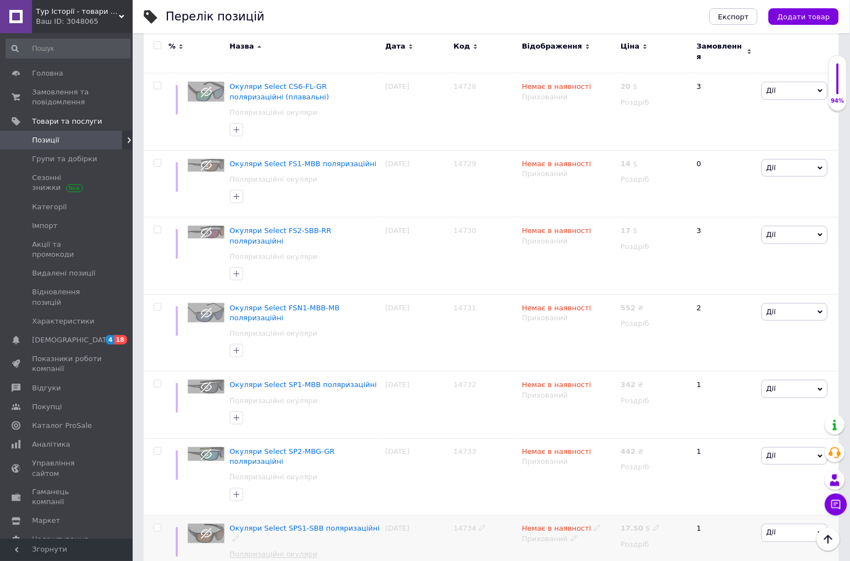
scroll to position [6761, 0]
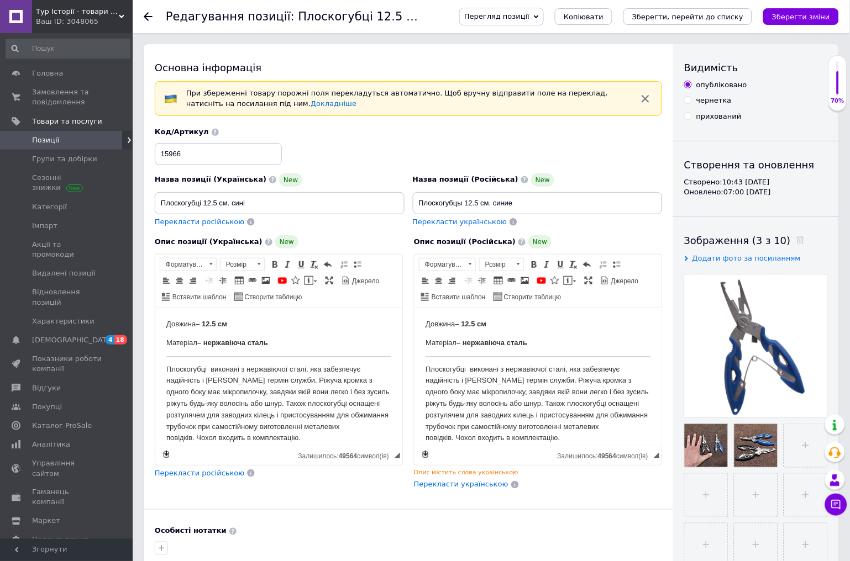
click at [146, 15] on icon at bounding box center [148, 16] width 9 height 9
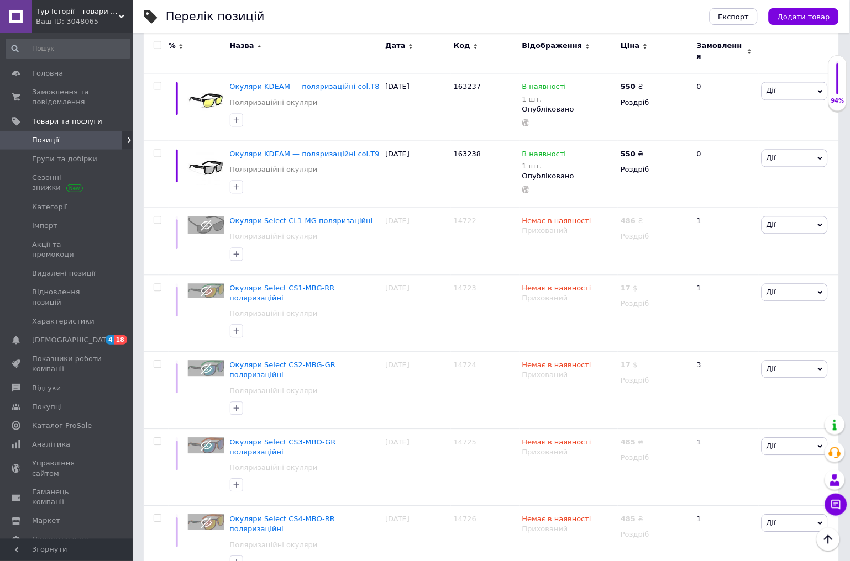
scroll to position [6761, 0]
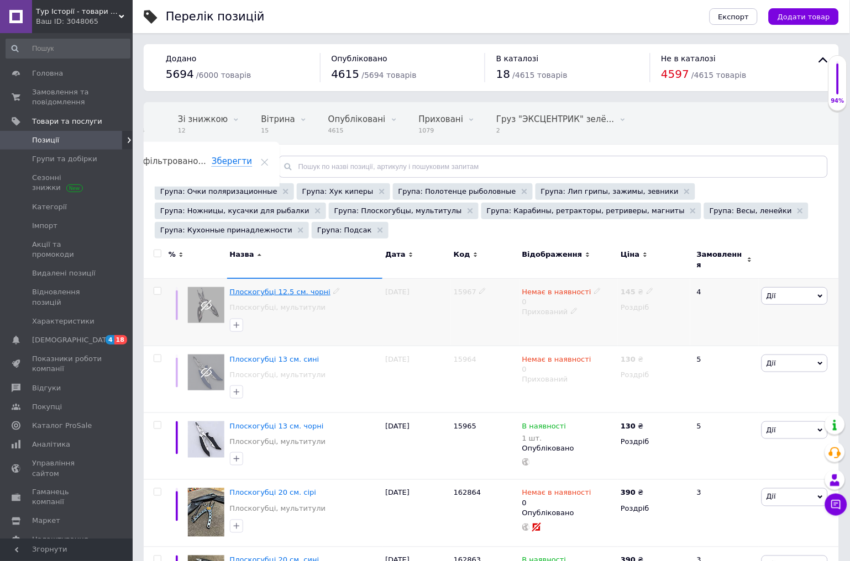
click at [255, 288] on span "Плоскогубці 12.5 см. чорні" at bounding box center [280, 292] width 101 height 8
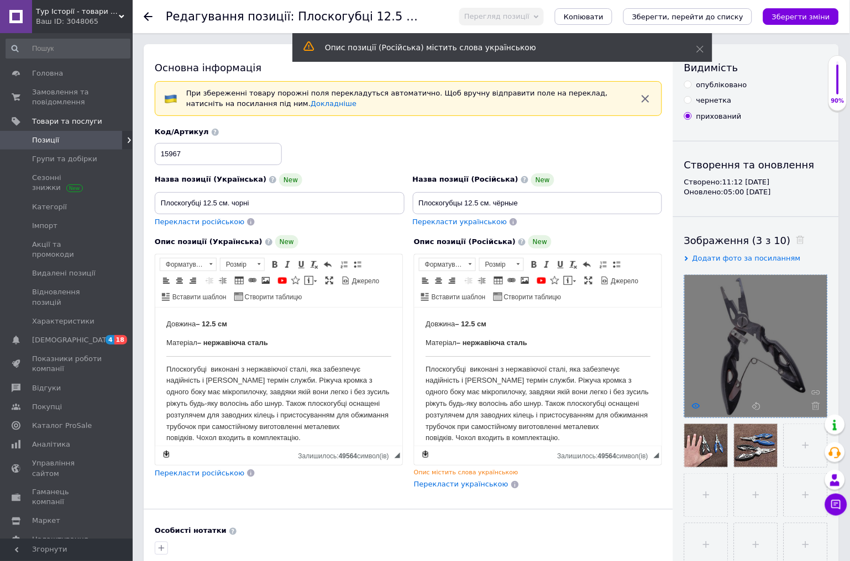
click at [697, 408] on use at bounding box center [696, 406] width 8 height 6
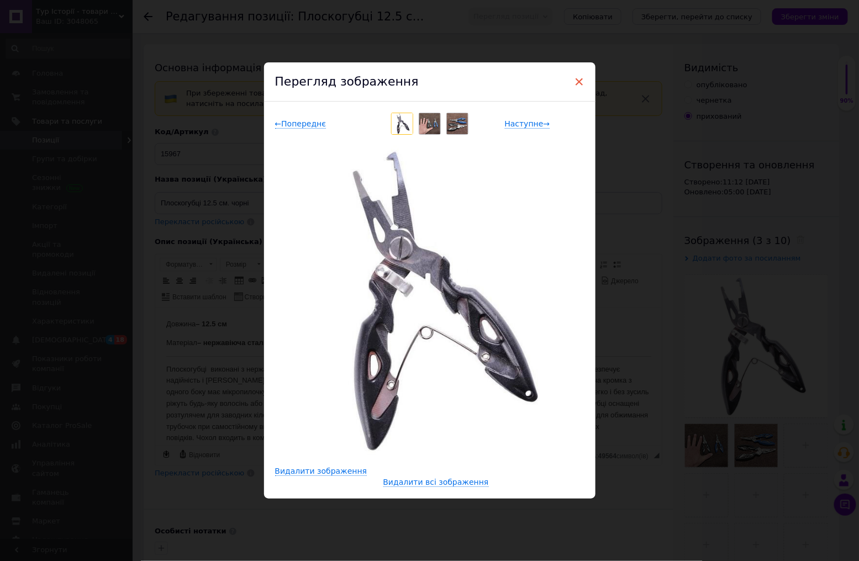
click at [581, 80] on span "×" at bounding box center [580, 81] width 10 height 19
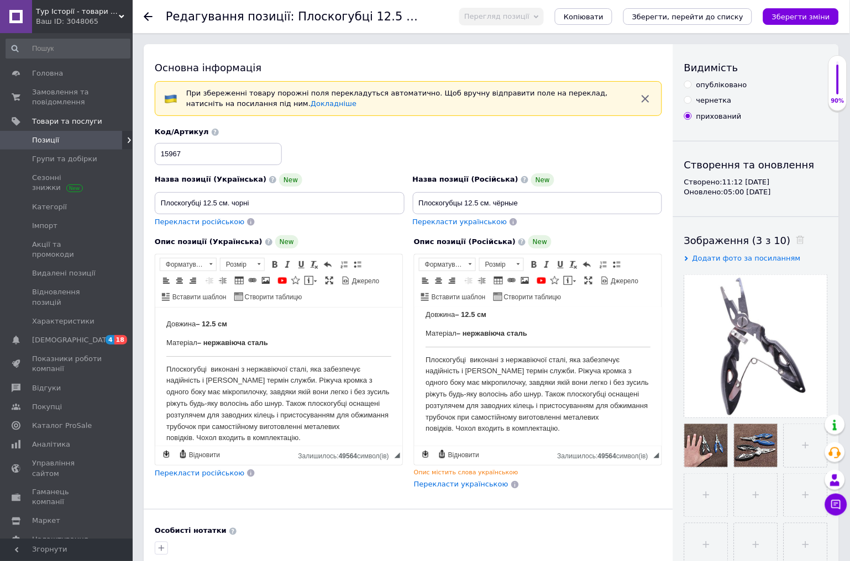
click at [150, 15] on icon at bounding box center [148, 16] width 9 height 9
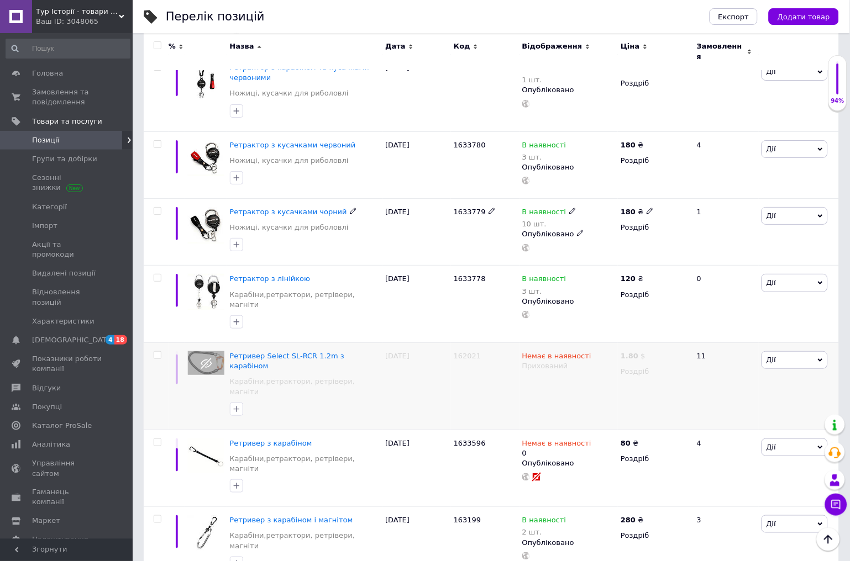
scroll to position [1842, 0]
drag, startPoint x: 290, startPoint y: 466, endPoint x: 271, endPoint y: 464, distance: 18.9
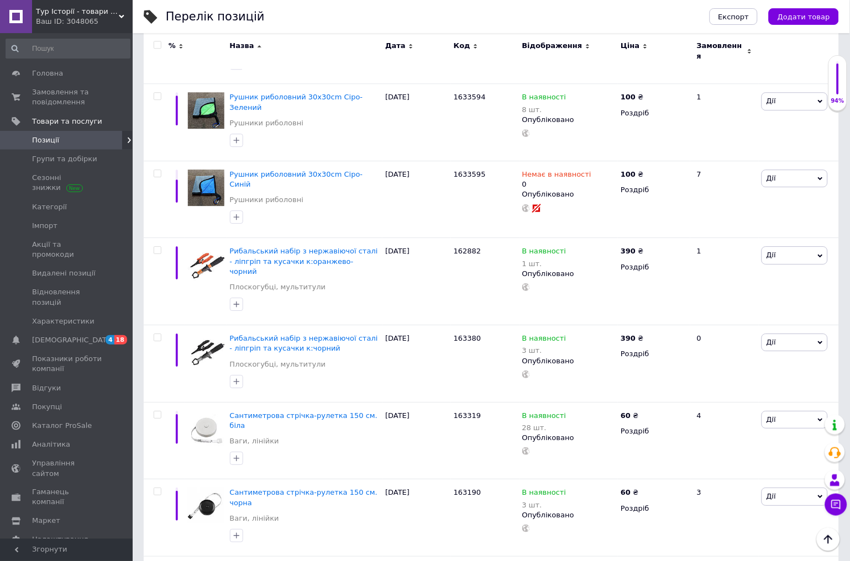
scroll to position [2553, 0]
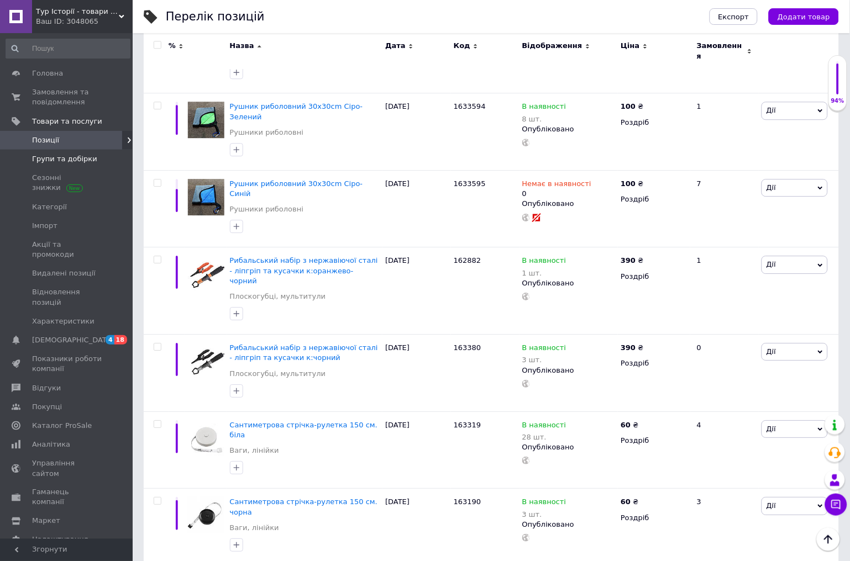
drag, startPoint x: 59, startPoint y: 160, endPoint x: 56, endPoint y: 151, distance: 10.0
click at [59, 160] on span "Групи та добірки" at bounding box center [64, 159] width 65 height 10
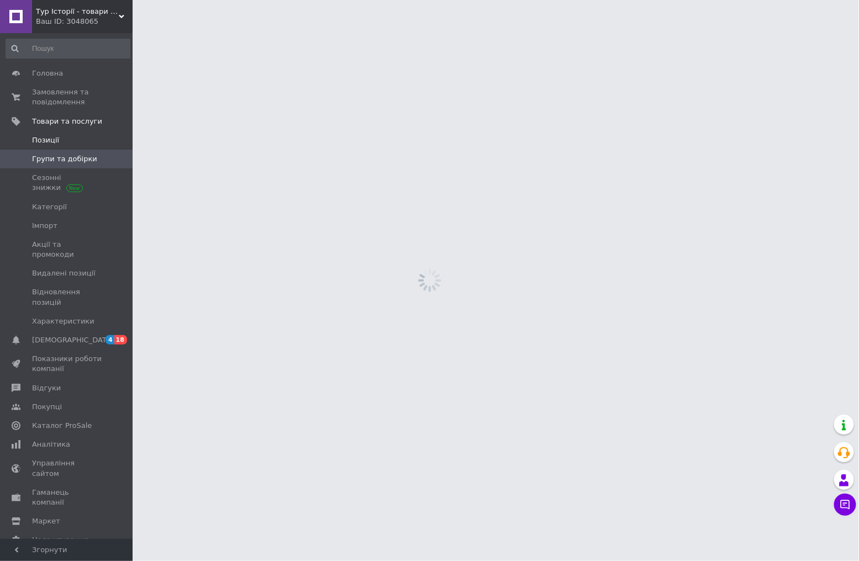
click at [51, 144] on span "Позиції" at bounding box center [45, 140] width 27 height 10
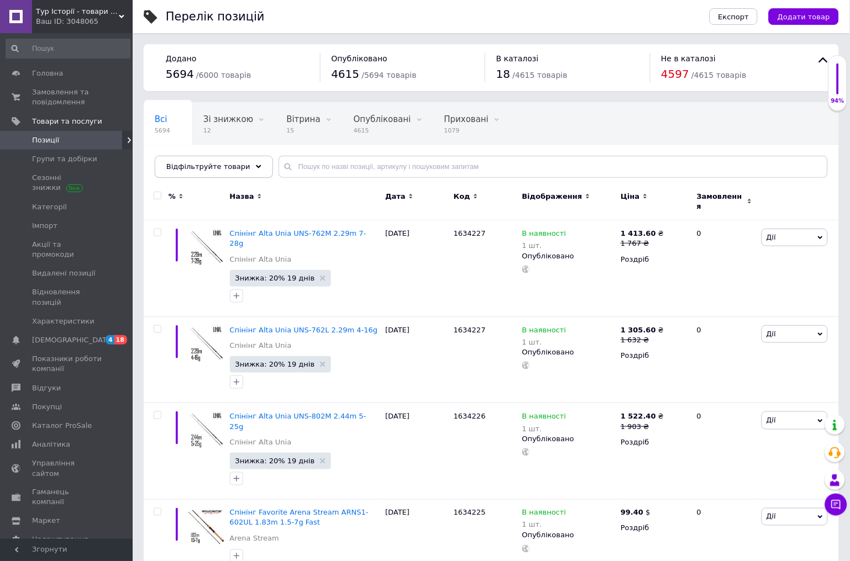
click at [256, 165] on icon at bounding box center [259, 167] width 6 height 6
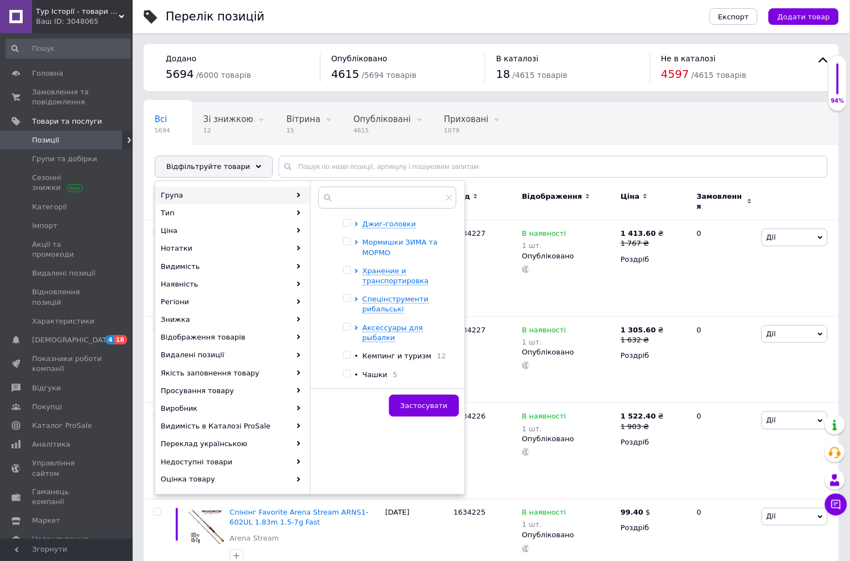
scroll to position [209, 0]
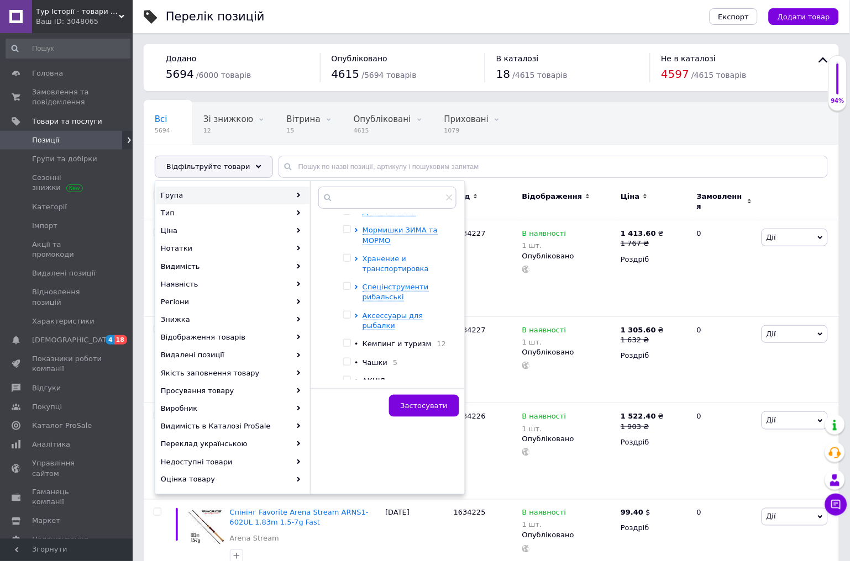
click at [383, 259] on span "Хранение и транспортировка" at bounding box center [395, 264] width 66 height 18
click at [367, 288] on input "checkbox" at bounding box center [364, 286] width 7 height 7
checkbox input "true"
click at [365, 305] on input "checkbox" at bounding box center [364, 305] width 7 height 7
checkbox input "true"
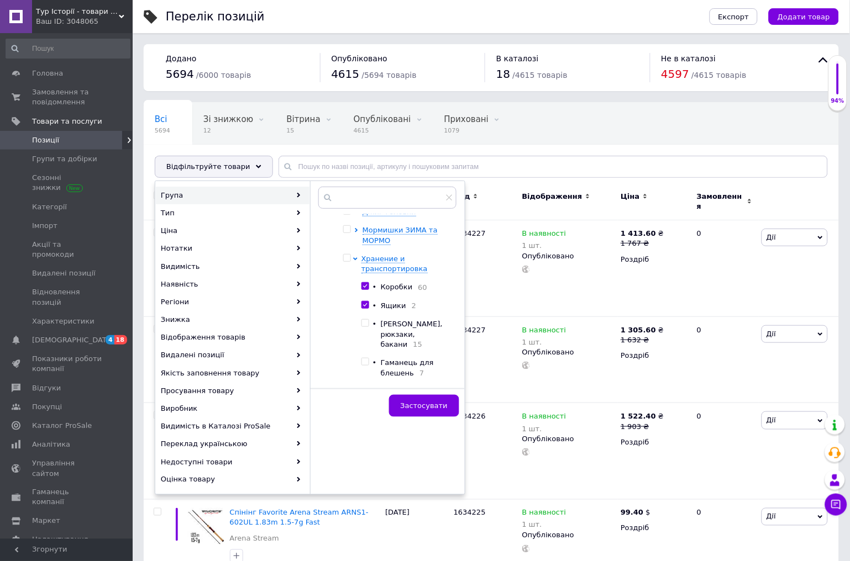
click at [367, 327] on input "checkbox" at bounding box center [364, 323] width 7 height 7
checkbox input "true"
click at [367, 359] on input "checkbox" at bounding box center [364, 362] width 7 height 7
checkbox input "true"
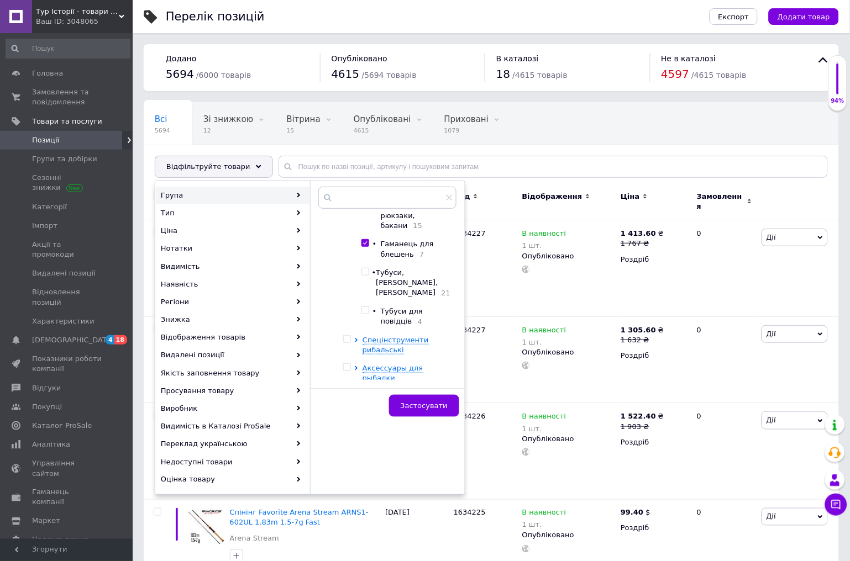
scroll to position [332, 0]
click at [366, 264] on input "checkbox" at bounding box center [364, 267] width 7 height 7
checkbox input "true"
click at [368, 303] on input "checkbox" at bounding box center [364, 306] width 7 height 7
checkbox input "true"
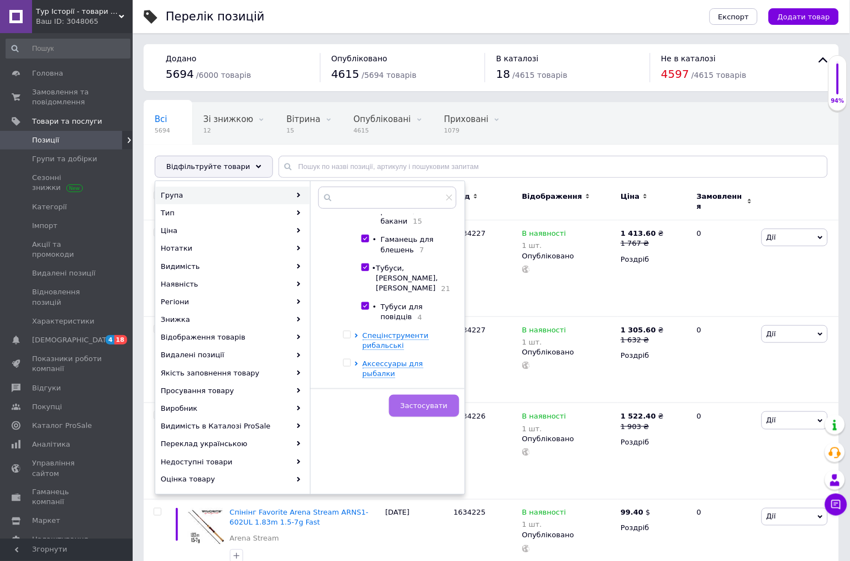
click at [430, 407] on span "Застосувати" at bounding box center [424, 406] width 47 height 8
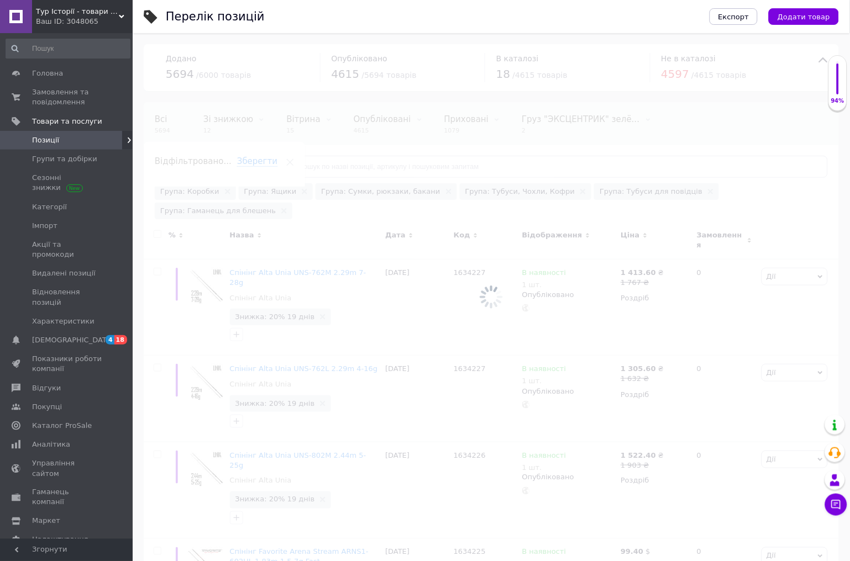
scroll to position [0, 25]
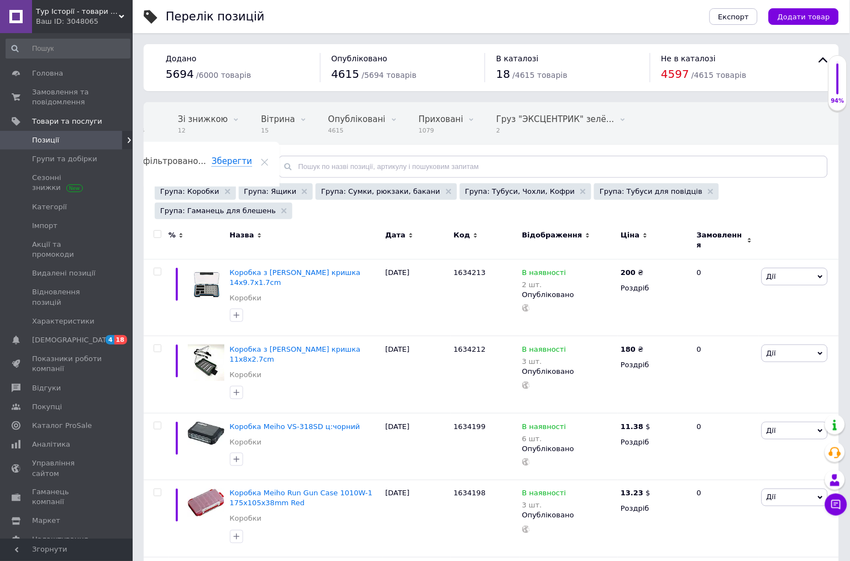
click at [243, 230] on span "Назва" at bounding box center [242, 235] width 24 height 10
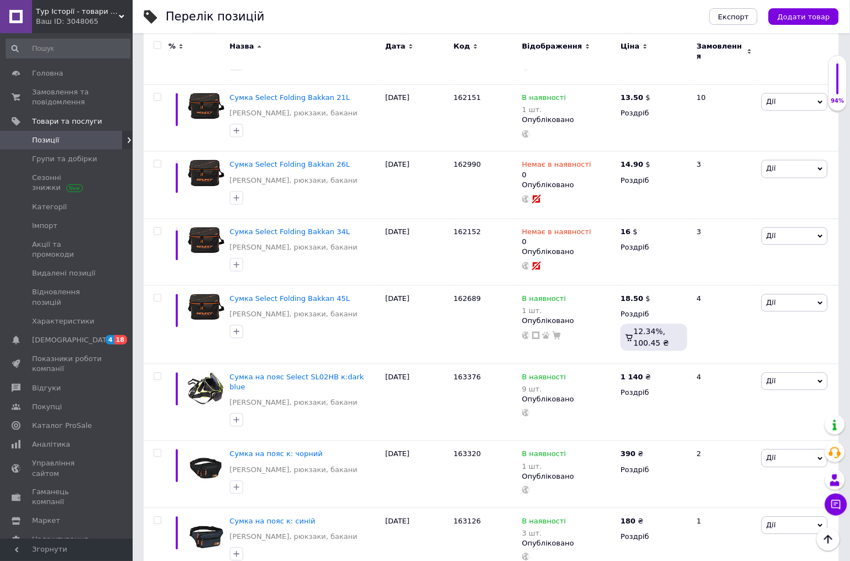
scroll to position [7099, 0]
